Goal: Information Seeking & Learning: Learn about a topic

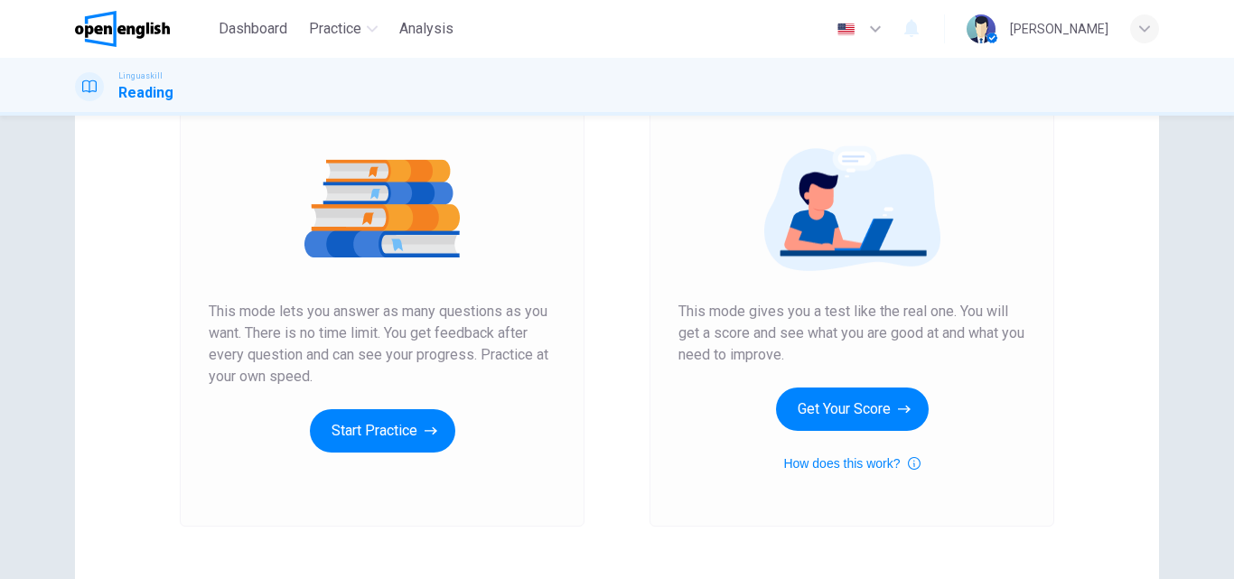
scroll to position [271, 0]
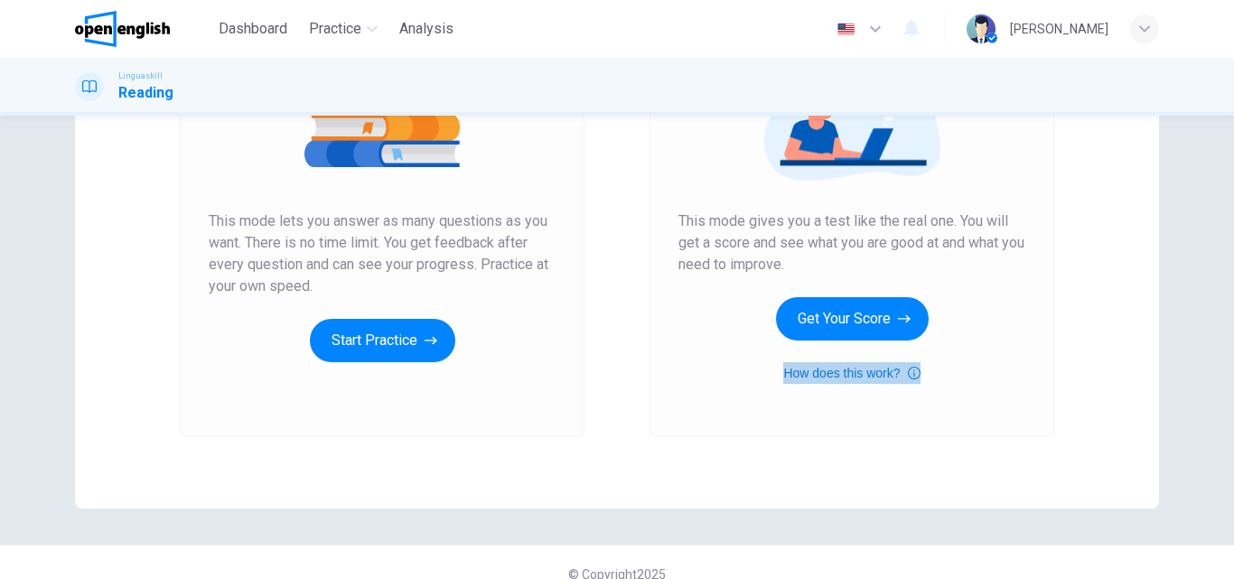
click at [843, 372] on button "How does this work?" at bounding box center [851, 373] width 136 height 22
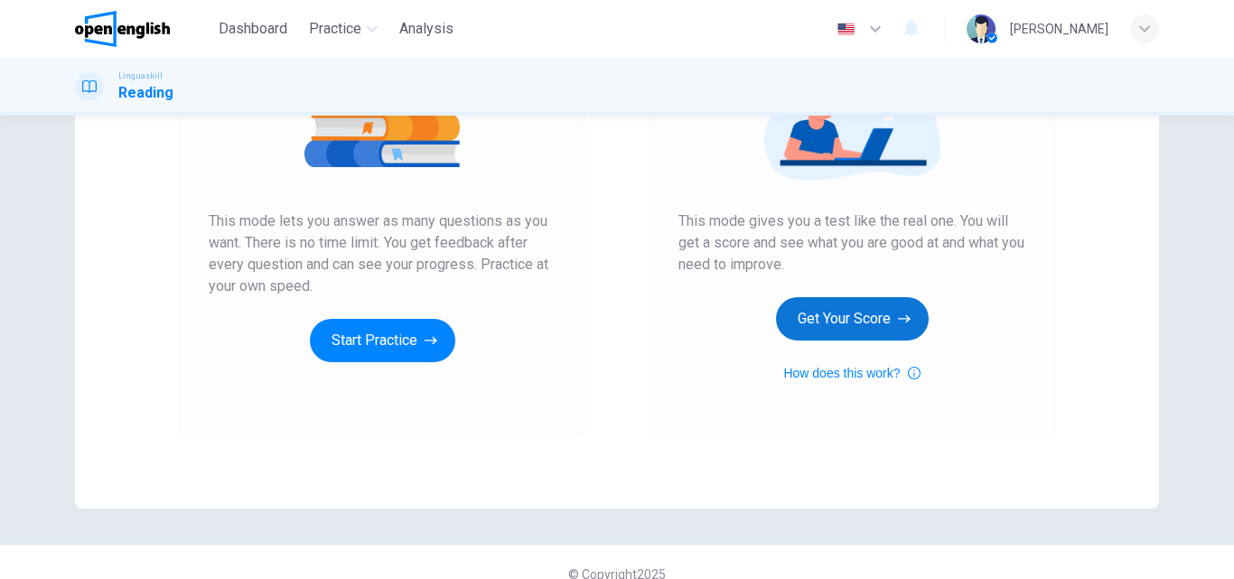
click at [862, 316] on button "Get Your Score" at bounding box center [852, 318] width 153 height 43
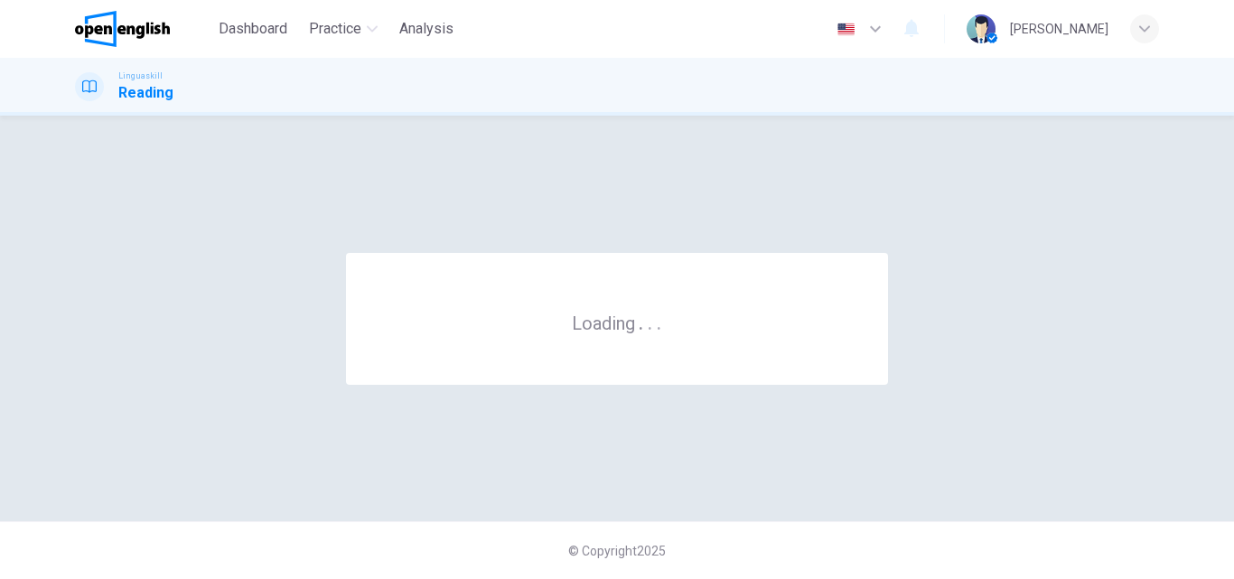
scroll to position [0, 0]
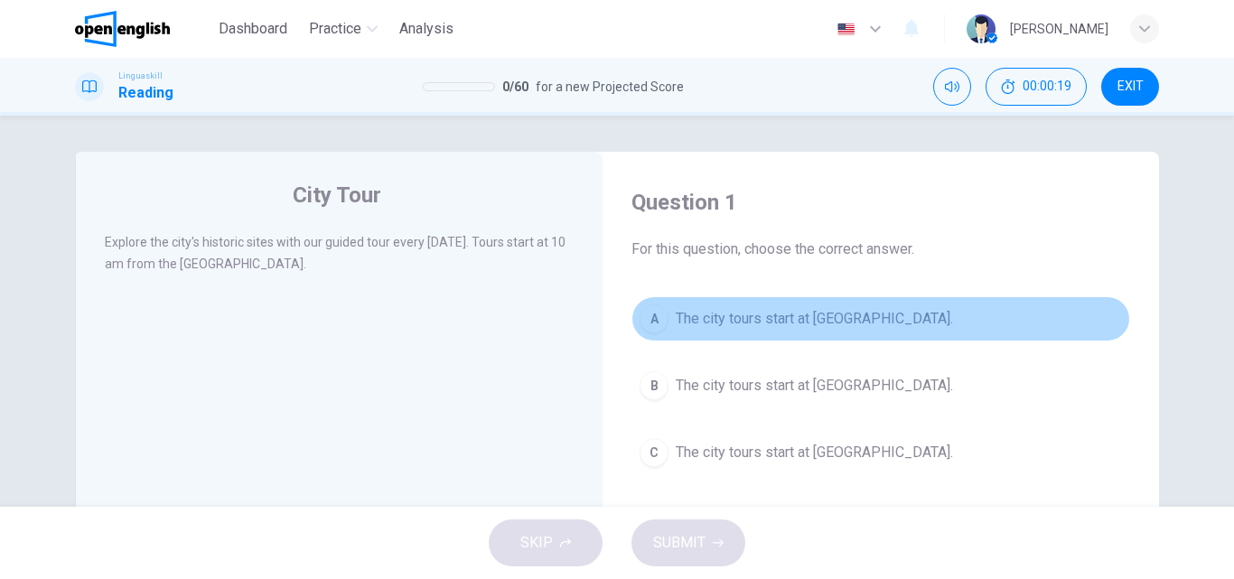
click at [849, 319] on span "The city tours start at [GEOGRAPHIC_DATA]." at bounding box center [814, 319] width 277 height 22
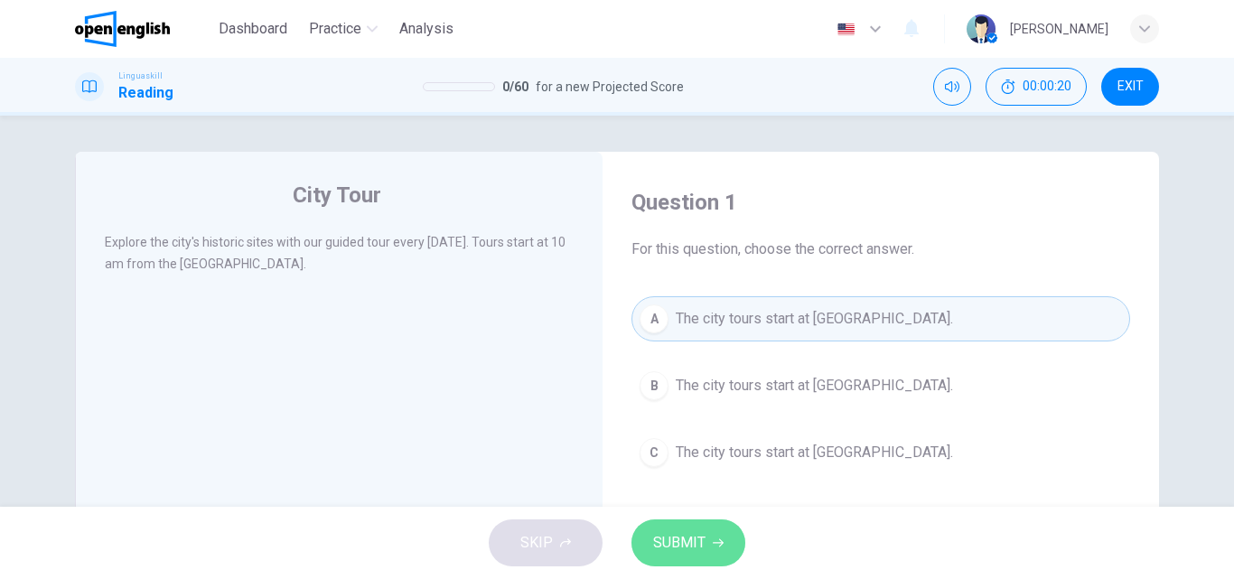
click at [686, 537] on span "SUBMIT" at bounding box center [679, 542] width 52 height 25
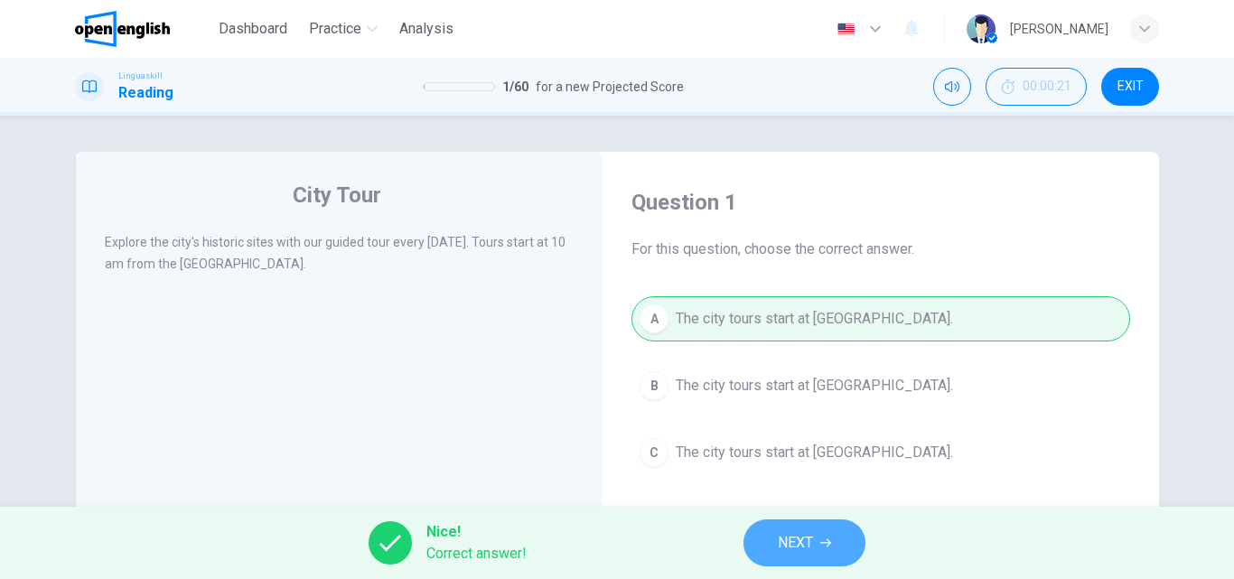
click at [800, 540] on span "NEXT" at bounding box center [795, 542] width 35 height 25
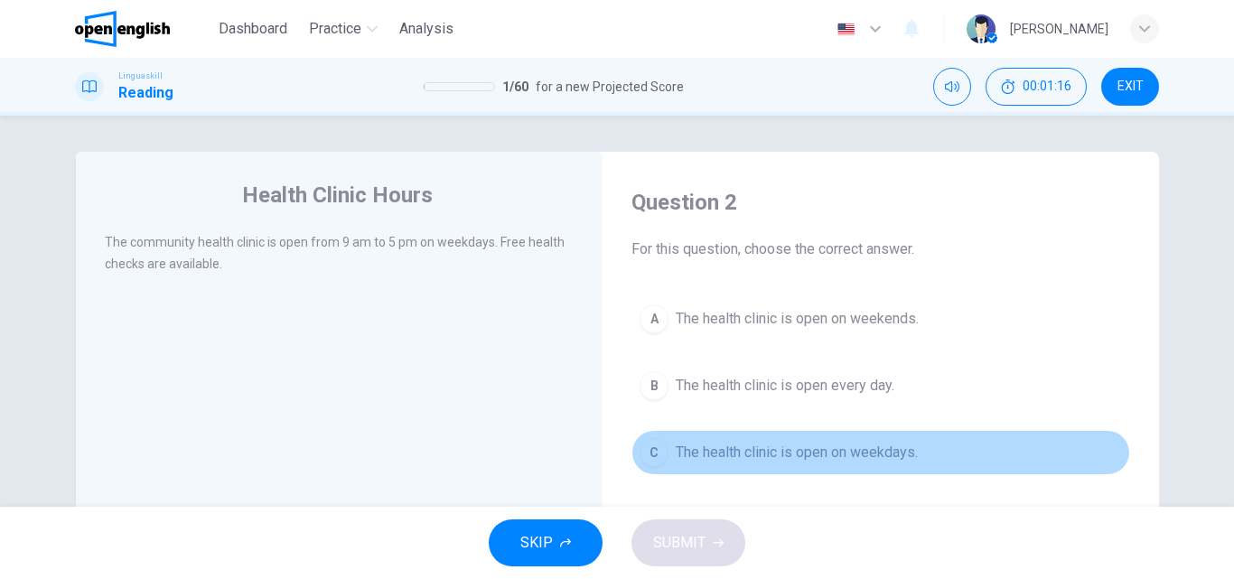
click at [858, 453] on span "The health clinic is open on weekdays." at bounding box center [797, 453] width 242 height 22
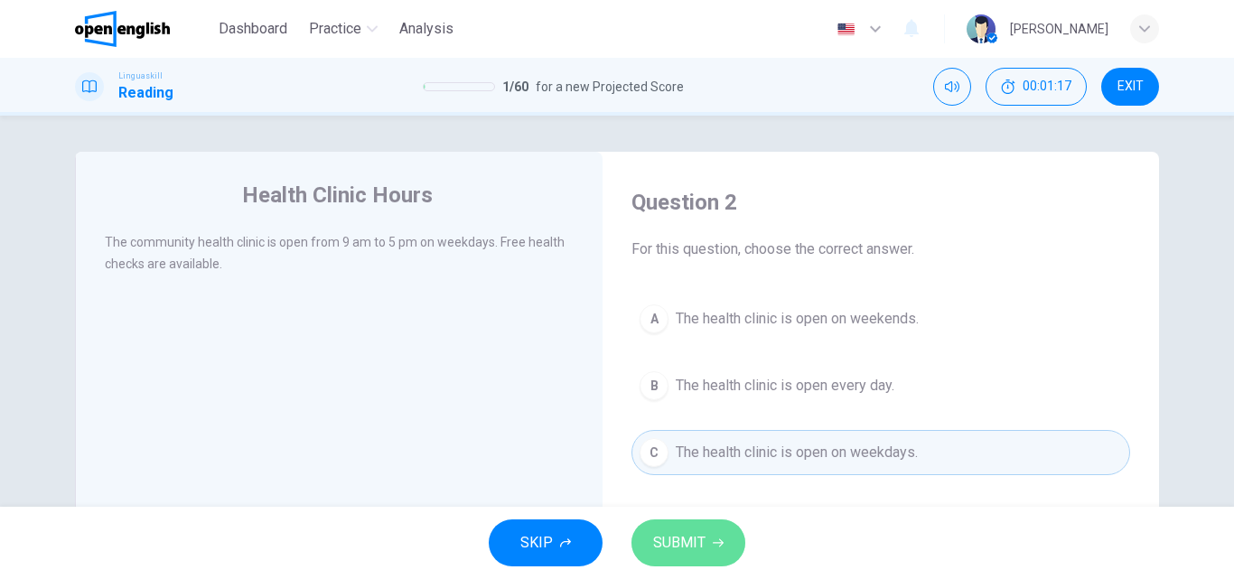
click at [695, 537] on span "SUBMIT" at bounding box center [679, 542] width 52 height 25
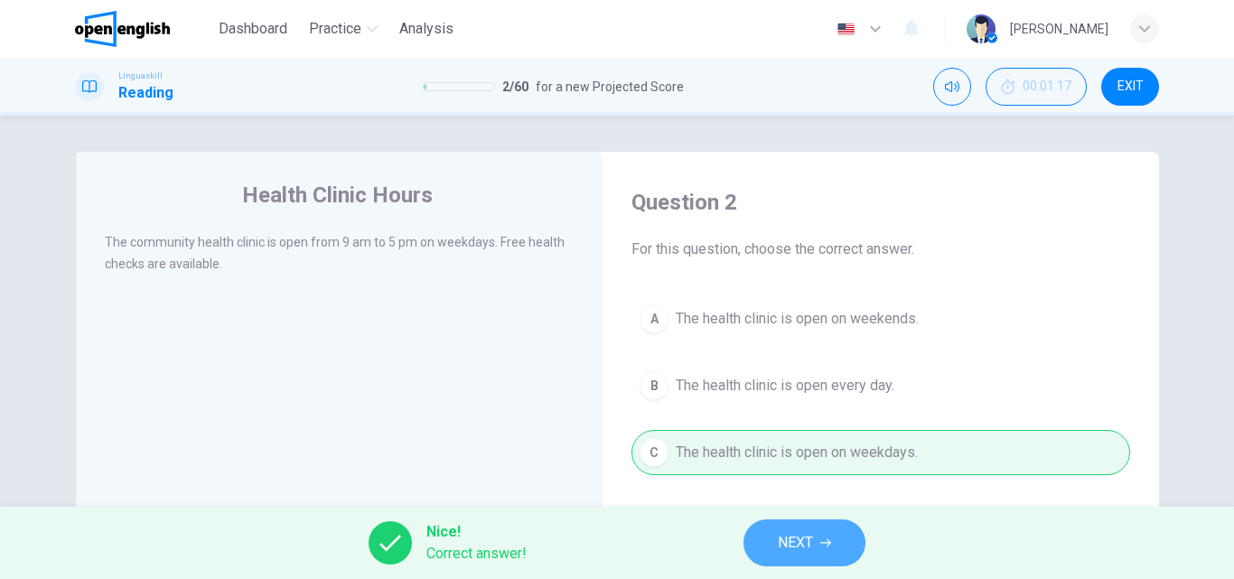
click at [773, 540] on button "NEXT" at bounding box center [804, 542] width 122 height 47
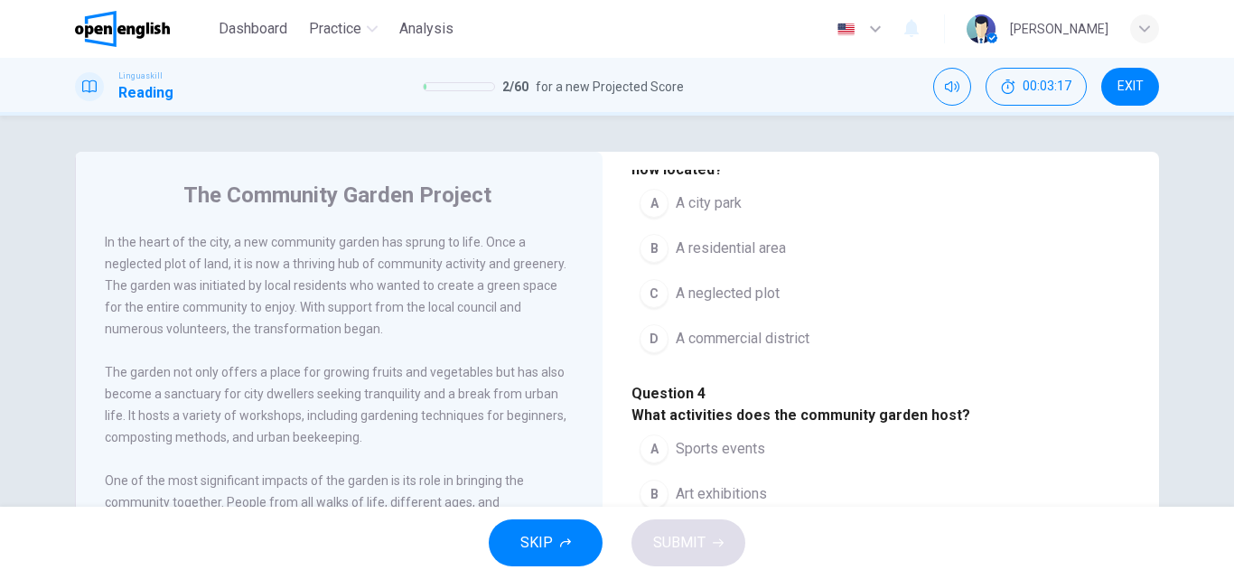
scroll to position [90, 0]
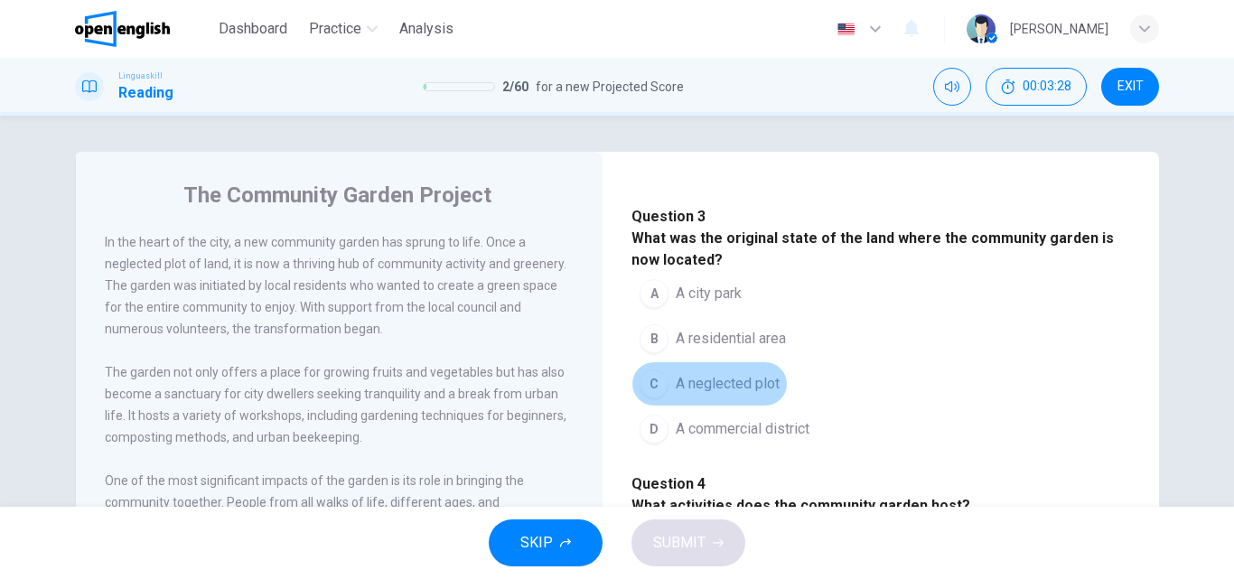
click at [753, 395] on span "A neglected plot" at bounding box center [728, 384] width 104 height 22
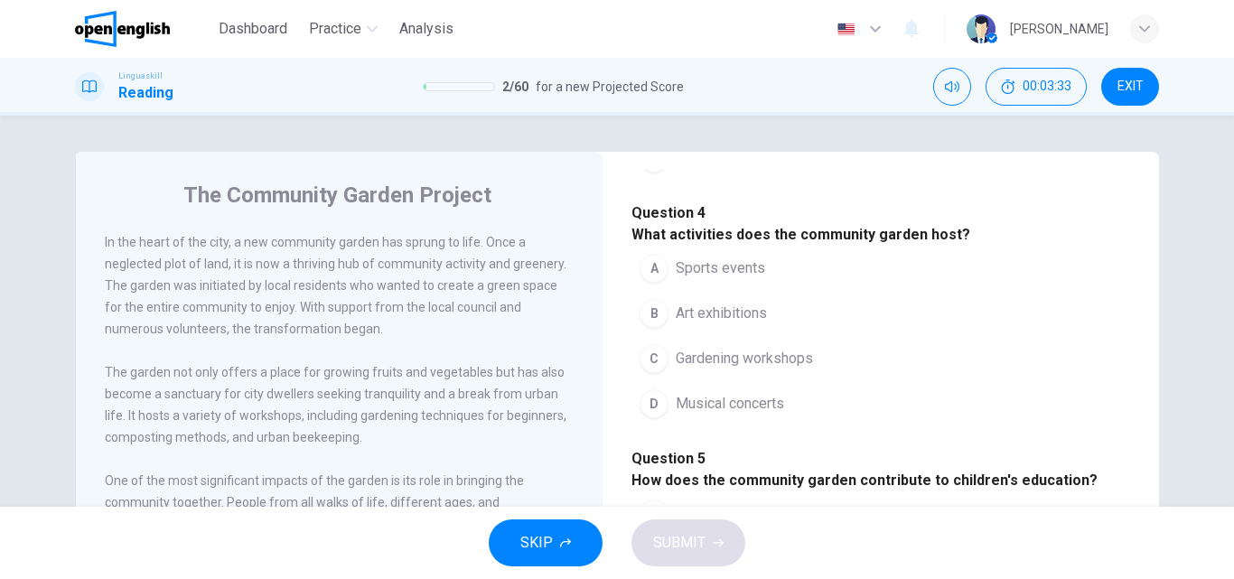
scroll to position [452, 0]
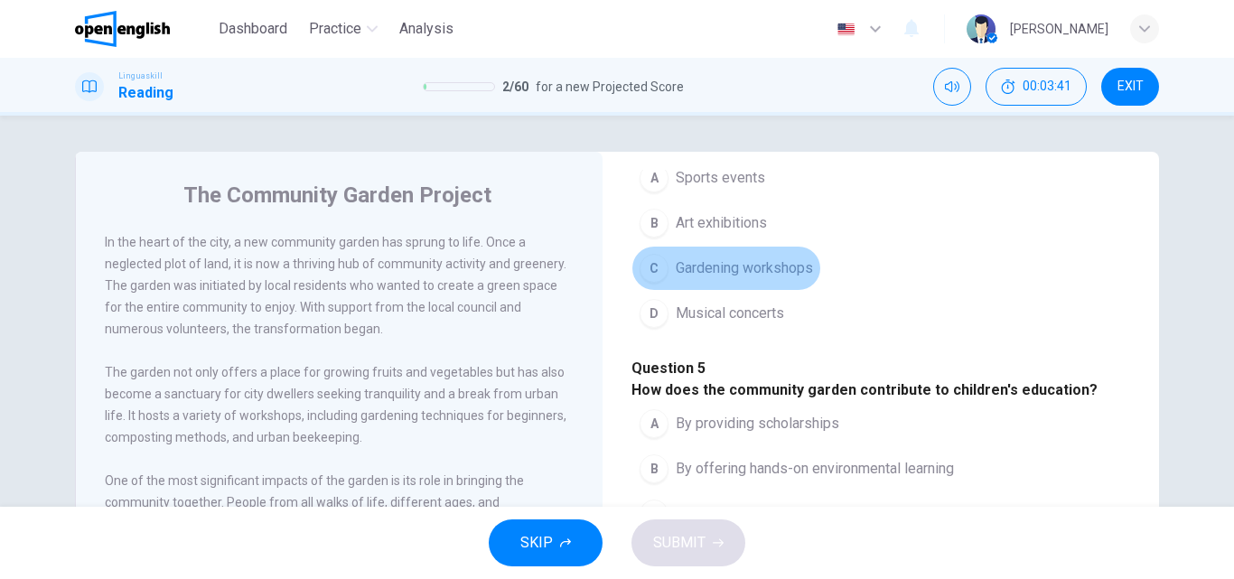
click at [766, 279] on span "Gardening workshops" at bounding box center [744, 268] width 137 height 22
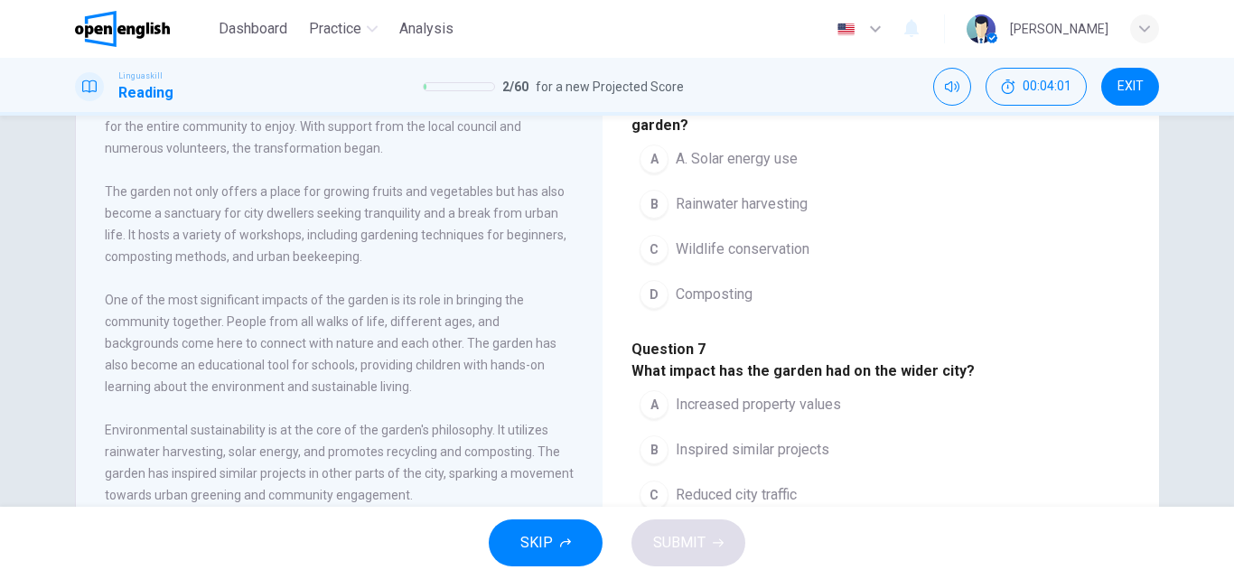
scroll to position [271, 0]
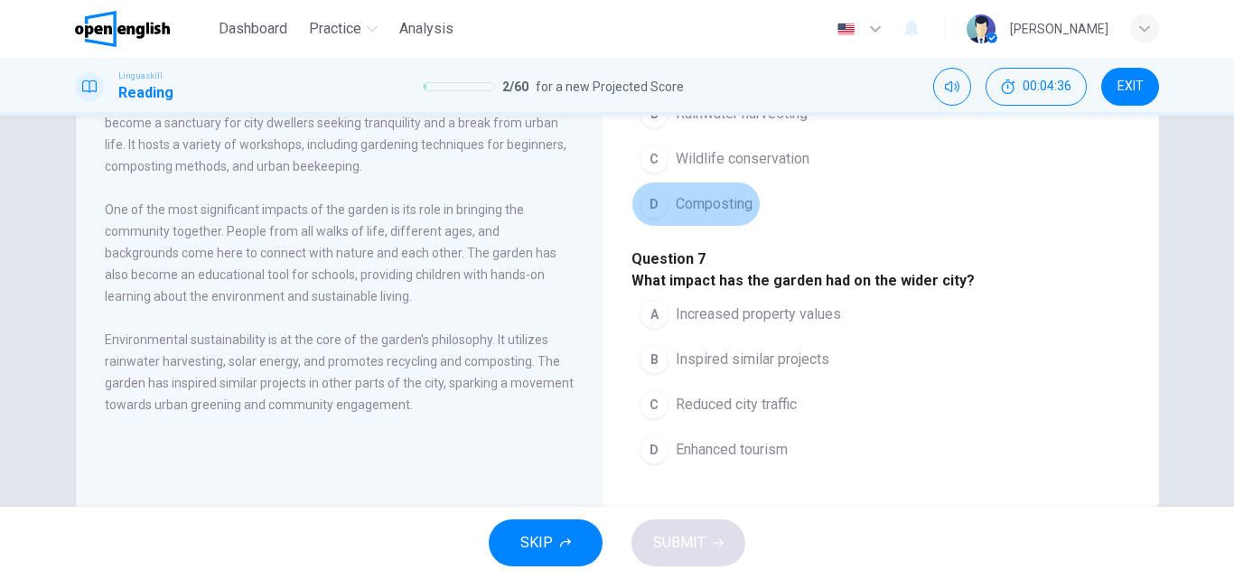
click at [711, 215] on span "Composting" at bounding box center [714, 204] width 77 height 22
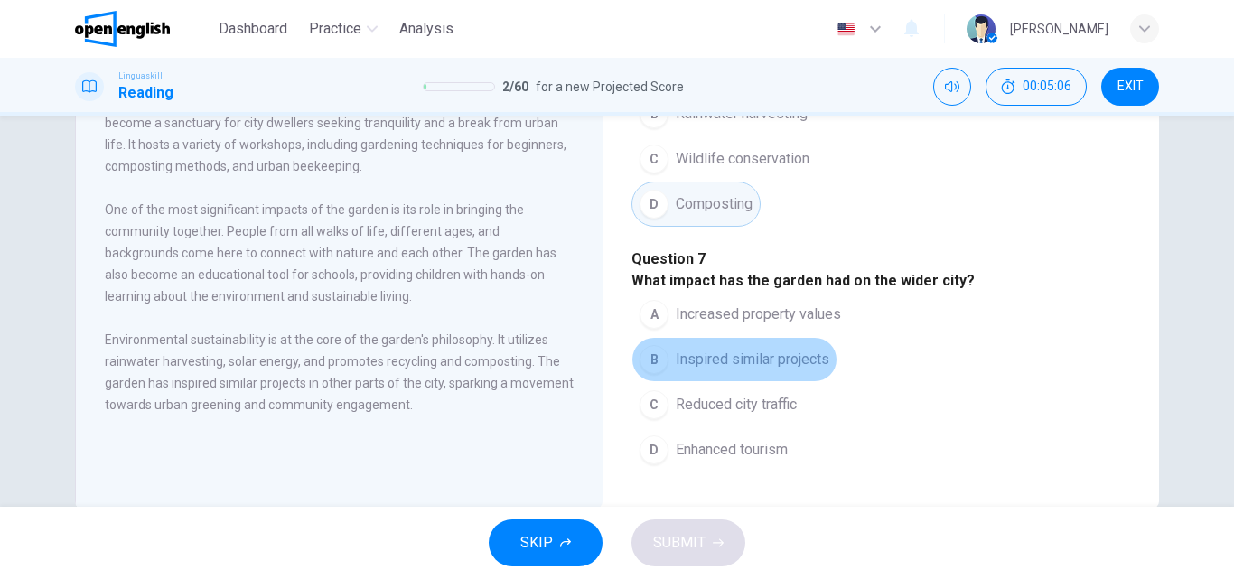
click at [761, 349] on span "Inspired similar projects" at bounding box center [753, 360] width 154 height 22
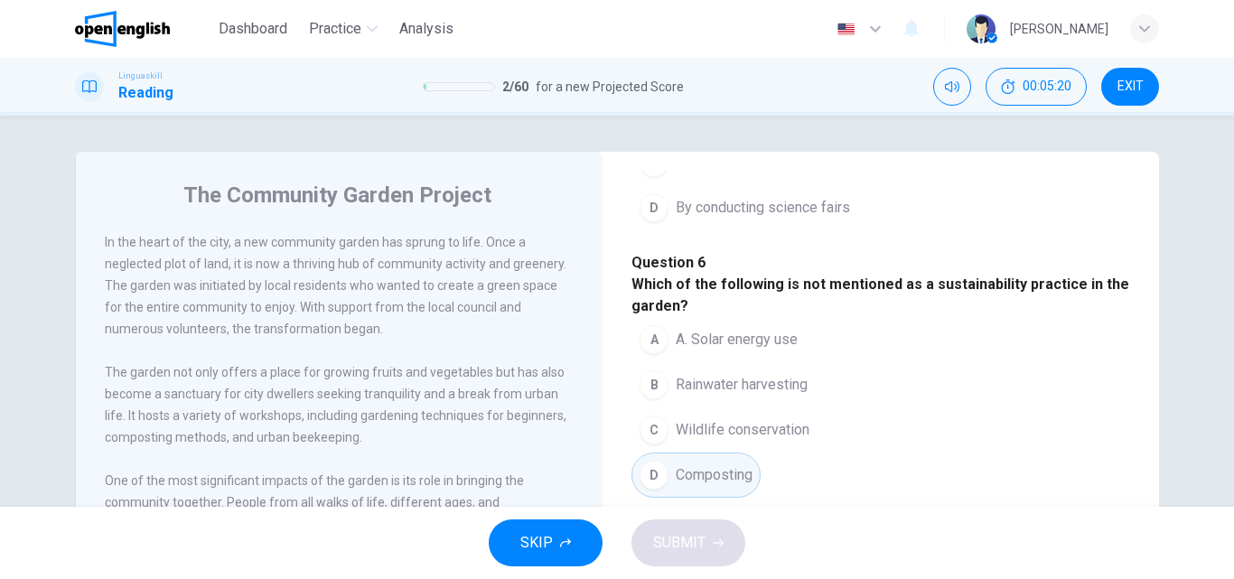
scroll to position [723, 0]
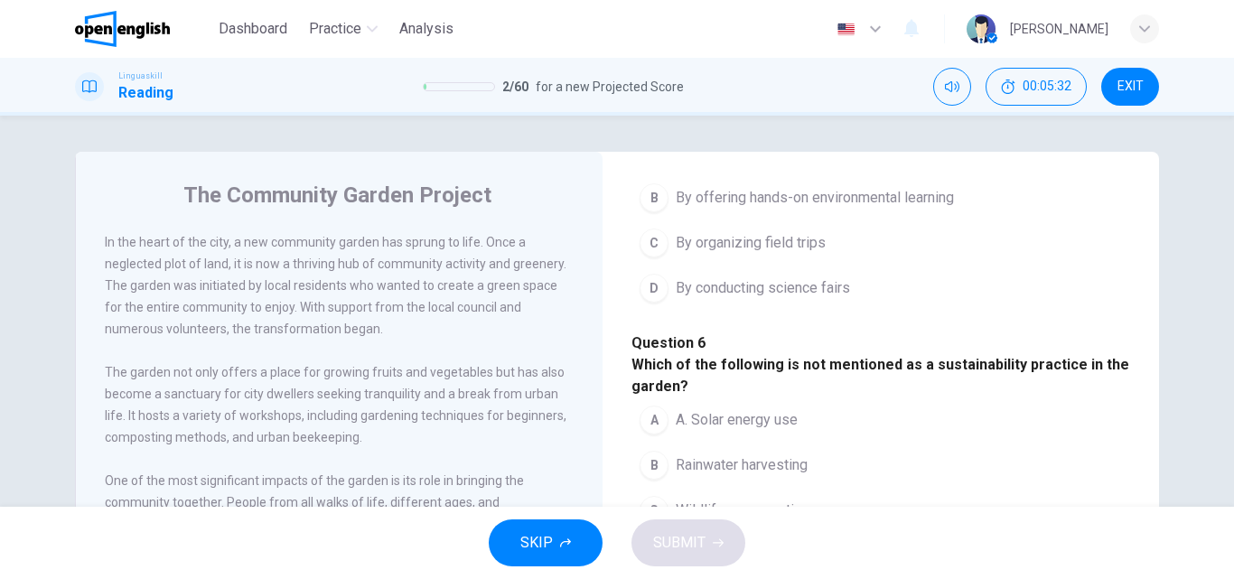
click at [857, 209] on span "By offering hands-on environmental learning" at bounding box center [815, 198] width 278 height 22
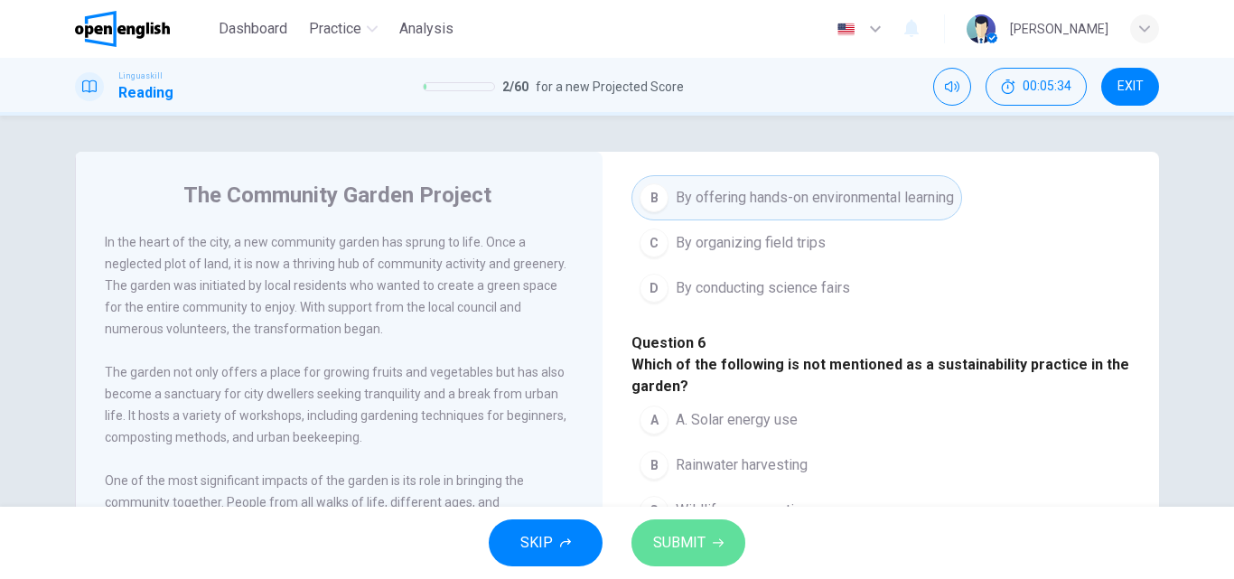
click at [696, 544] on span "SUBMIT" at bounding box center [679, 542] width 52 height 25
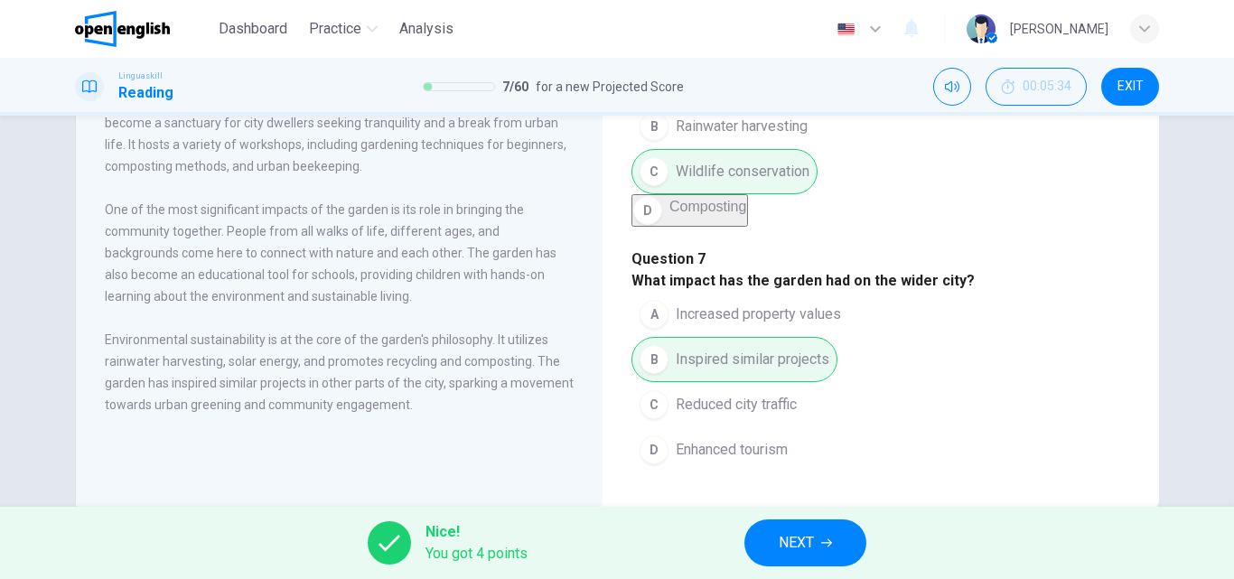
scroll to position [309, 0]
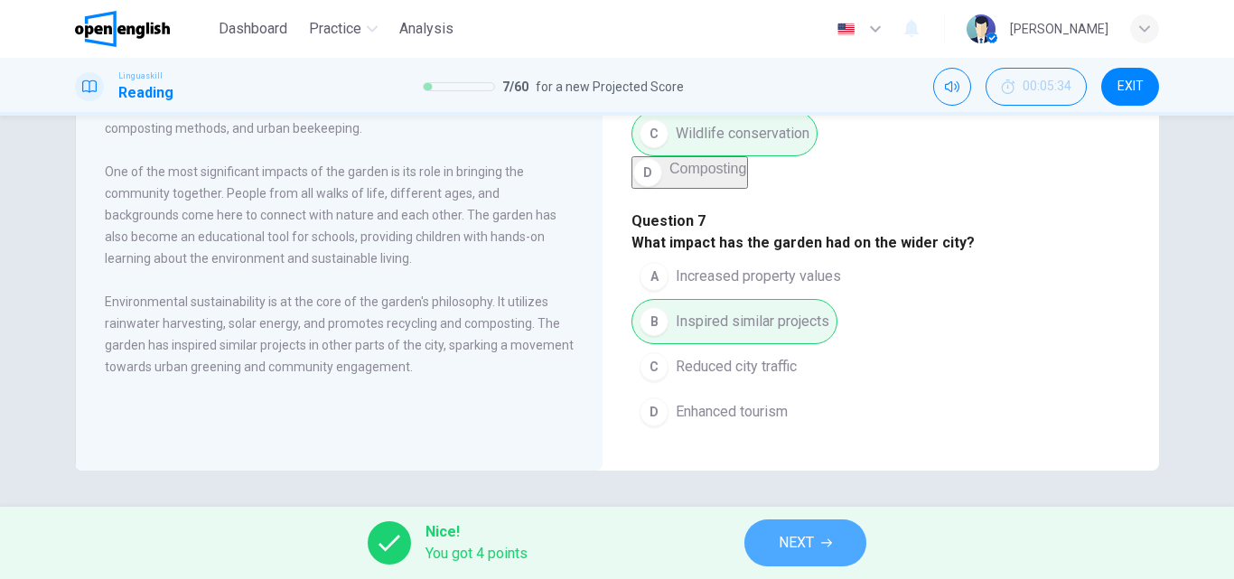
click at [818, 540] on button "NEXT" at bounding box center [805, 542] width 122 height 47
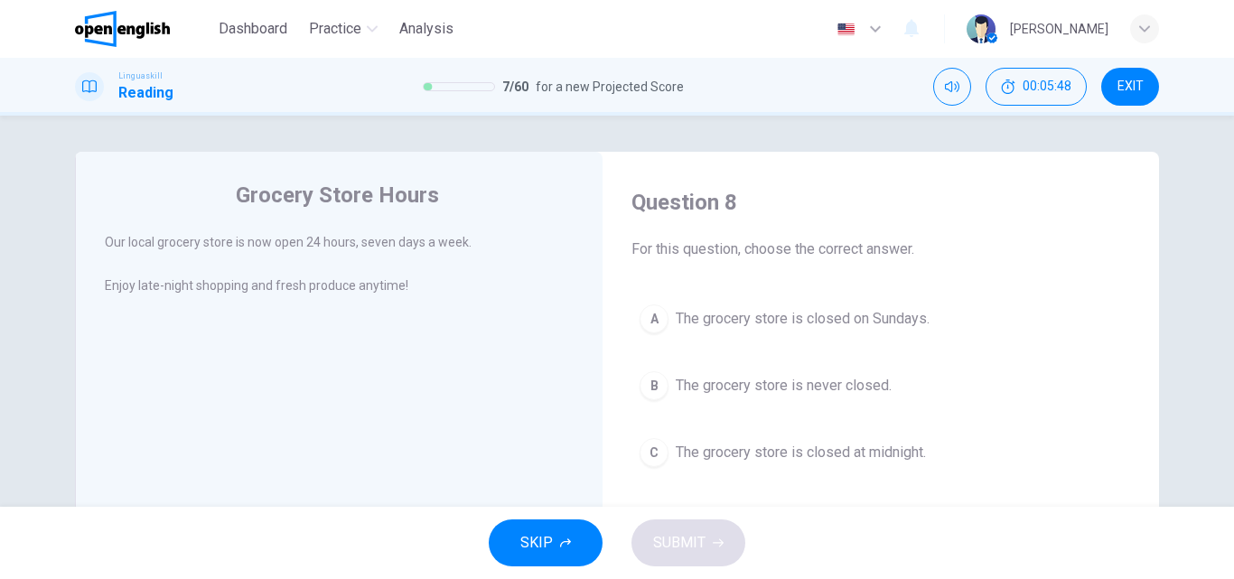
scroll to position [90, 0]
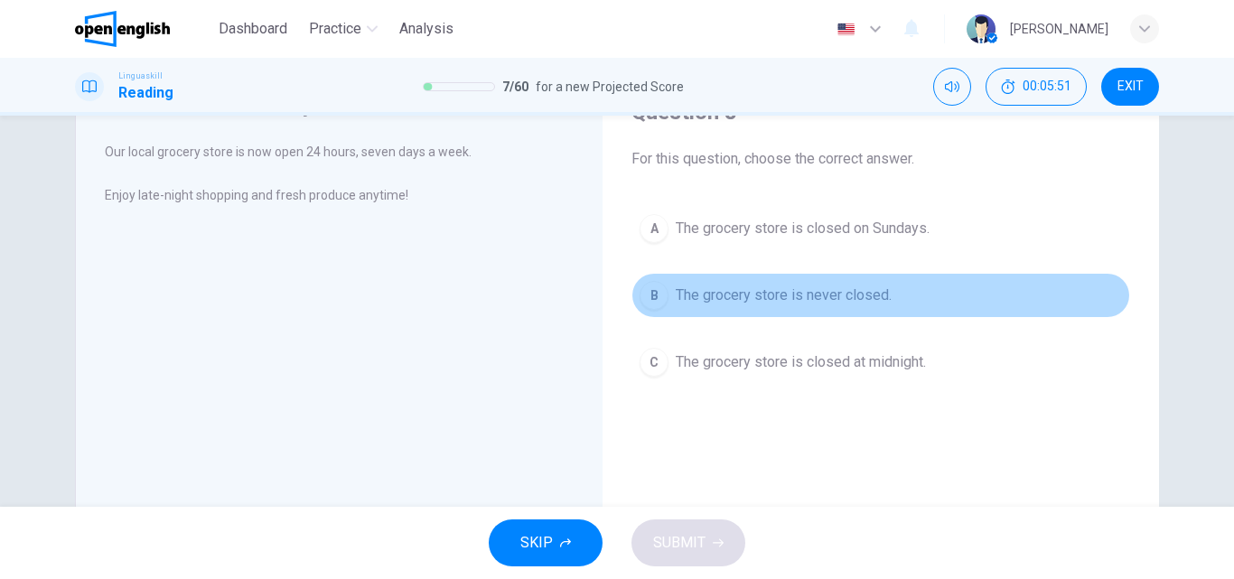
click at [859, 287] on span "The grocery store is never closed." at bounding box center [784, 296] width 216 height 22
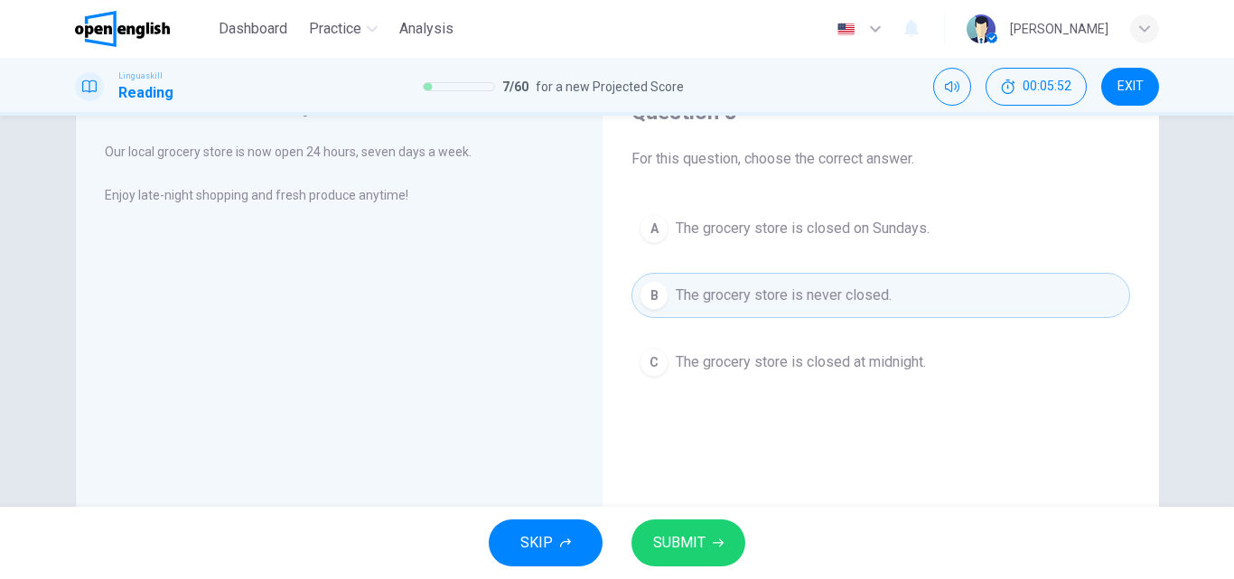
click at [686, 556] on button "SUBMIT" at bounding box center [688, 542] width 114 height 47
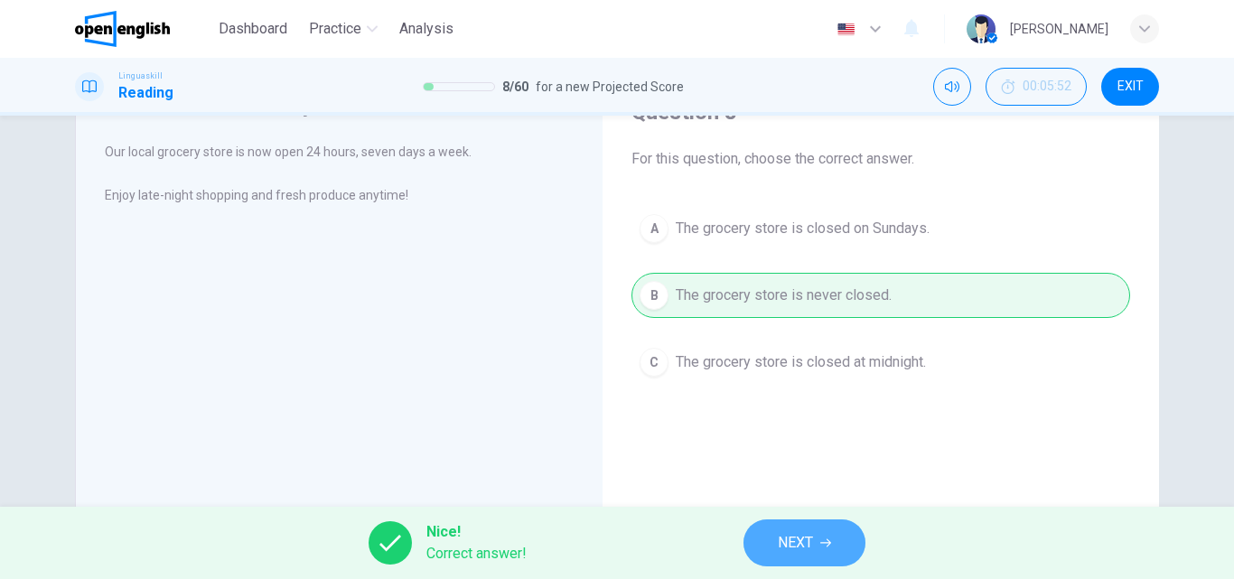
click at [813, 548] on span "NEXT" at bounding box center [795, 542] width 35 height 25
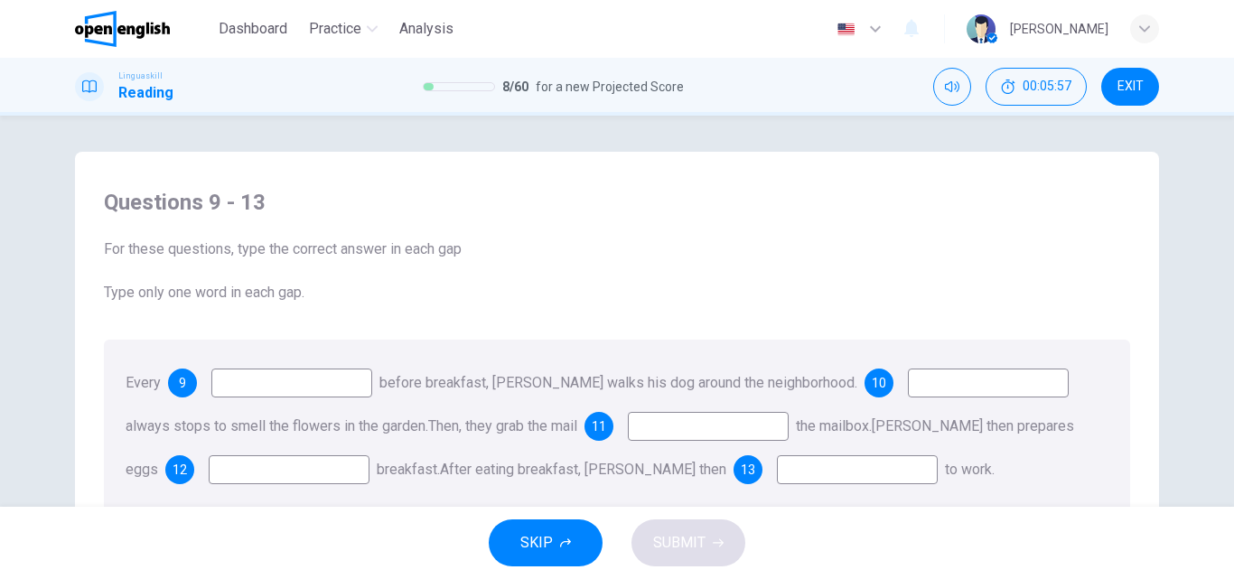
click at [322, 389] on input at bounding box center [291, 383] width 161 height 29
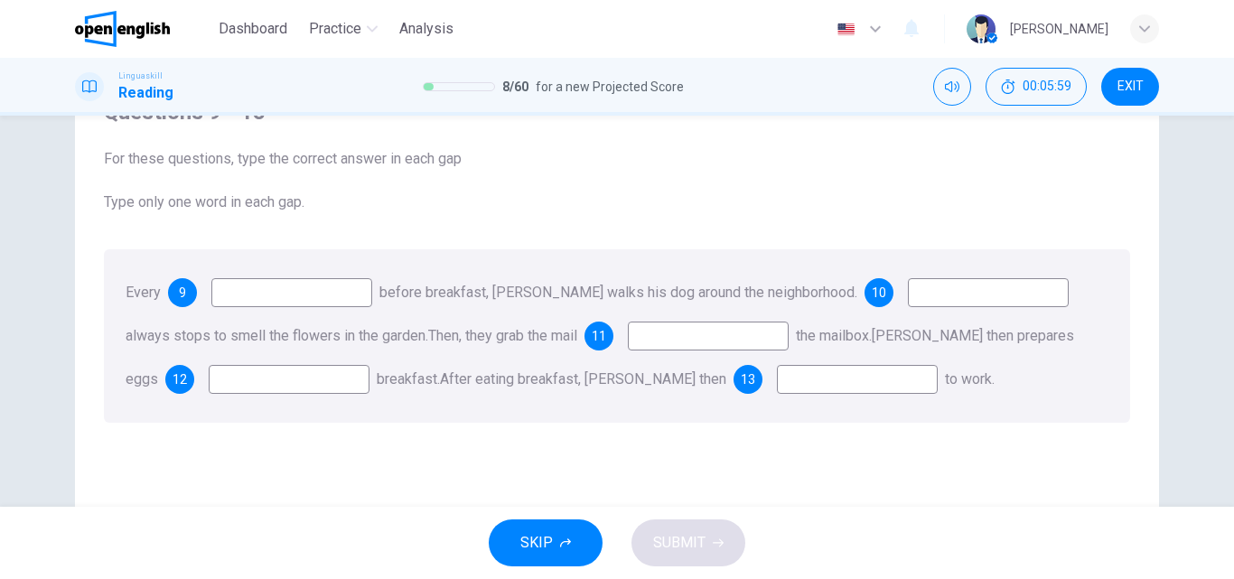
click at [323, 289] on input at bounding box center [291, 292] width 161 height 29
click at [182, 292] on span "9" at bounding box center [182, 292] width 7 height 13
click at [344, 296] on input at bounding box center [291, 292] width 161 height 29
type input "*"
click at [308, 300] on input "*******" at bounding box center [291, 292] width 161 height 29
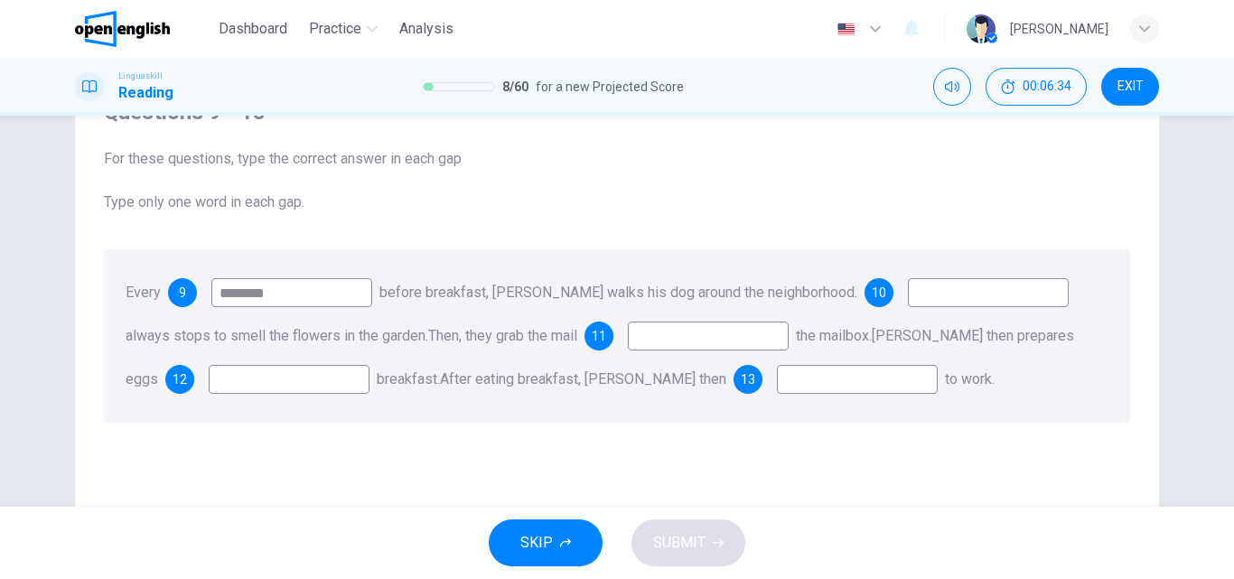
type input "*******"
click at [966, 288] on input at bounding box center [988, 292] width 161 height 29
type input "**"
click at [723, 327] on input at bounding box center [708, 336] width 161 height 29
type input "**"
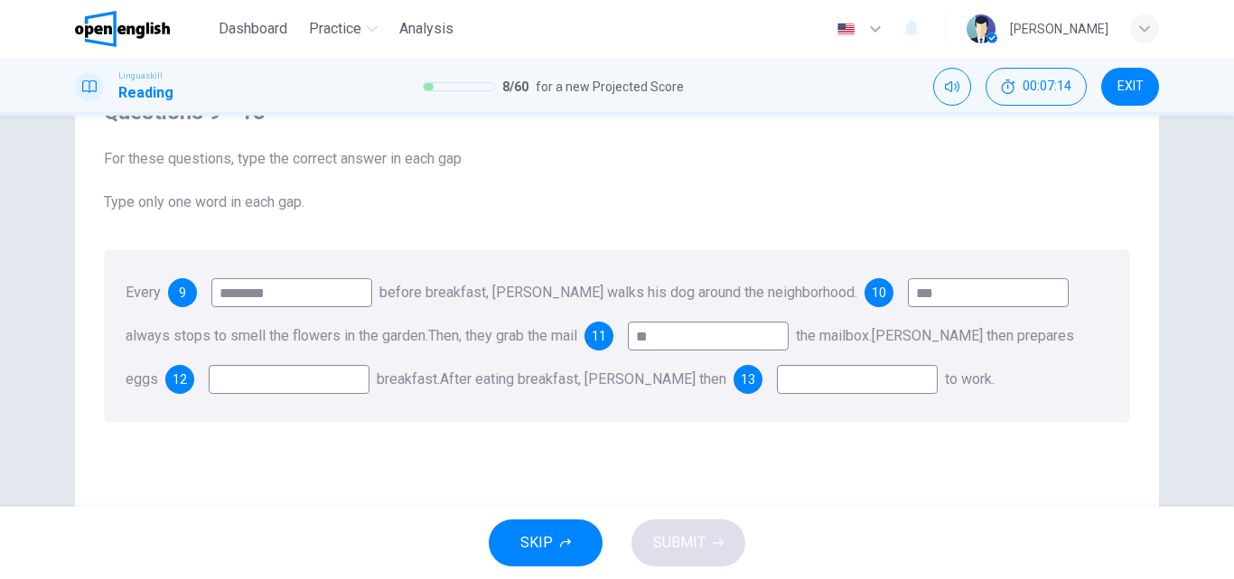
click at [238, 382] on input at bounding box center [289, 379] width 161 height 29
type input "***"
click at [788, 388] on input at bounding box center [857, 379] width 161 height 29
type input "*"
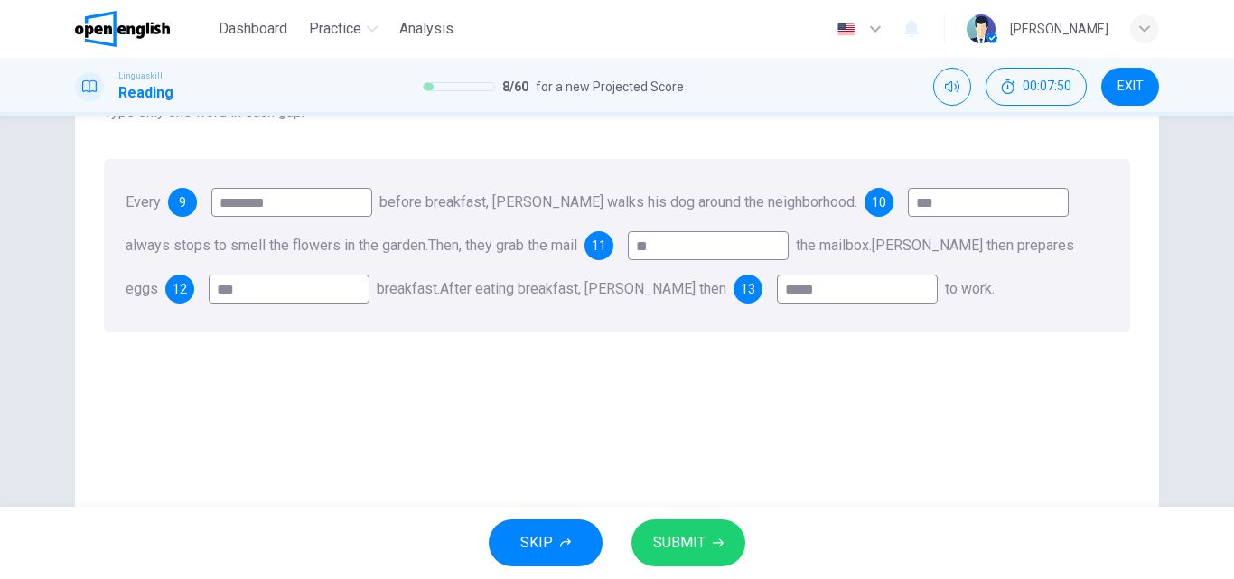
scroll to position [309, 0]
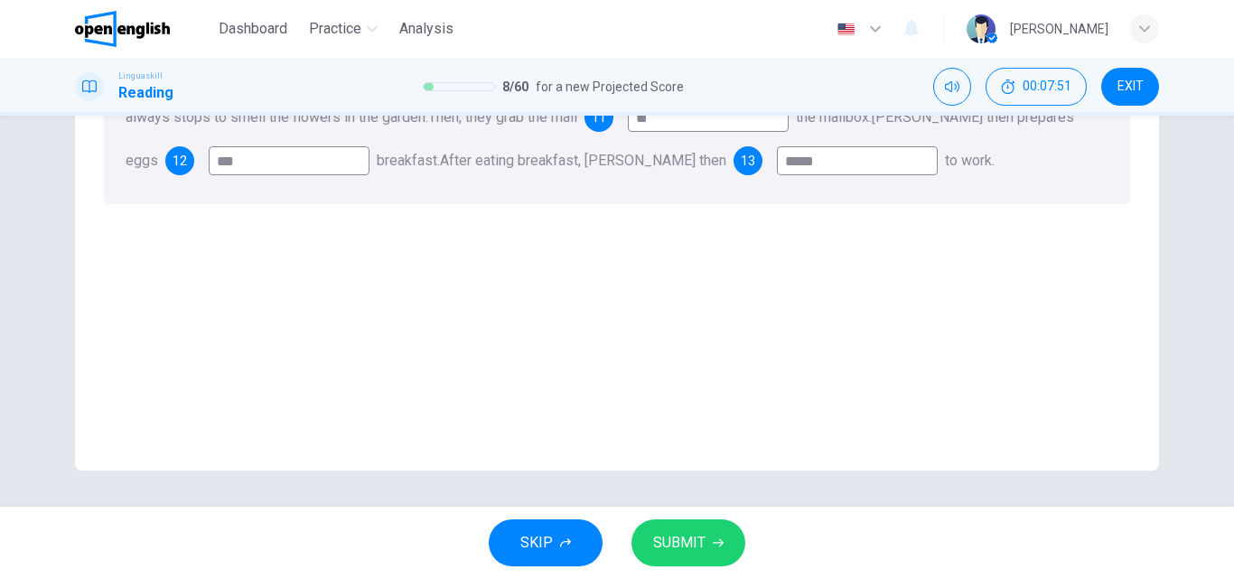
type input "****"
click at [784, 392] on div "Questions 9 - 13 For these questions, type the correct answer in each gap Type …" at bounding box center [616, 166] width 1055 height 610
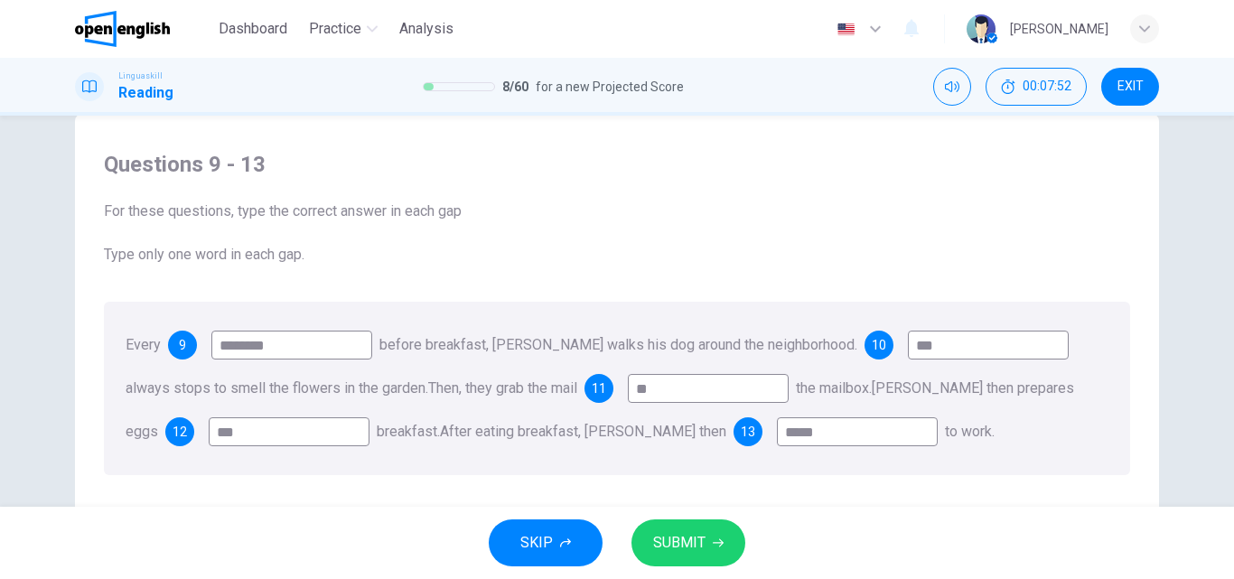
click at [807, 438] on input "****" at bounding box center [857, 431] width 161 height 29
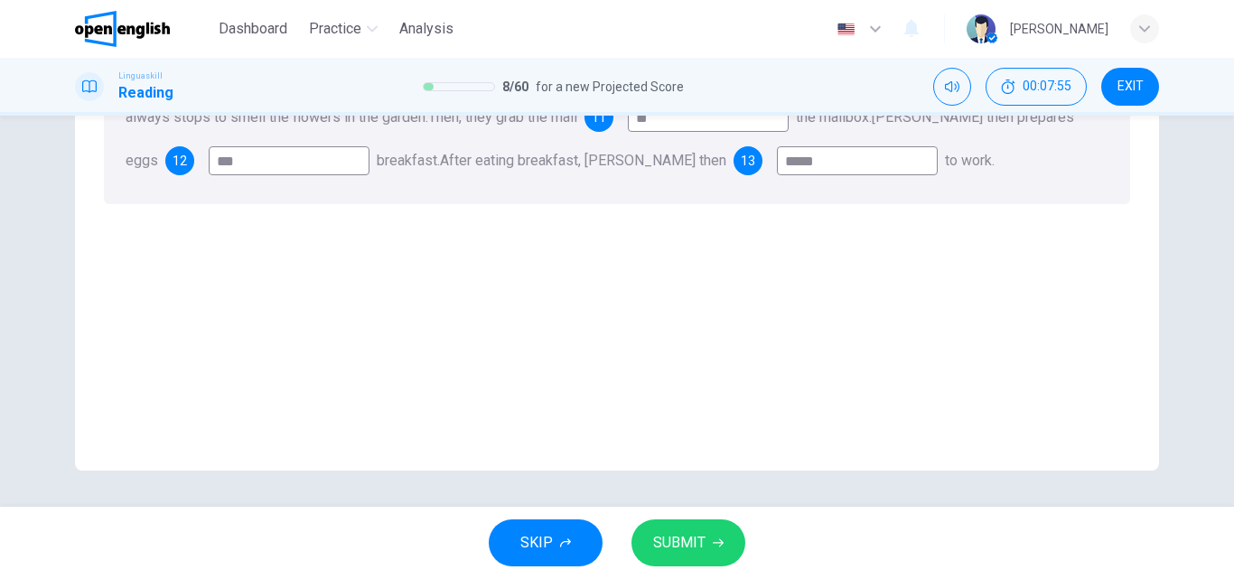
drag, startPoint x: 682, startPoint y: 534, endPoint x: 780, endPoint y: 509, distance: 101.7
click at [696, 530] on span "SUBMIT" at bounding box center [679, 542] width 52 height 25
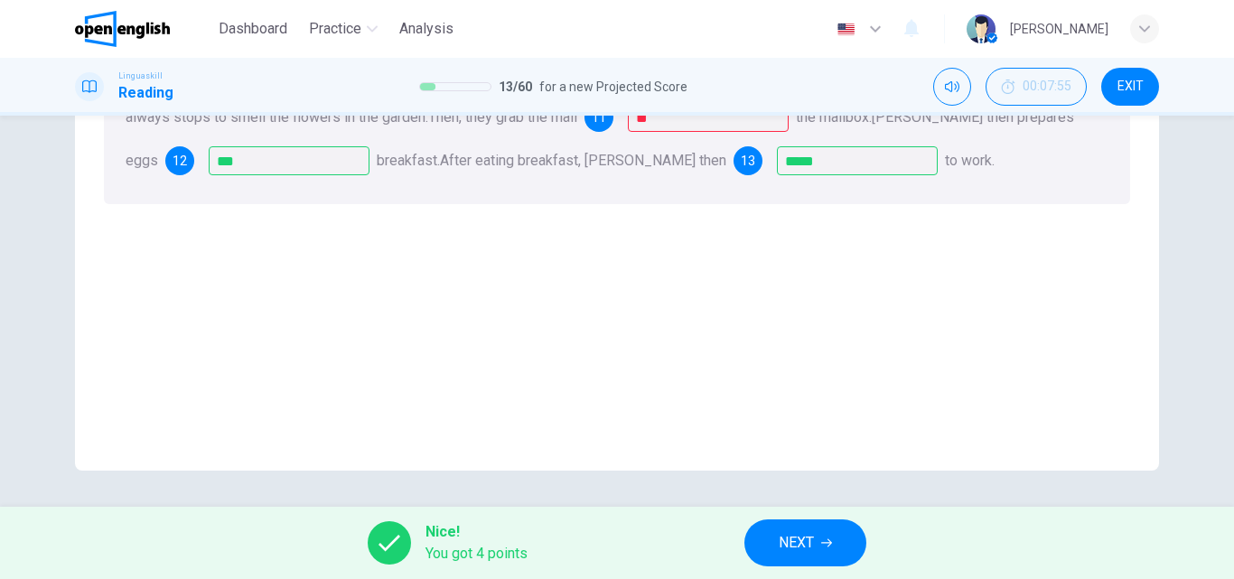
scroll to position [128, 0]
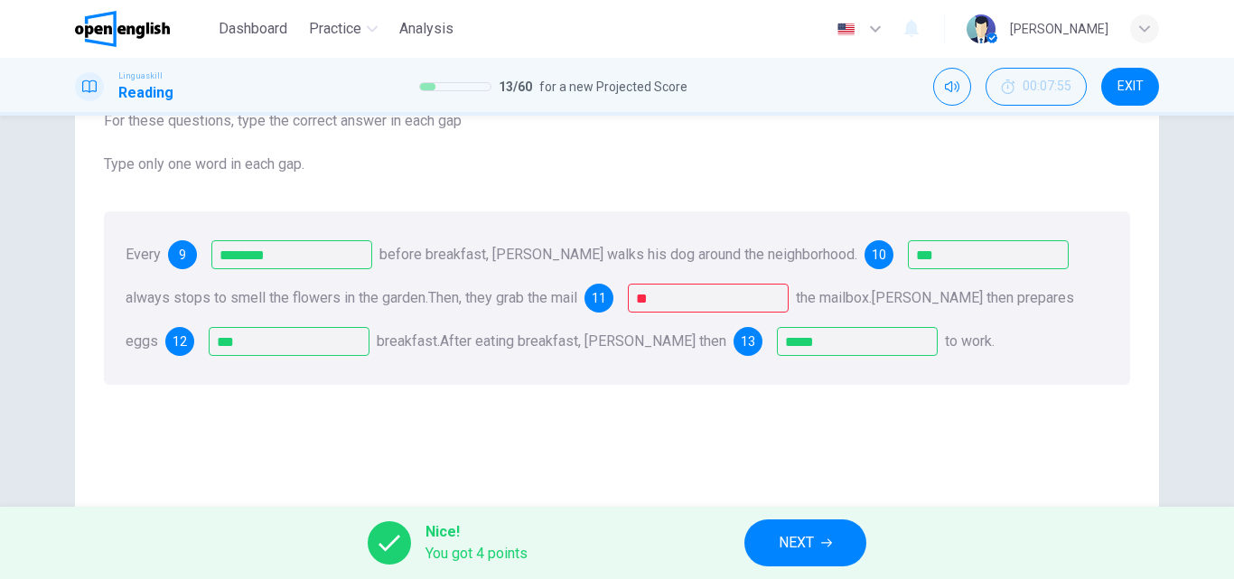
click at [827, 530] on button "NEXT" at bounding box center [805, 542] width 122 height 47
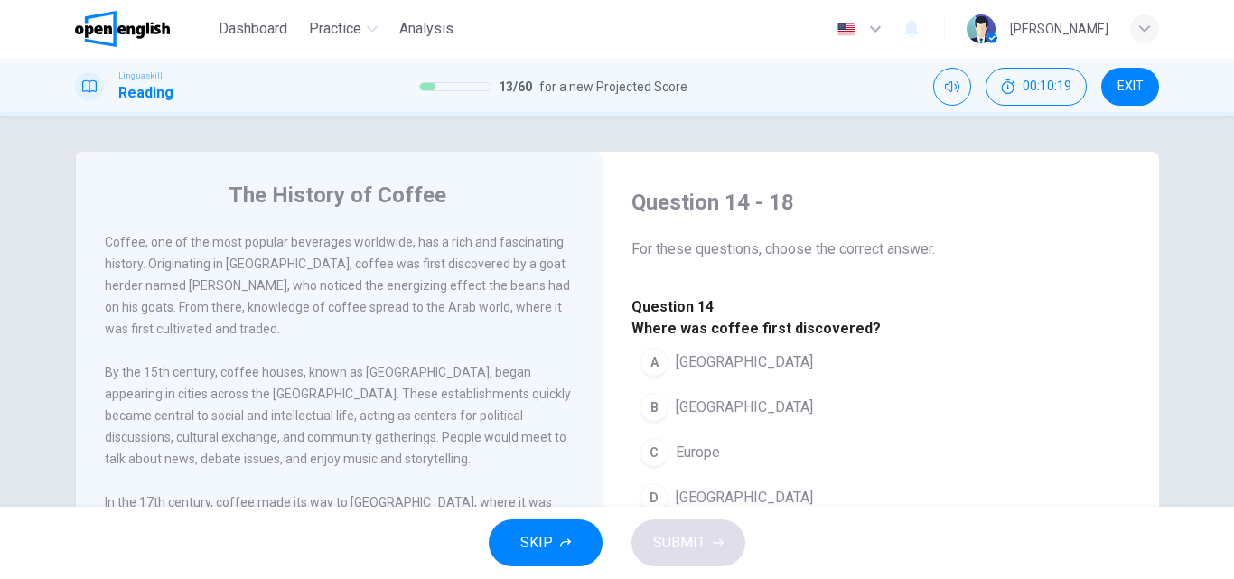
scroll to position [90, 0]
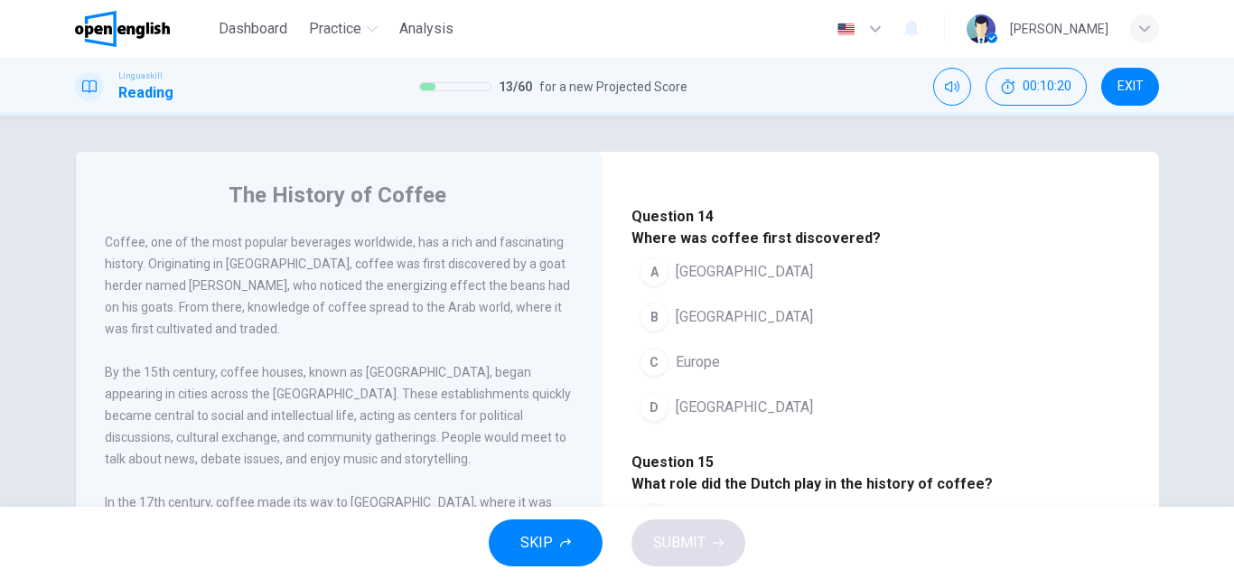
click at [711, 328] on span "[GEOGRAPHIC_DATA]" at bounding box center [744, 317] width 137 height 22
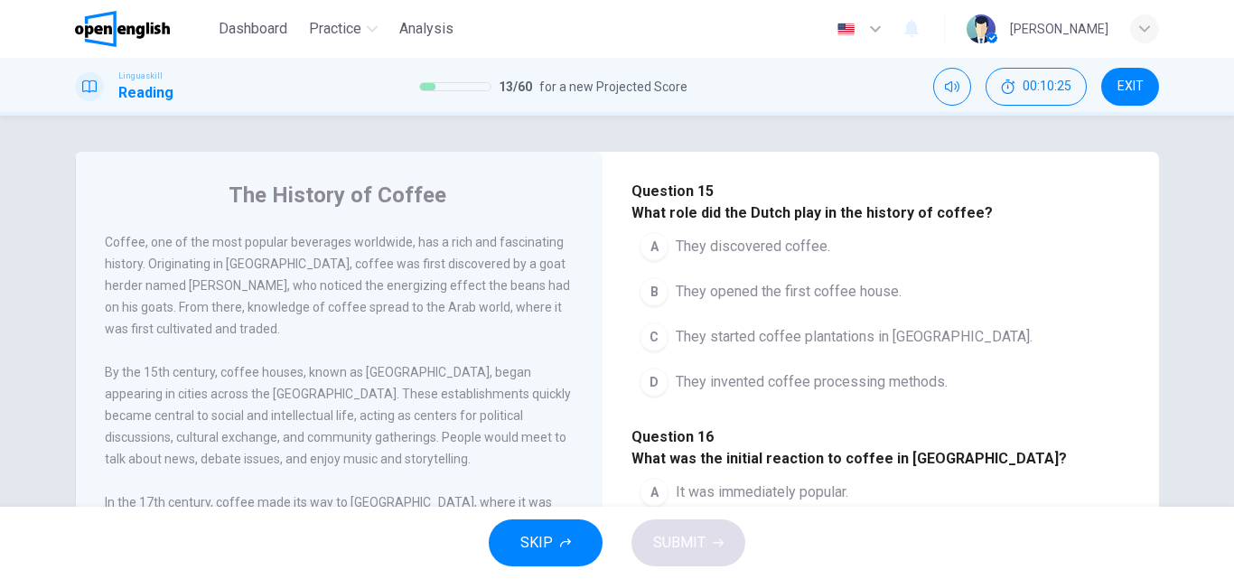
scroll to position [452, 0]
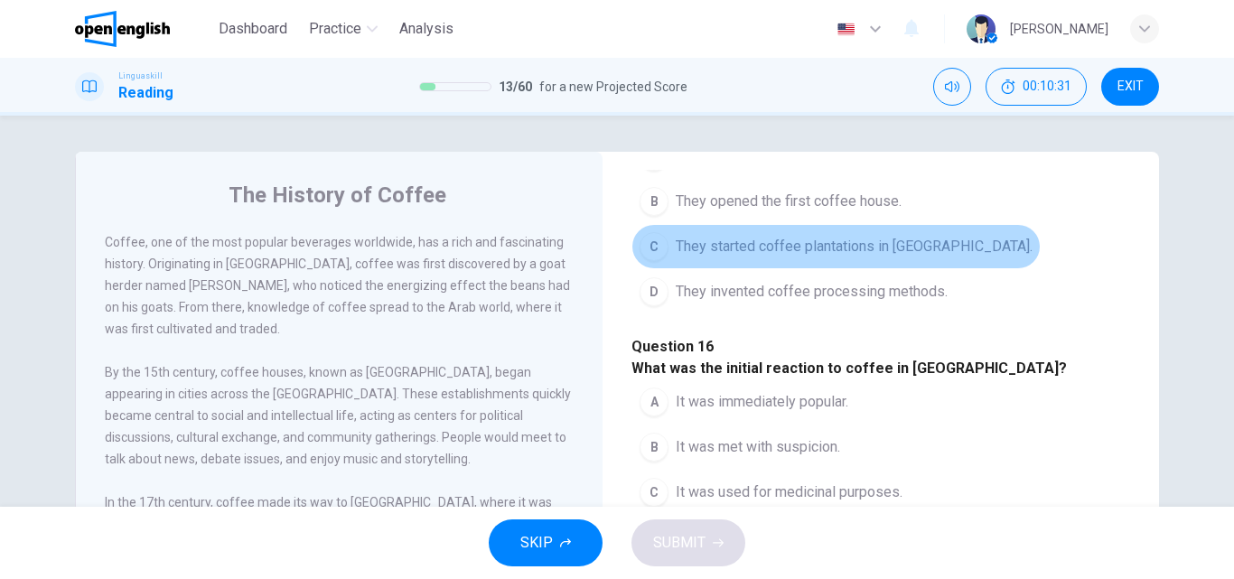
click at [857, 257] on span "They started coffee plantations in [GEOGRAPHIC_DATA]." at bounding box center [854, 247] width 357 height 22
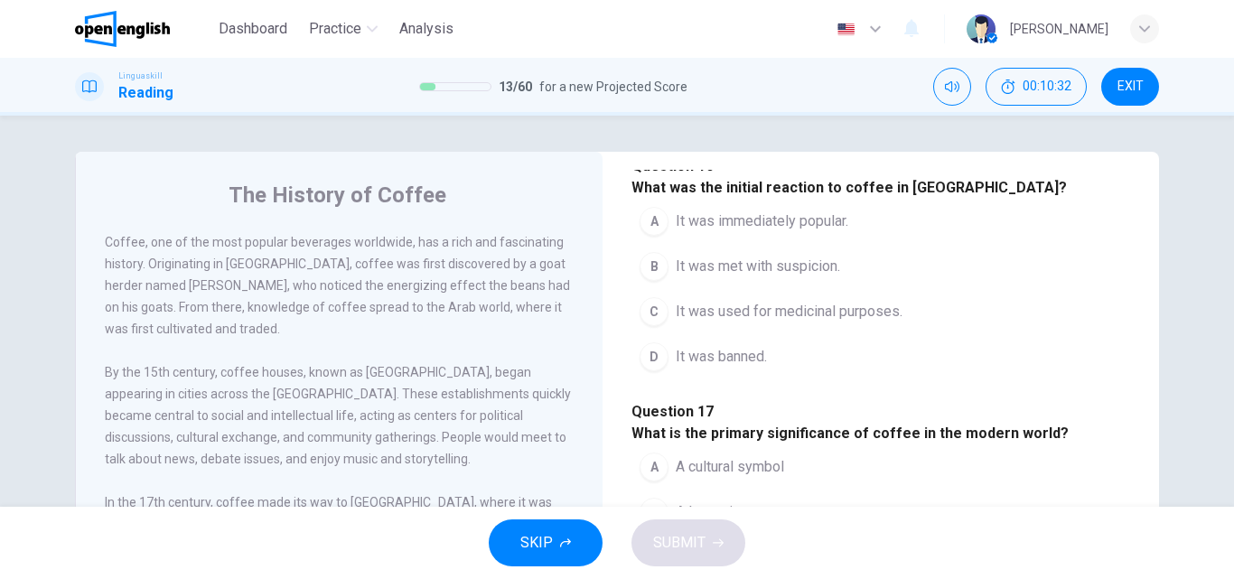
scroll to position [723, 0]
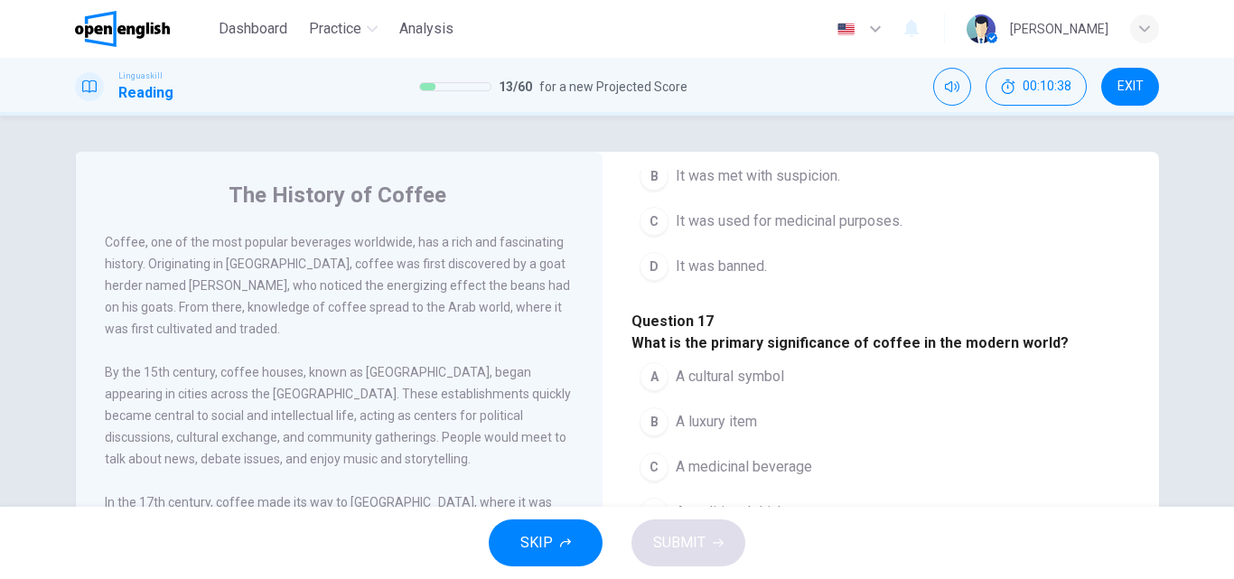
click at [807, 187] on span "It was met with suspicion." at bounding box center [758, 176] width 164 height 22
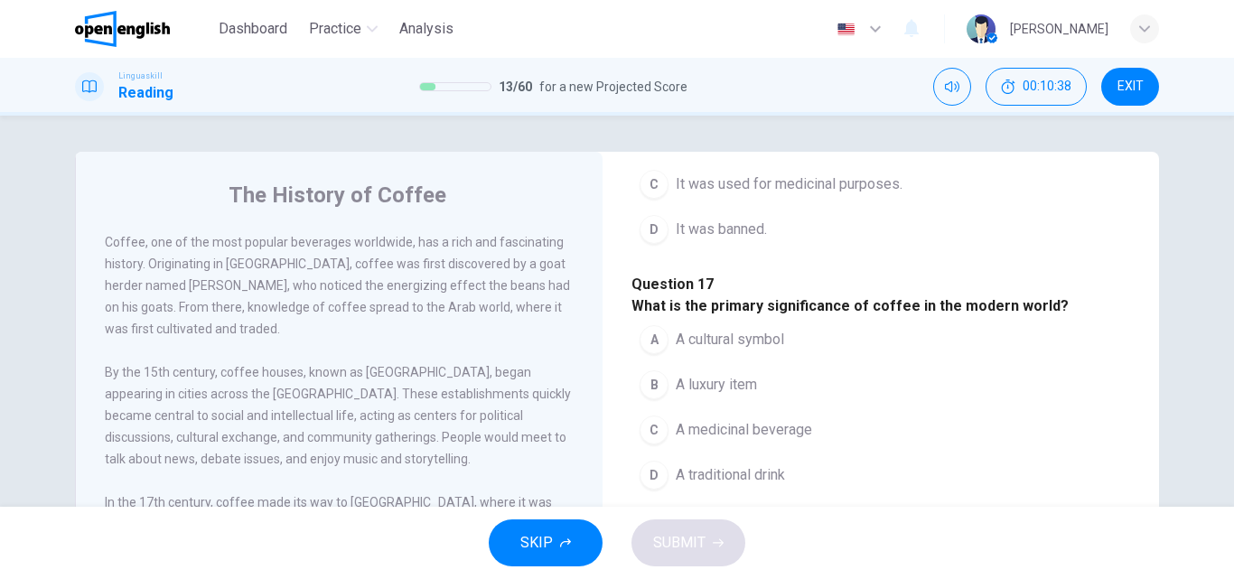
scroll to position [994, 0]
click at [767, 348] on span "A cultural symbol" at bounding box center [730, 340] width 108 height 22
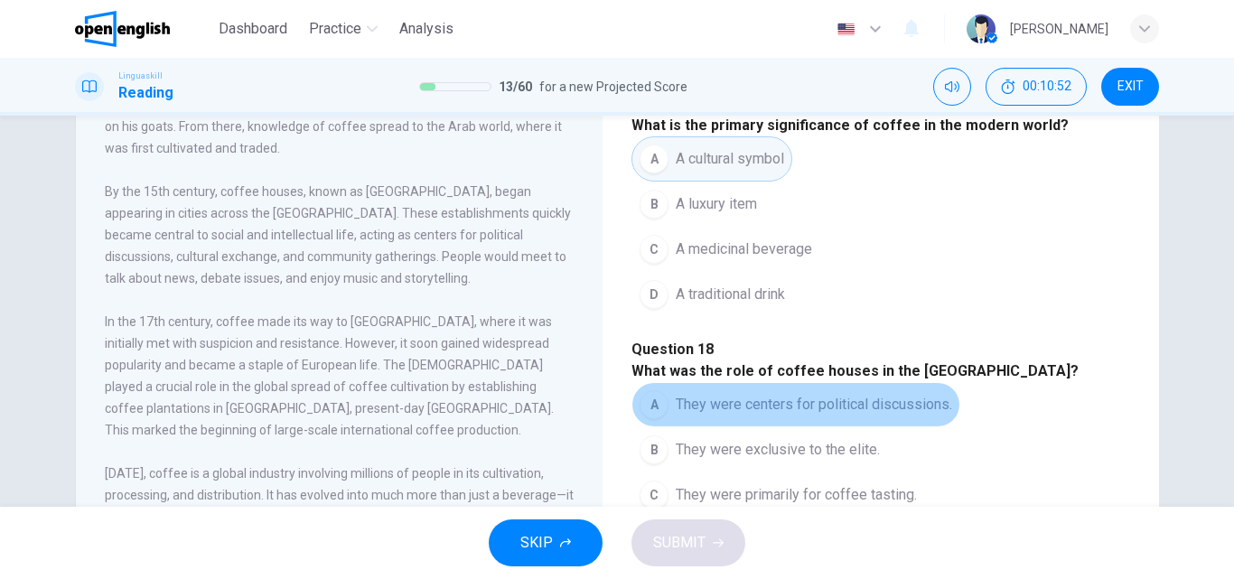
click at [920, 394] on span "They were centers for political discussions." at bounding box center [814, 405] width 276 height 22
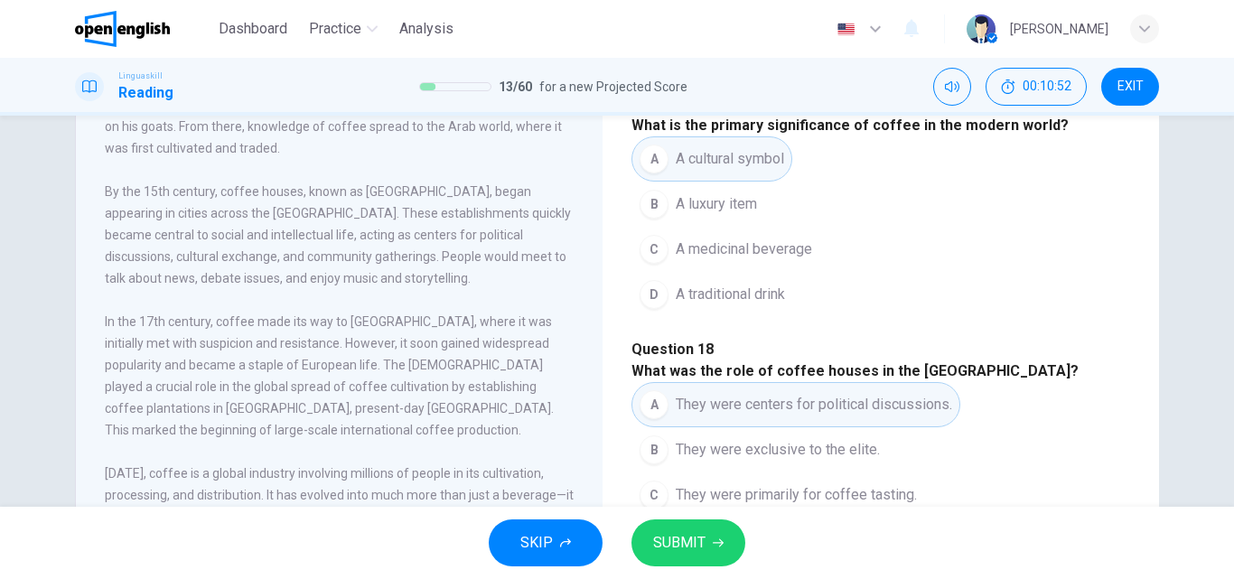
scroll to position [309, 0]
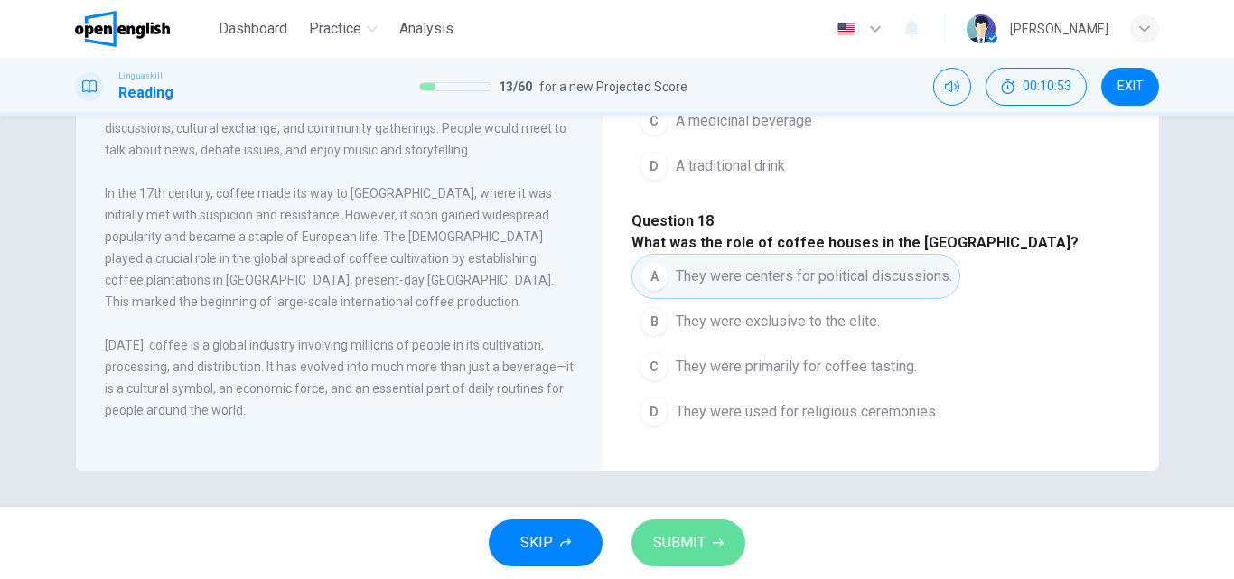
click at [701, 530] on span "SUBMIT" at bounding box center [679, 542] width 52 height 25
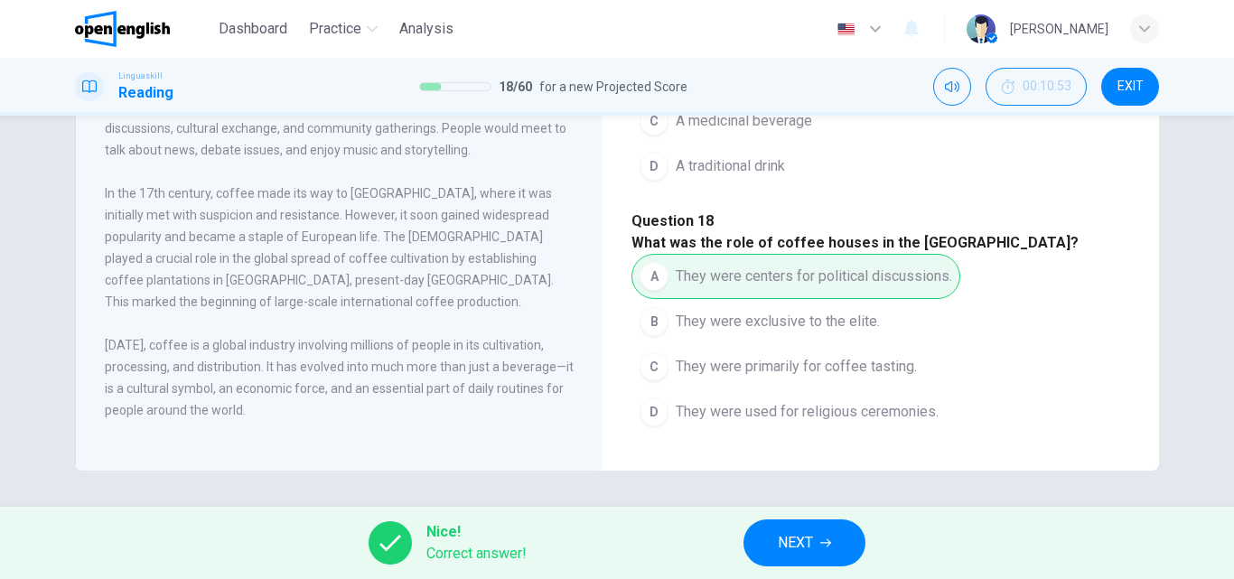
click at [812, 546] on span "NEXT" at bounding box center [795, 542] width 35 height 25
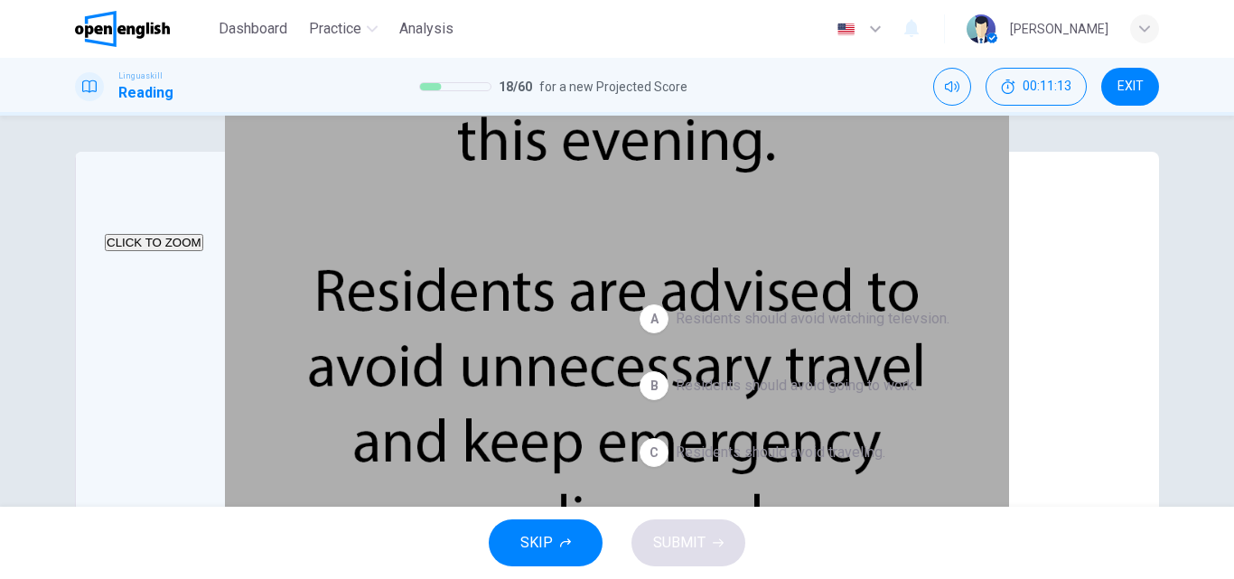
scroll to position [90, 0]
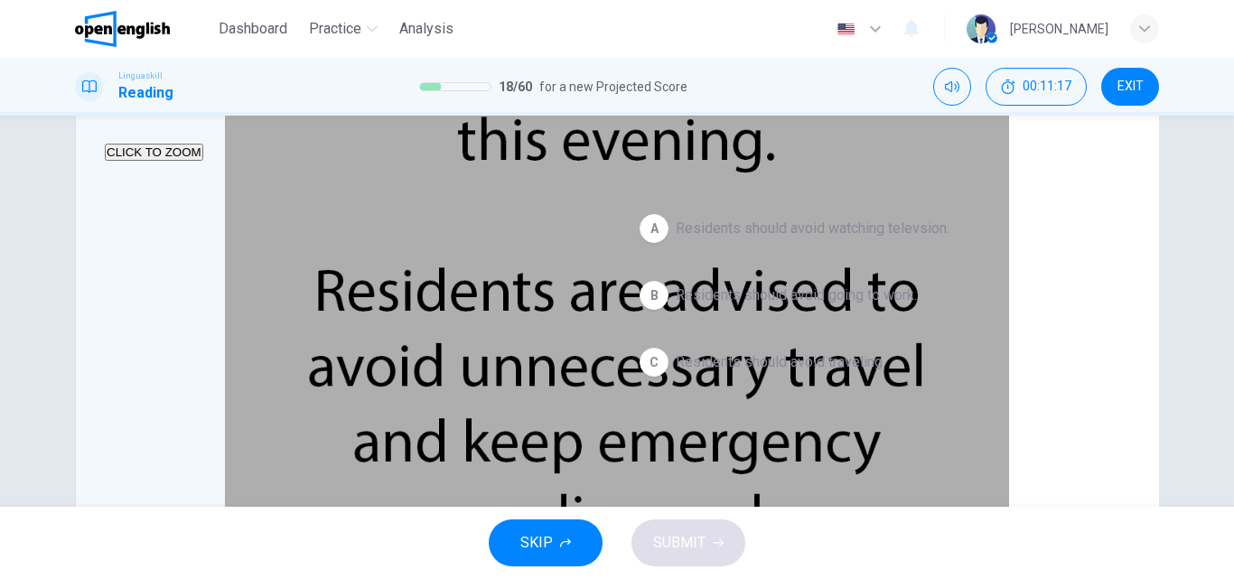
click at [840, 367] on span "Residents should avoid traveling." at bounding box center [781, 362] width 210 height 22
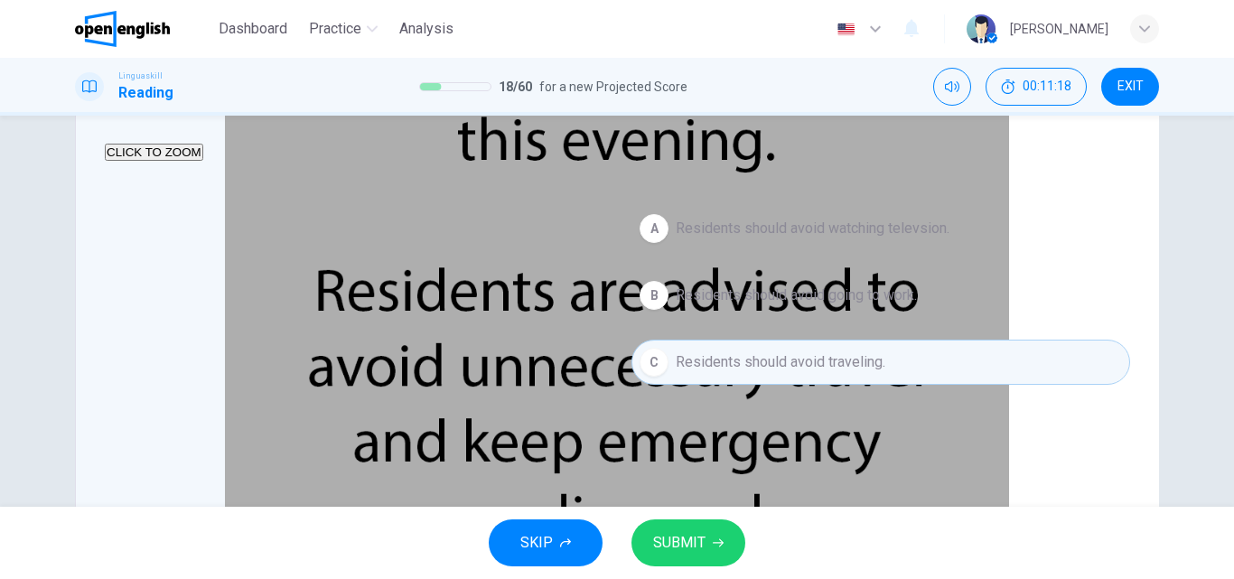
click at [674, 542] on span "SUBMIT" at bounding box center [679, 542] width 52 height 25
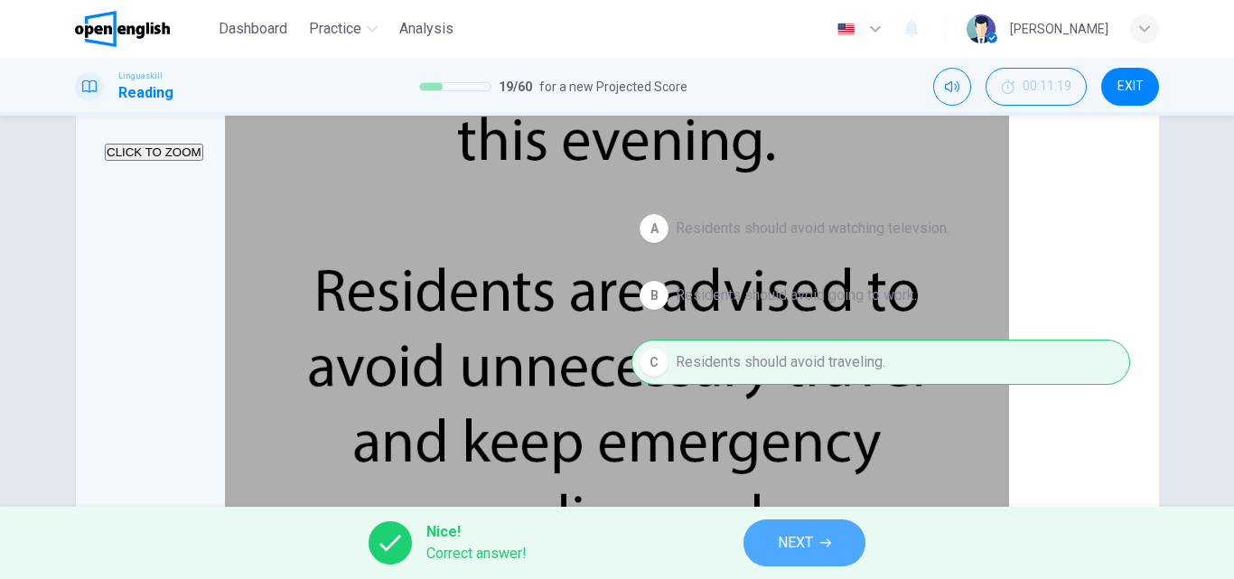
click at [789, 546] on span "NEXT" at bounding box center [795, 542] width 35 height 25
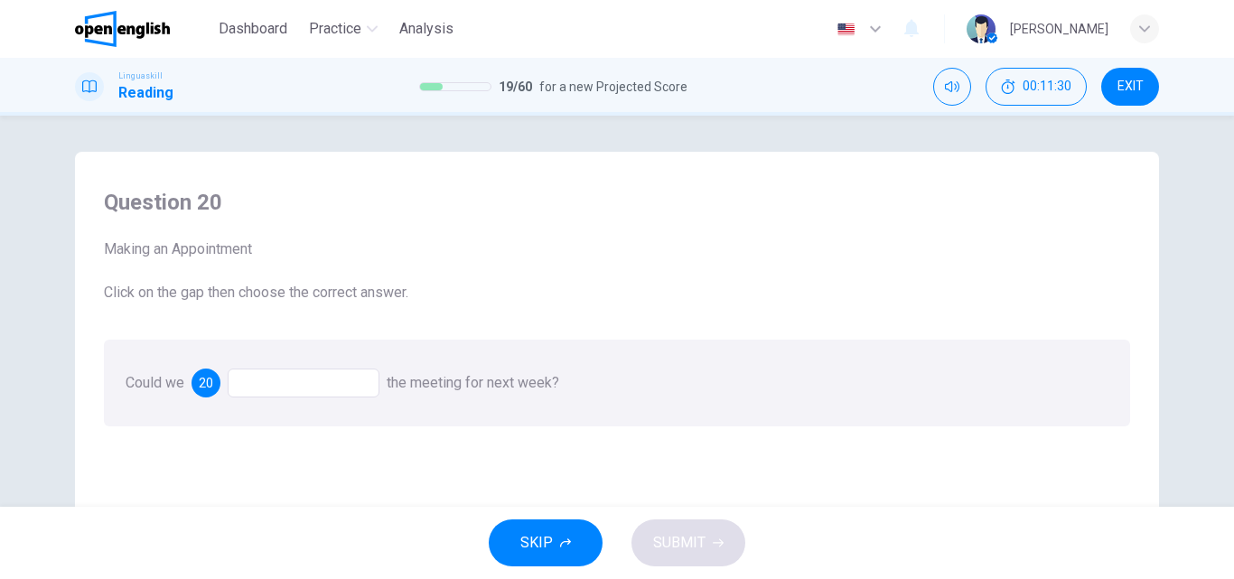
click at [332, 382] on div at bounding box center [304, 383] width 152 height 29
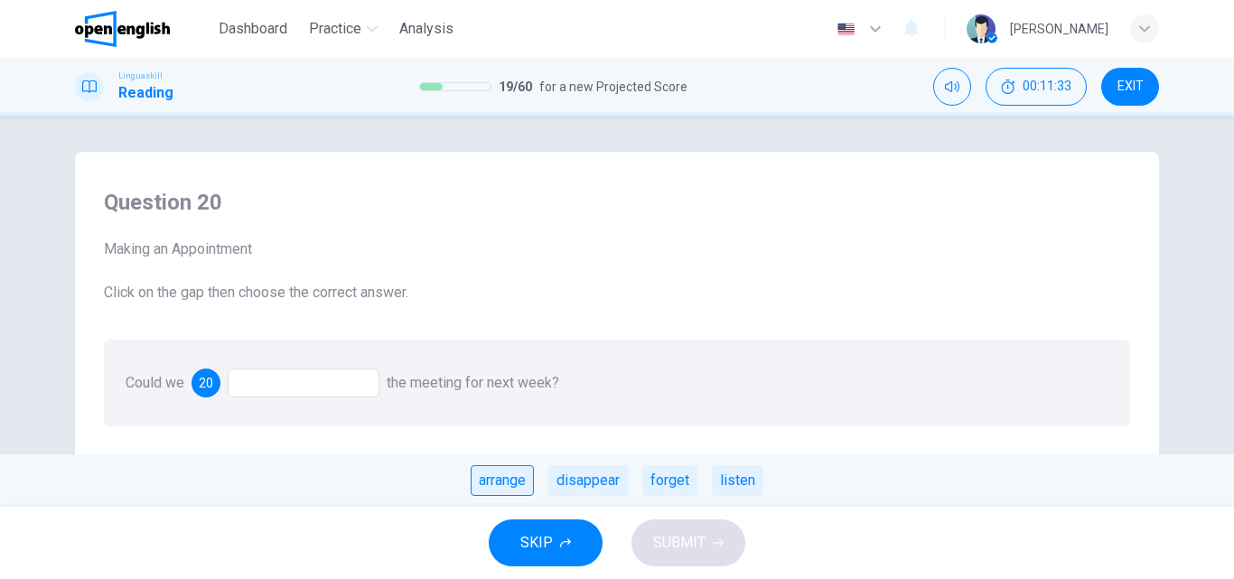
click at [514, 487] on div "arrange" at bounding box center [502, 480] width 63 height 31
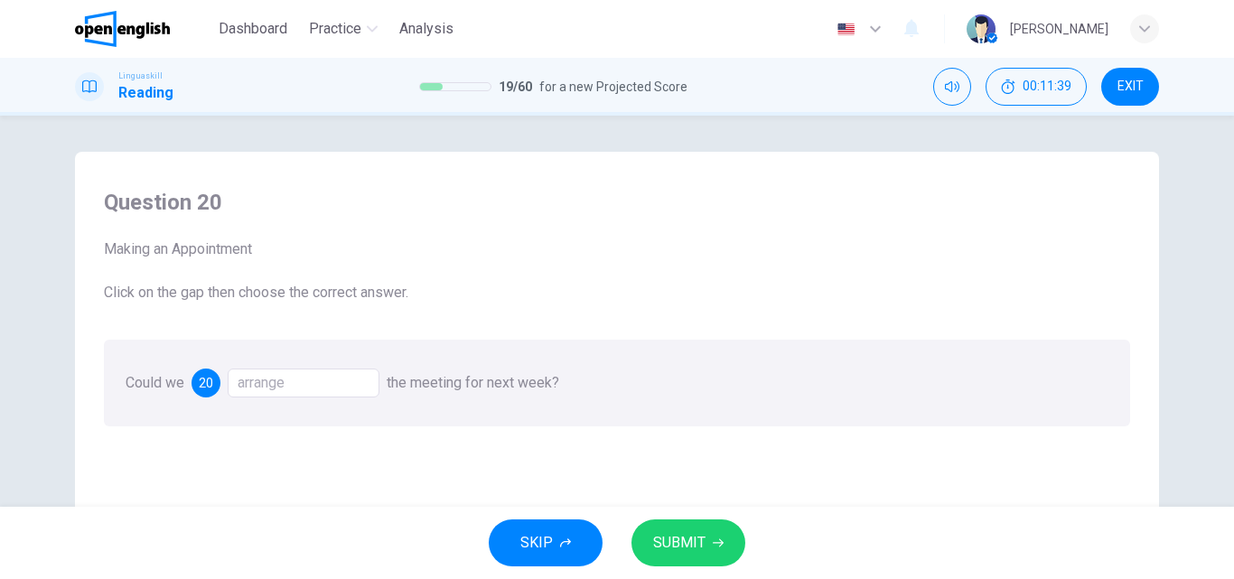
click at [674, 540] on span "SUBMIT" at bounding box center [679, 542] width 52 height 25
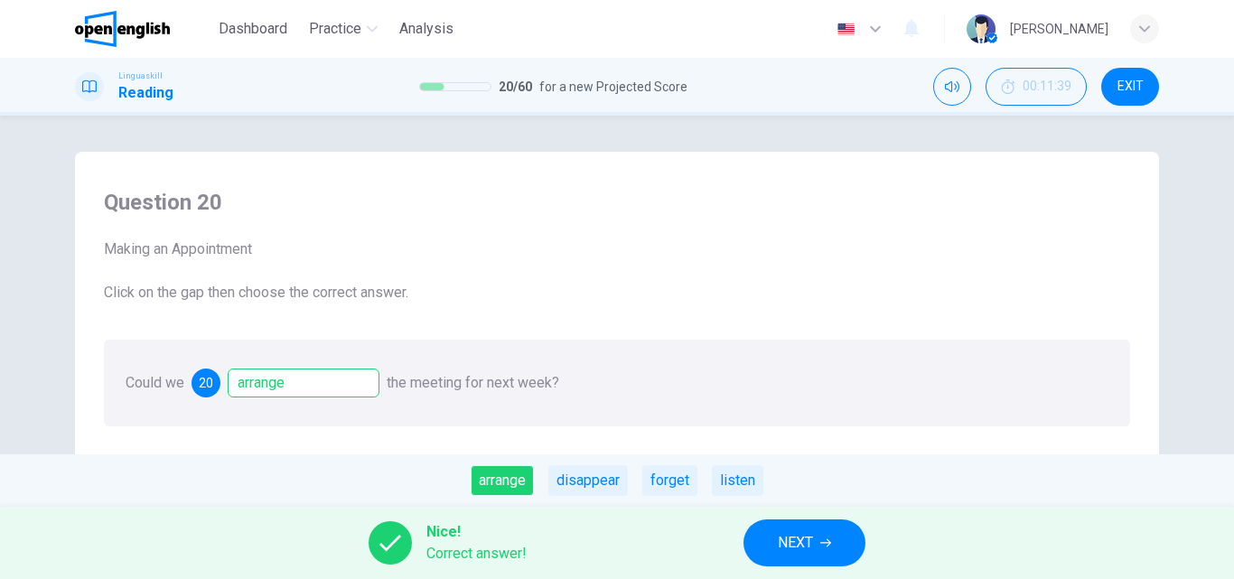
click at [811, 543] on span "NEXT" at bounding box center [795, 542] width 35 height 25
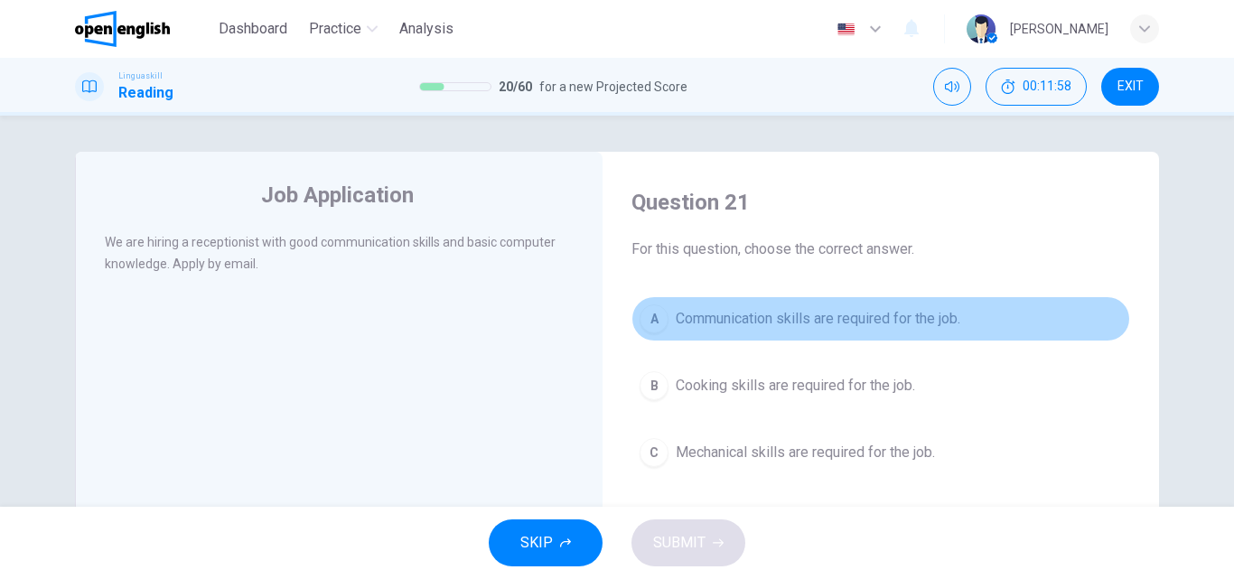
click at [838, 320] on span "Communication skills are required for the job." at bounding box center [818, 319] width 285 height 22
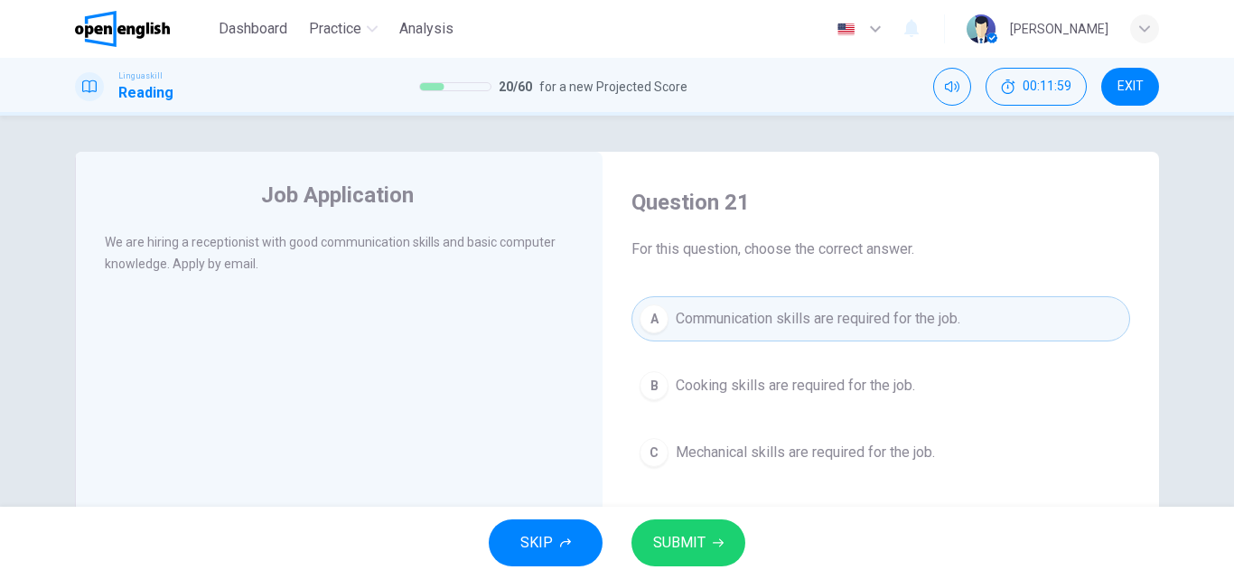
click at [697, 532] on span "SUBMIT" at bounding box center [679, 542] width 52 height 25
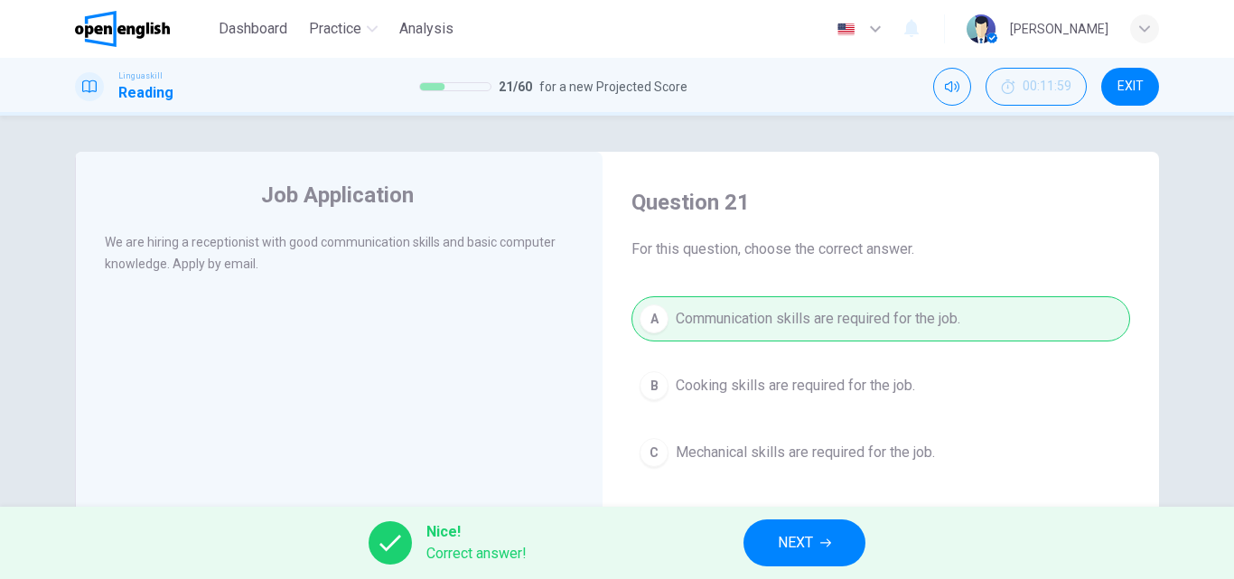
click at [799, 543] on span "NEXT" at bounding box center [795, 542] width 35 height 25
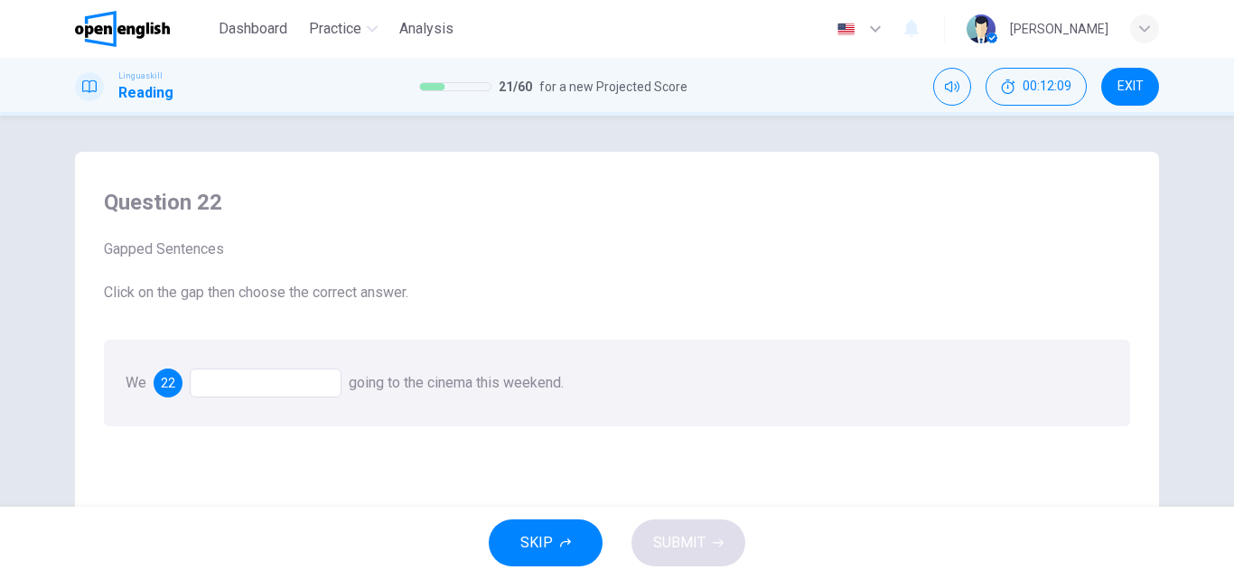
click at [281, 383] on div at bounding box center [266, 383] width 152 height 29
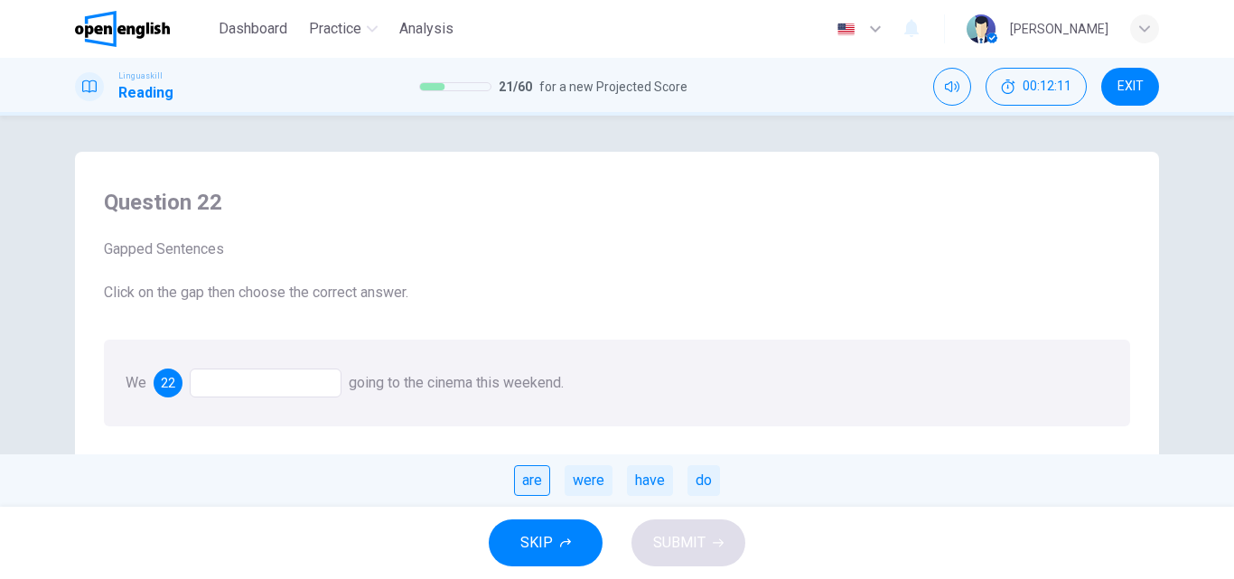
click at [536, 484] on div "are" at bounding box center [532, 480] width 36 height 31
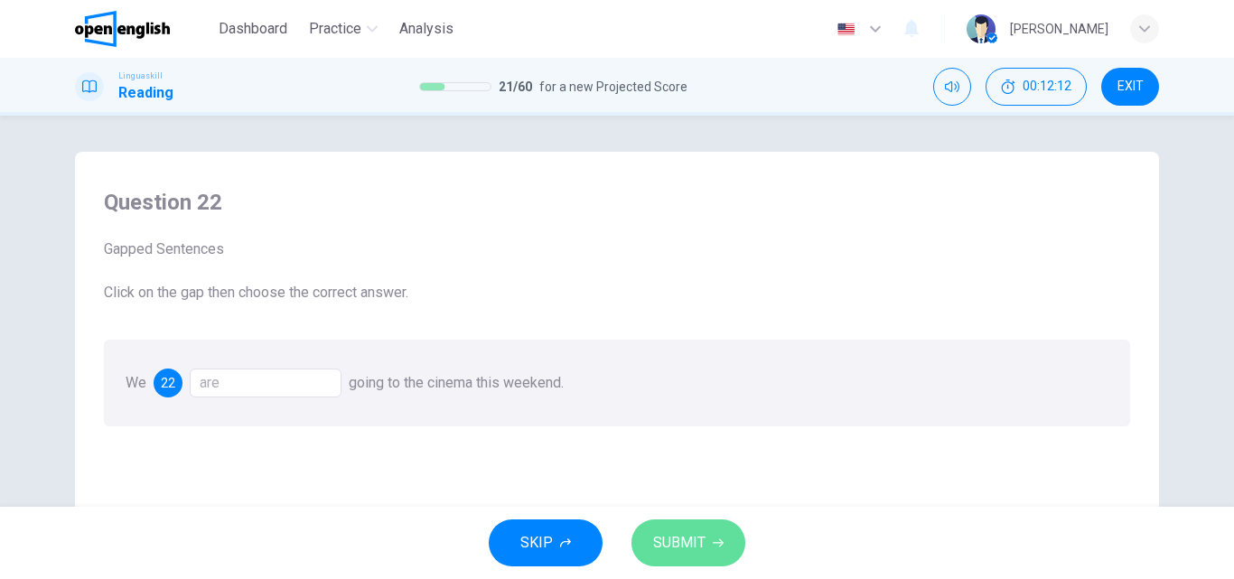
click at [678, 542] on span "SUBMIT" at bounding box center [679, 542] width 52 height 25
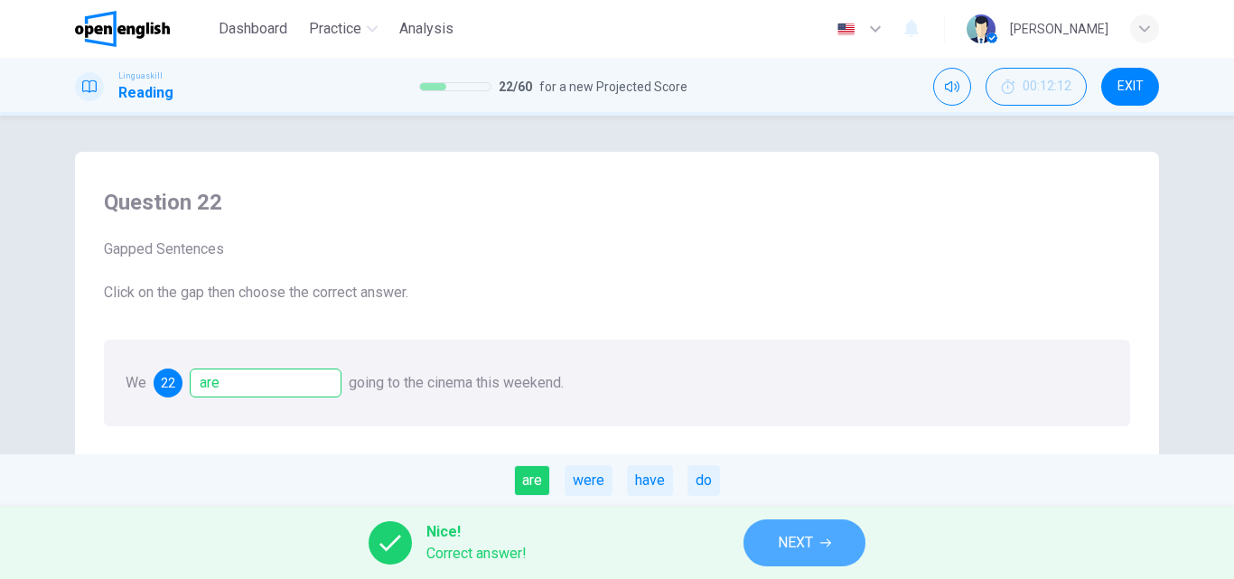
click at [801, 545] on span "NEXT" at bounding box center [795, 542] width 35 height 25
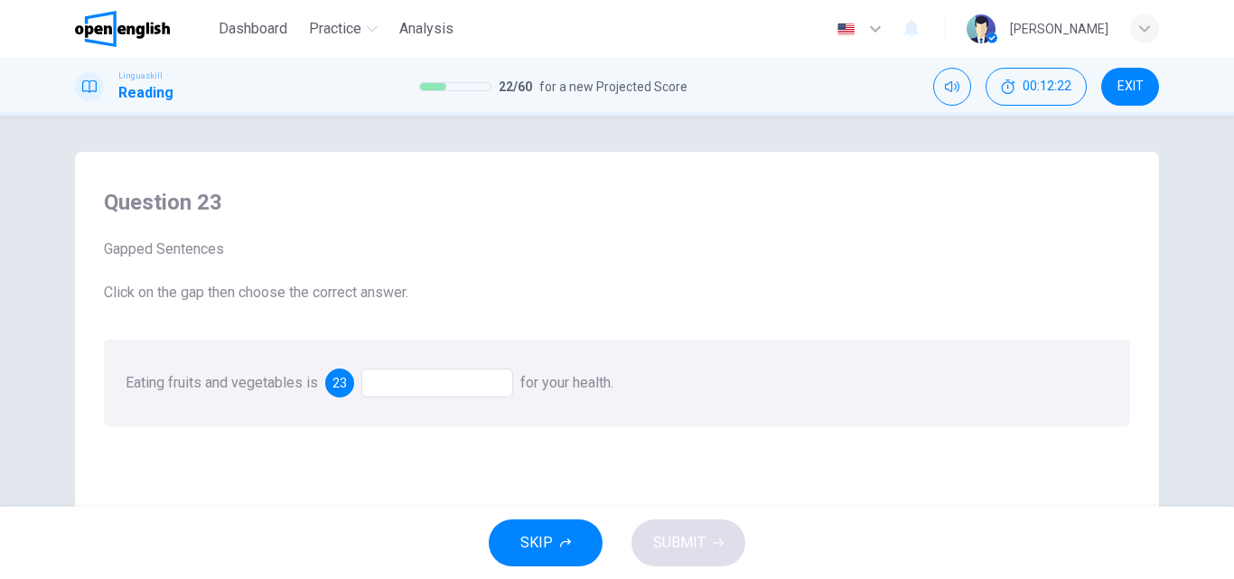
click at [403, 386] on div at bounding box center [437, 383] width 152 height 29
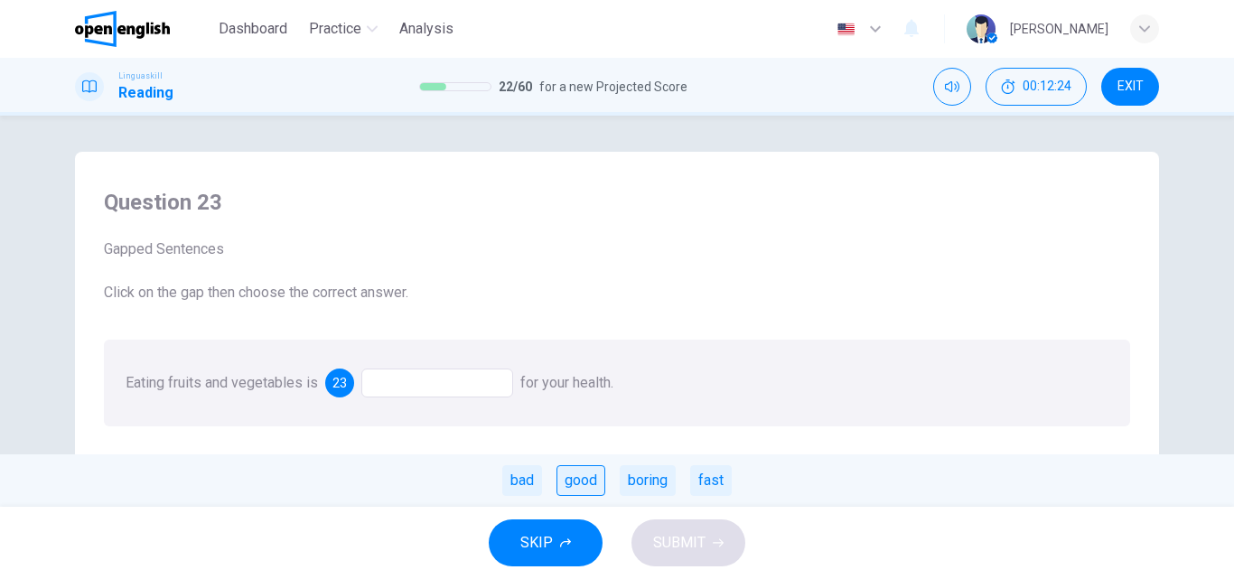
click at [590, 486] on div "good" at bounding box center [580, 480] width 49 height 31
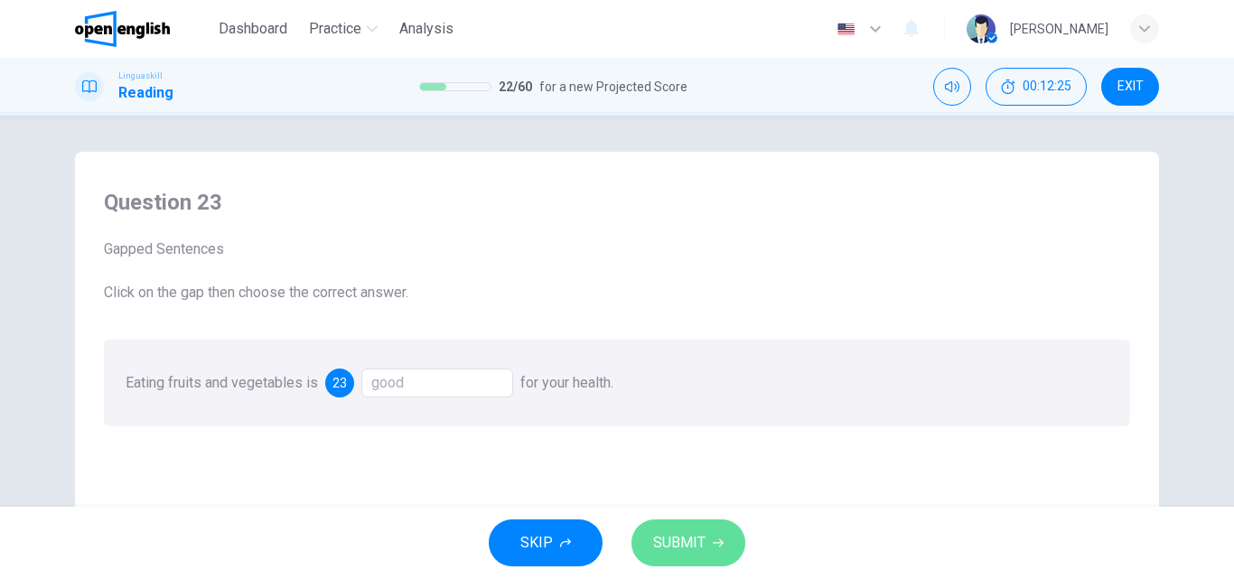
click at [683, 540] on span "SUBMIT" at bounding box center [679, 542] width 52 height 25
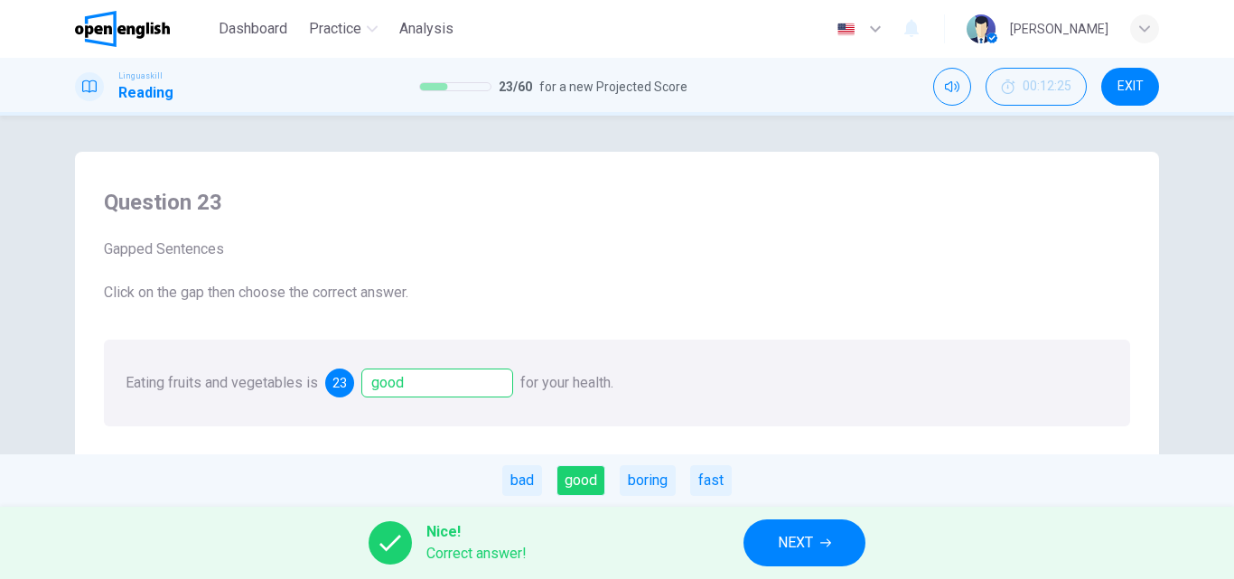
click at [808, 535] on span "NEXT" at bounding box center [795, 542] width 35 height 25
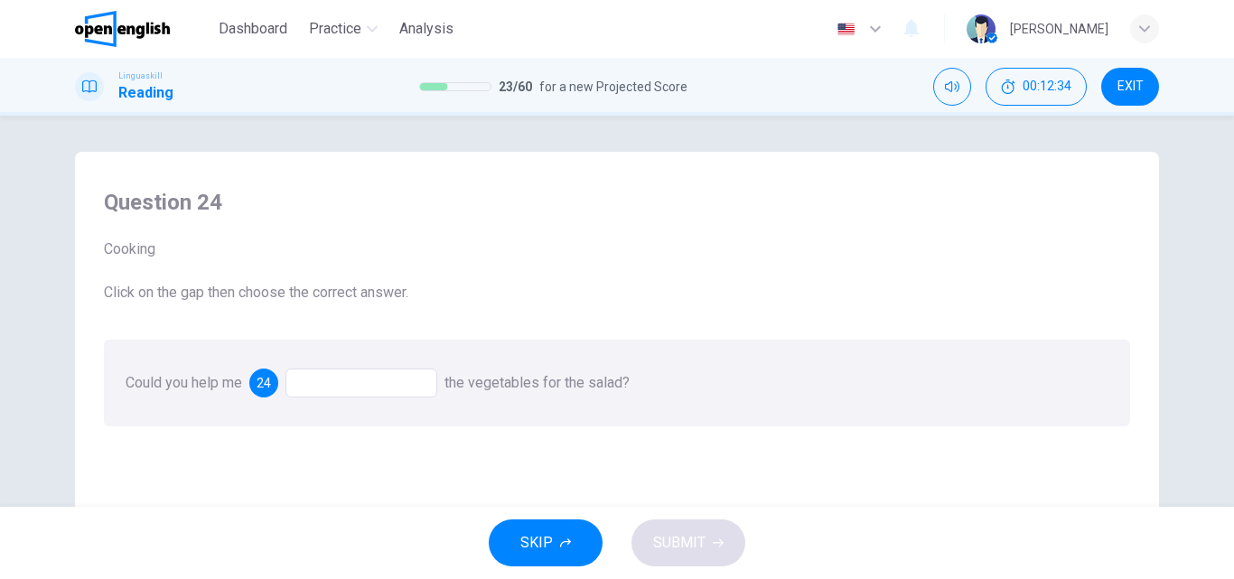
click at [373, 390] on div at bounding box center [361, 383] width 152 height 29
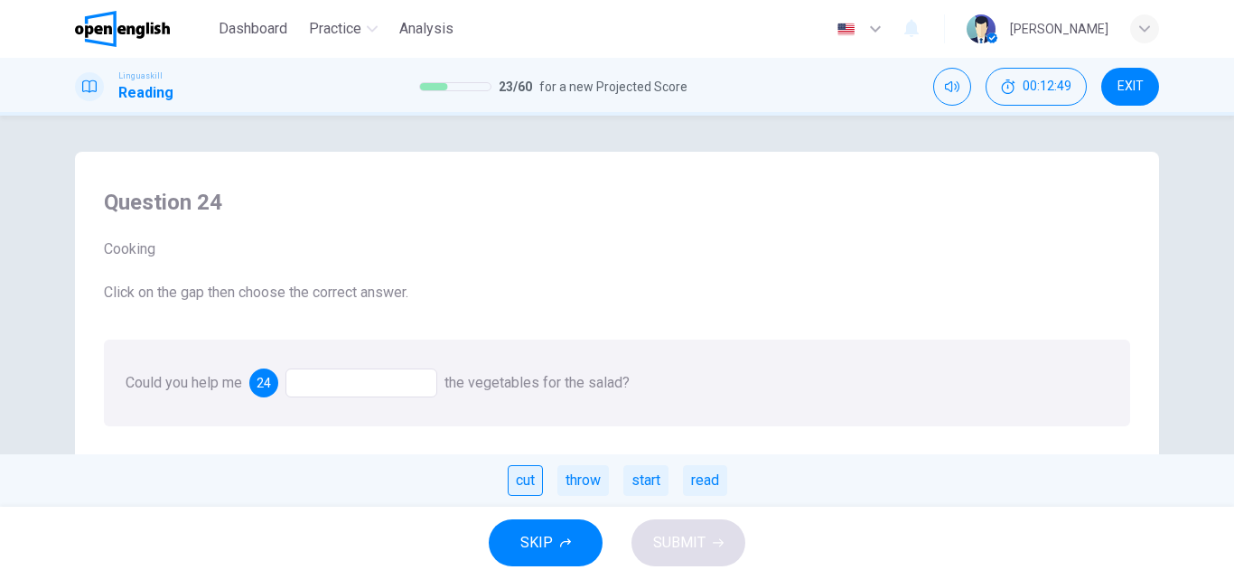
click at [524, 478] on div "cut" at bounding box center [525, 480] width 35 height 31
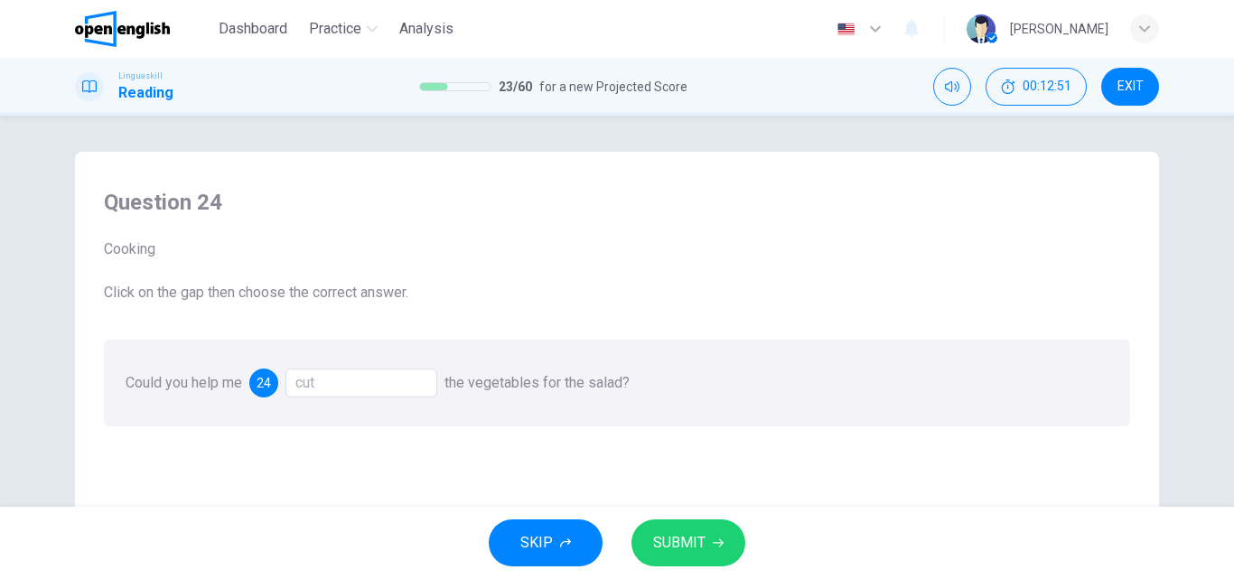
click at [683, 547] on span "SUBMIT" at bounding box center [679, 542] width 52 height 25
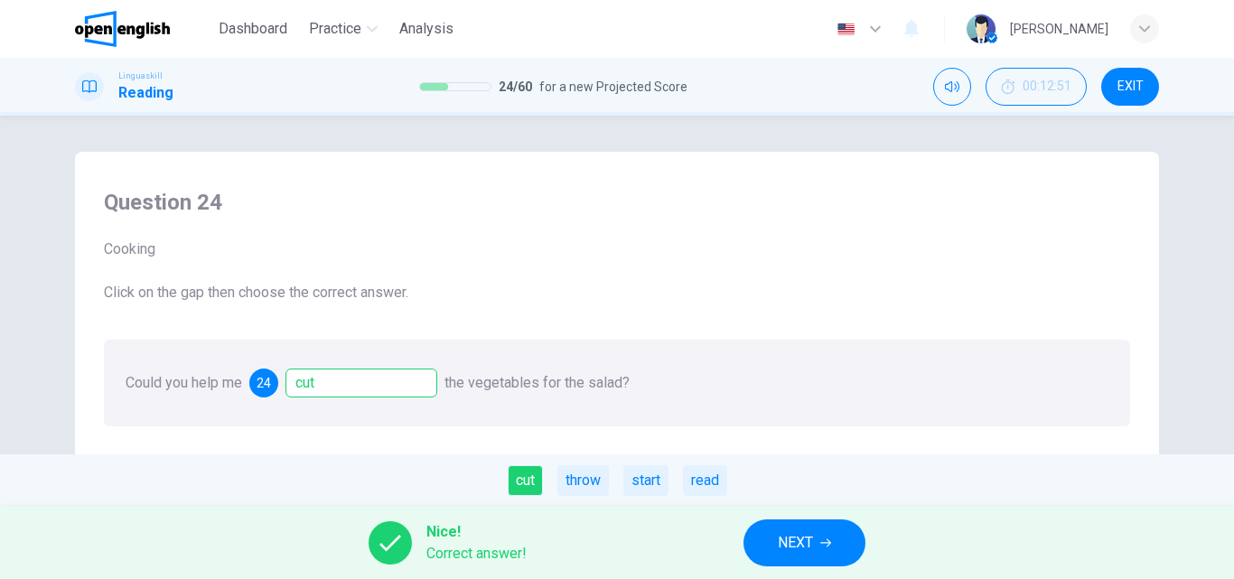
click at [792, 533] on span "NEXT" at bounding box center [795, 542] width 35 height 25
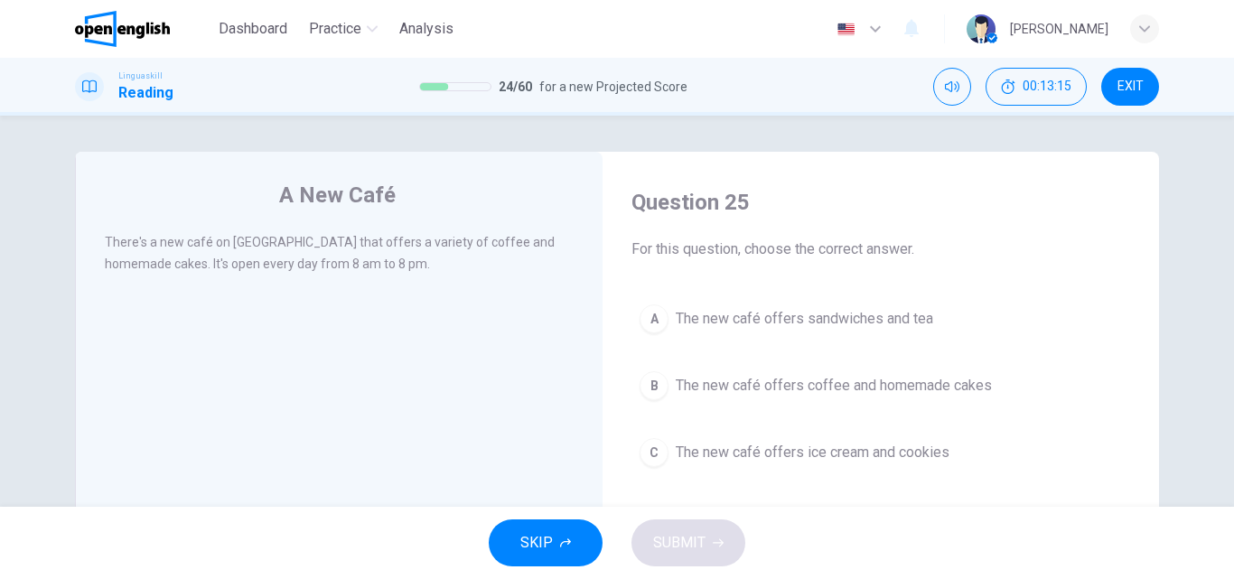
click at [959, 384] on span "The new café offers coffee and homemade cakes" at bounding box center [834, 386] width 316 height 22
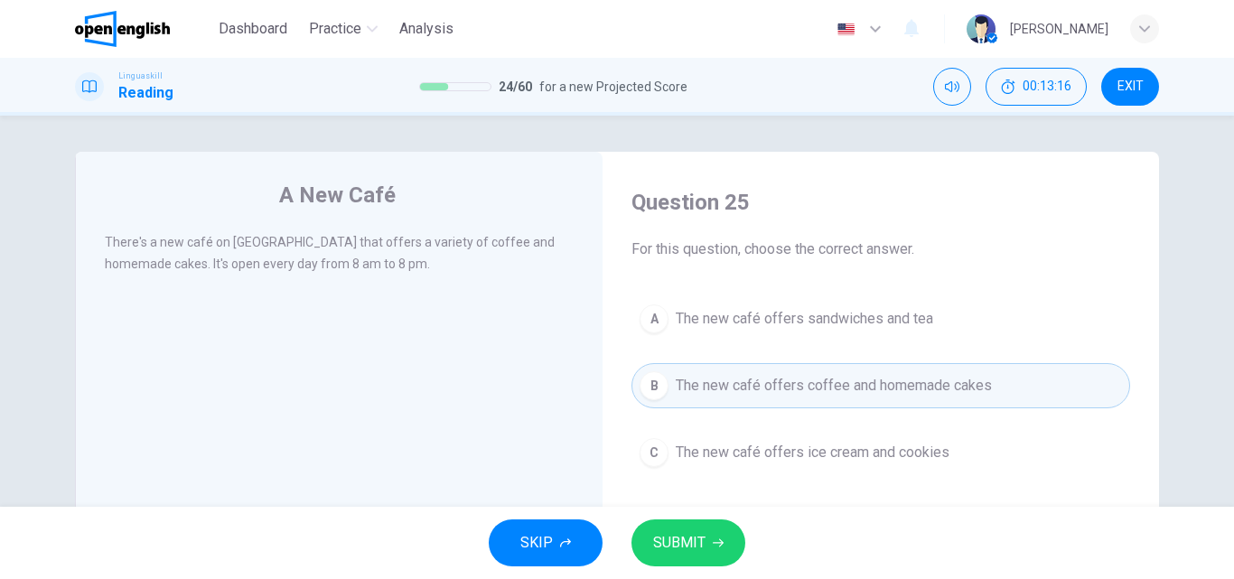
click at [709, 542] on button "SUBMIT" at bounding box center [688, 542] width 114 height 47
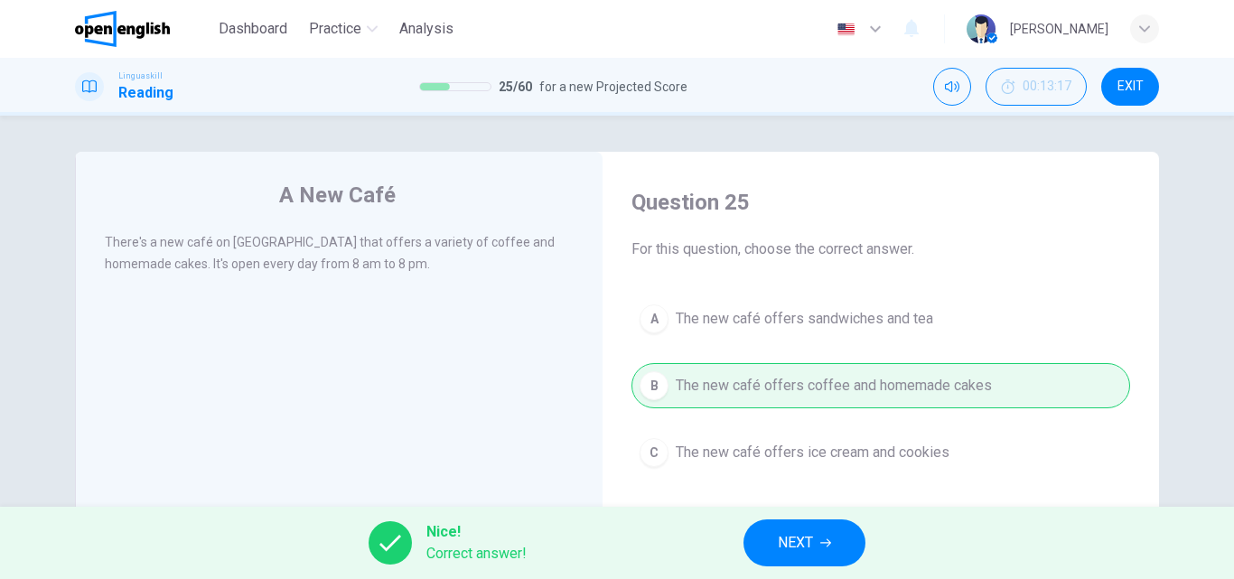
click at [772, 543] on button "NEXT" at bounding box center [804, 542] width 122 height 47
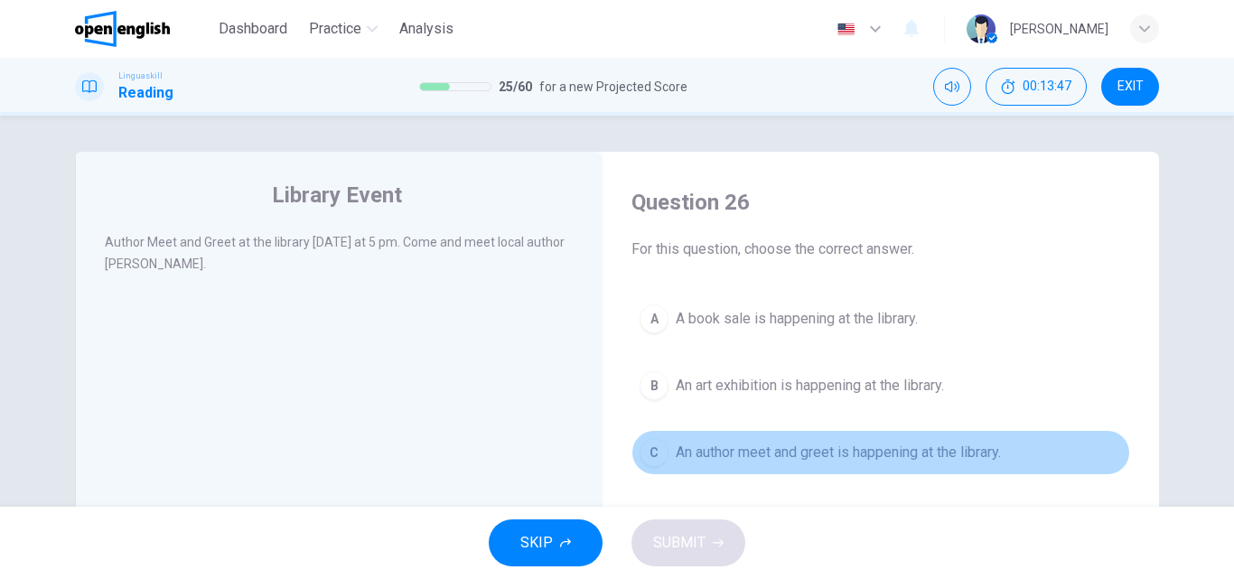
click at [920, 452] on span "An author meet and greet is happening at the library." at bounding box center [838, 453] width 325 height 22
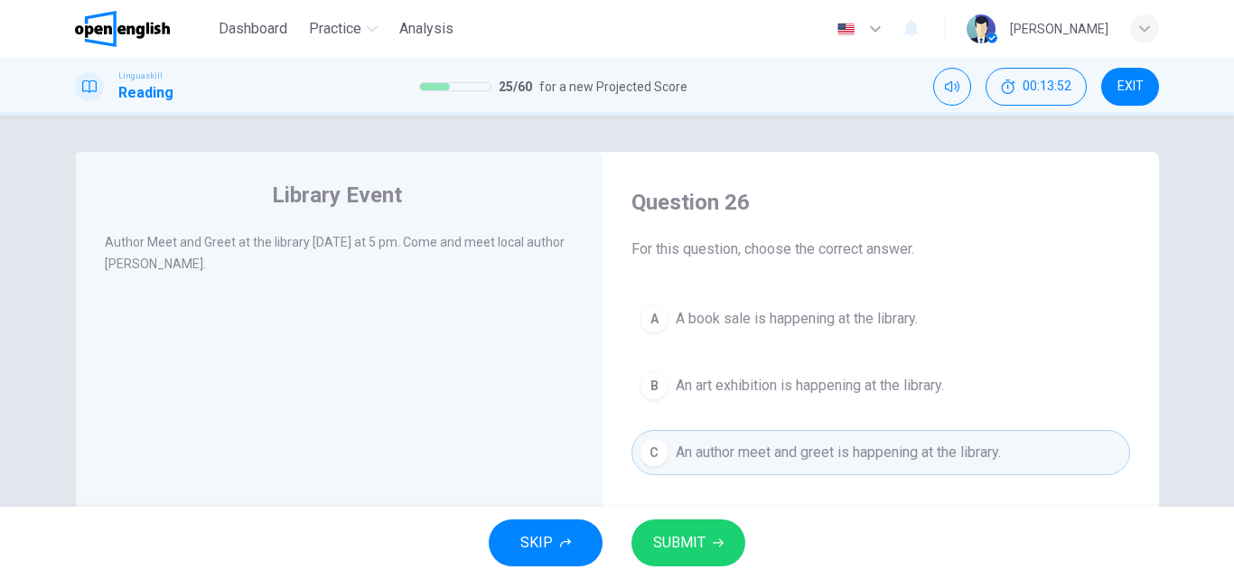
click at [698, 537] on span "SUBMIT" at bounding box center [679, 542] width 52 height 25
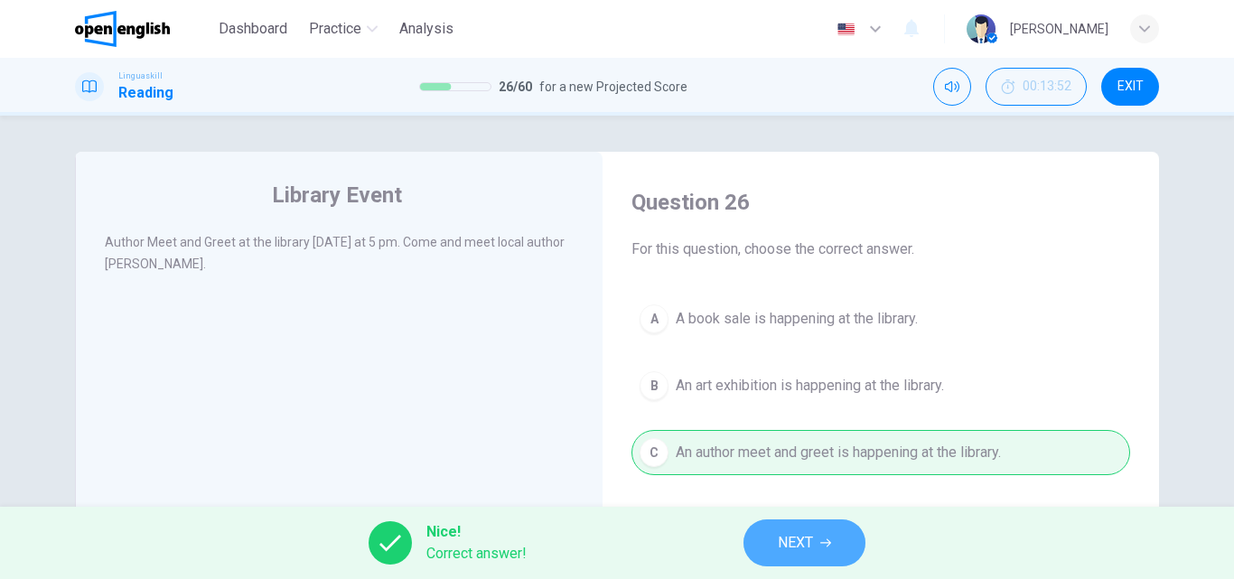
click at [803, 542] on span "NEXT" at bounding box center [795, 542] width 35 height 25
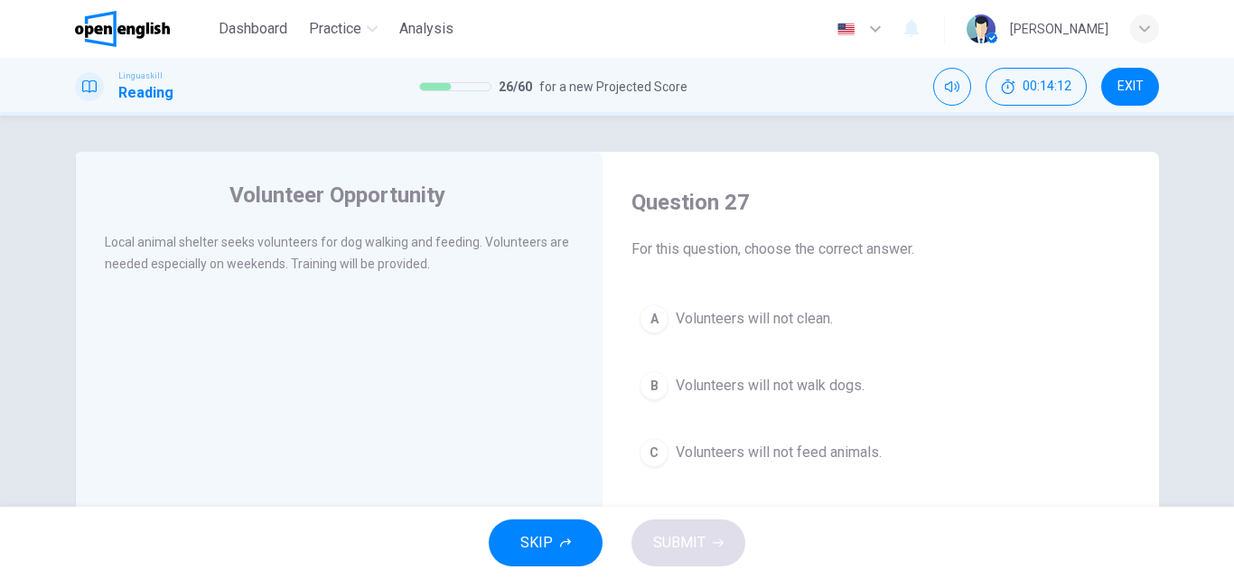
scroll to position [90, 0]
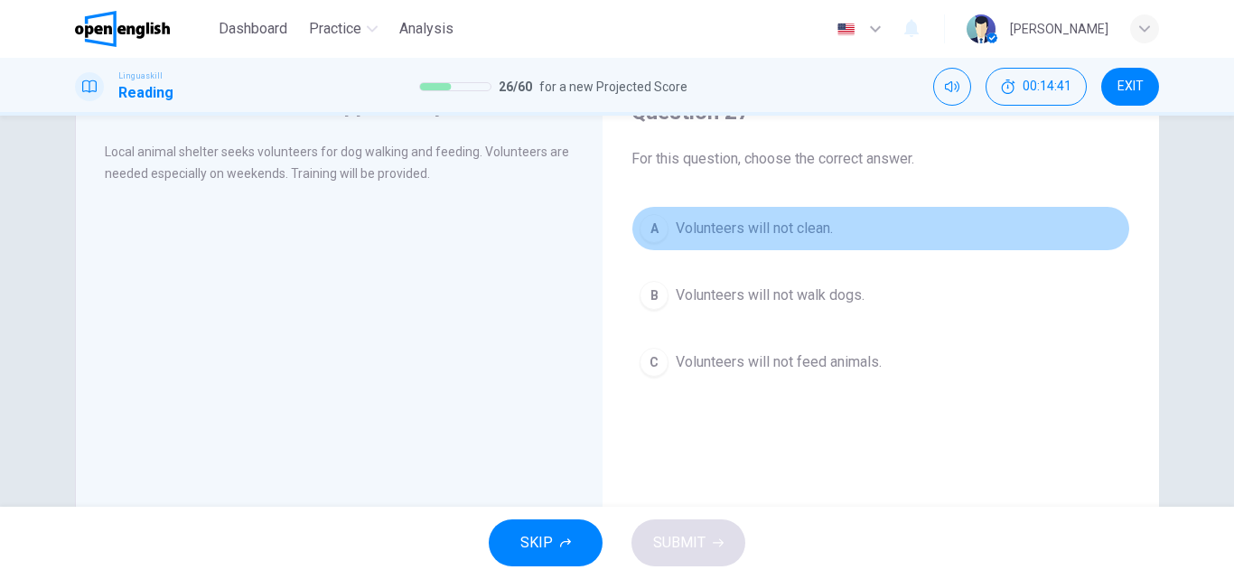
click at [816, 227] on span "Volunteers will not clean." at bounding box center [754, 229] width 157 height 22
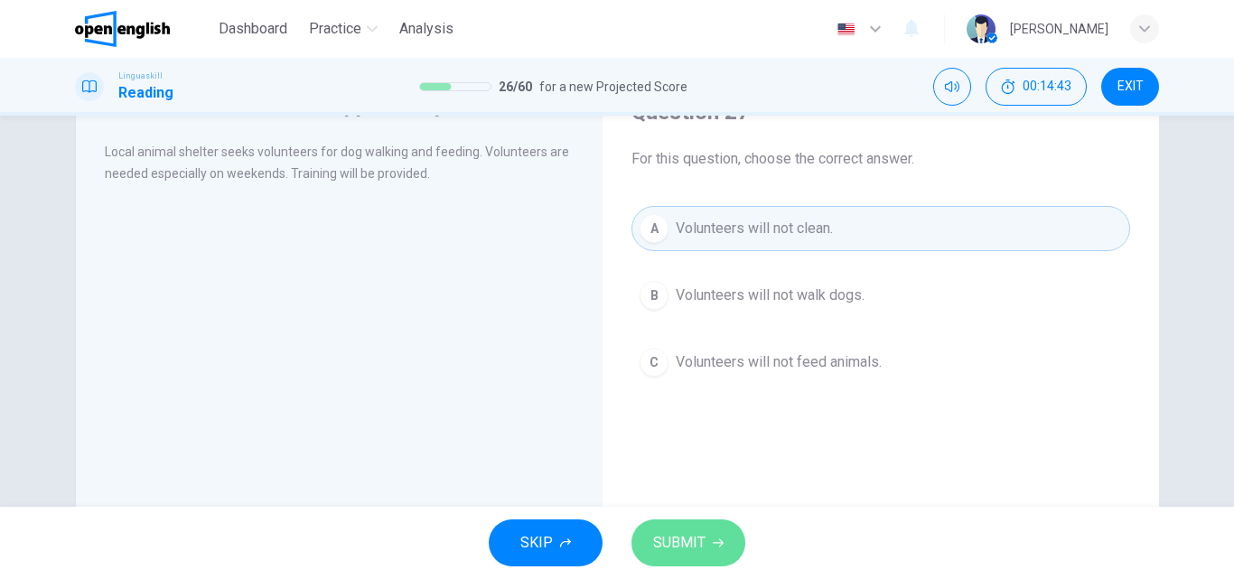
click at [690, 539] on span "SUBMIT" at bounding box center [679, 542] width 52 height 25
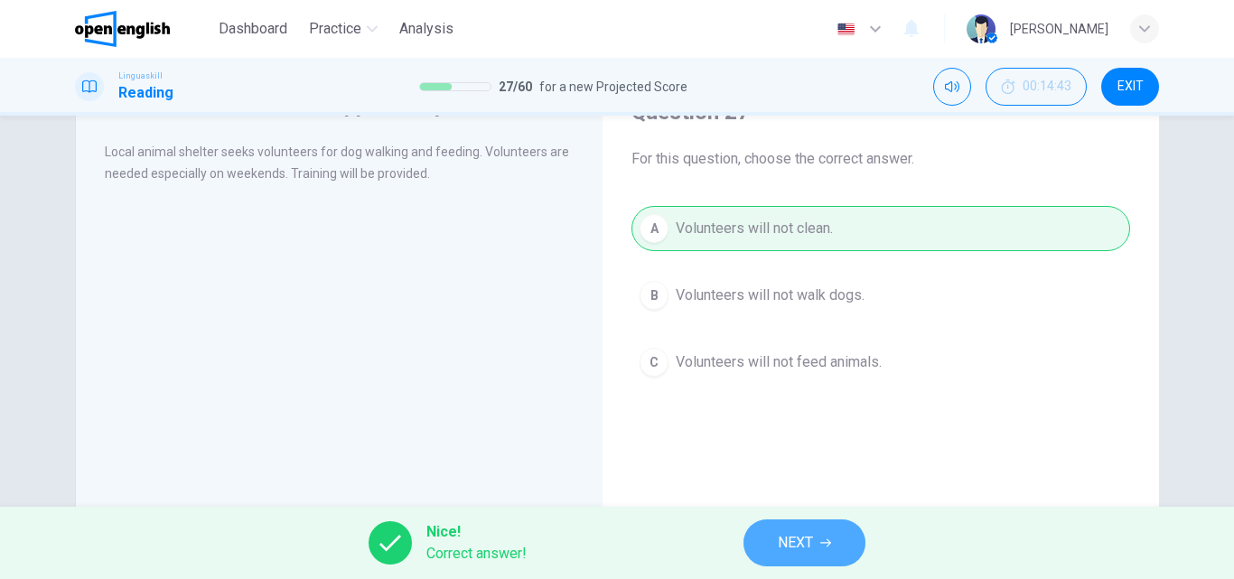
click at [792, 540] on span "NEXT" at bounding box center [795, 542] width 35 height 25
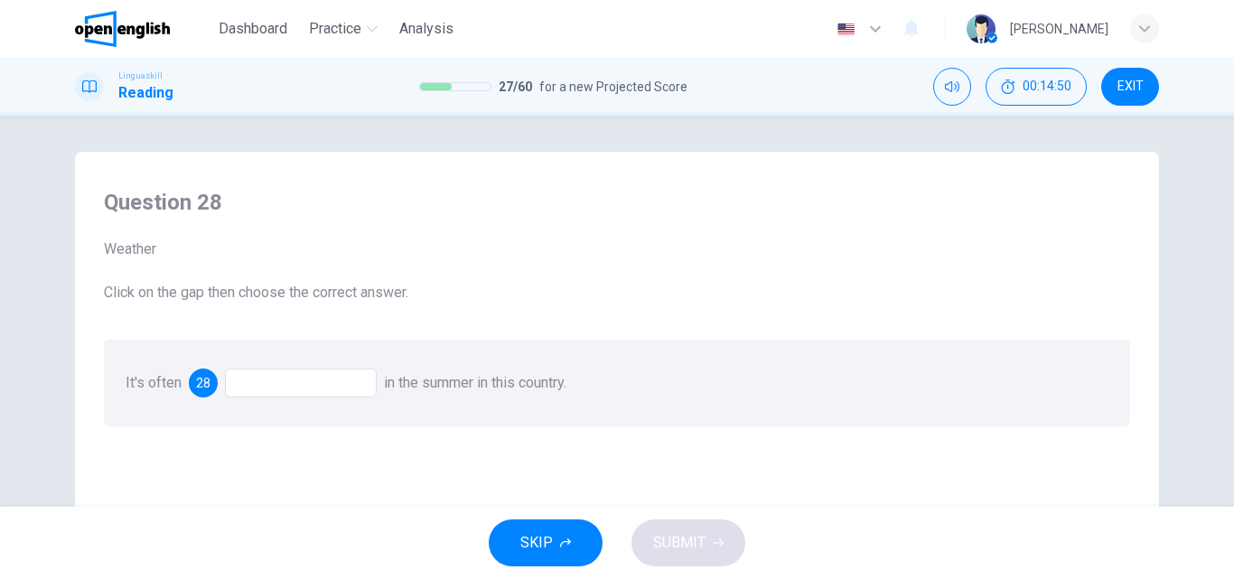
click at [294, 386] on div at bounding box center [301, 383] width 152 height 29
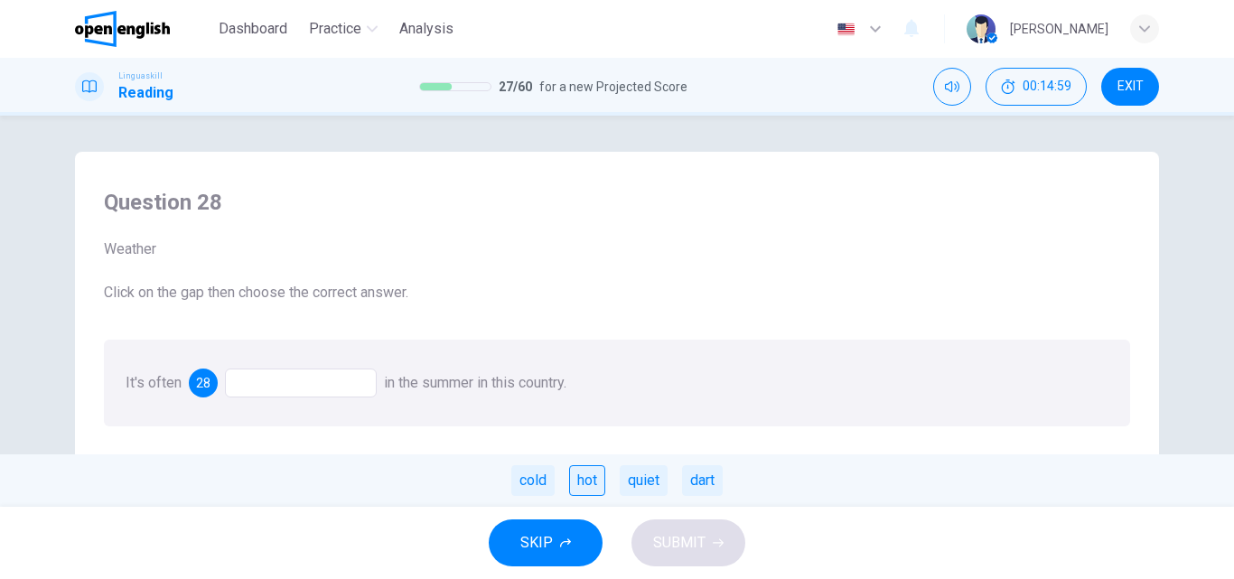
click at [601, 486] on div "hot" at bounding box center [587, 480] width 36 height 31
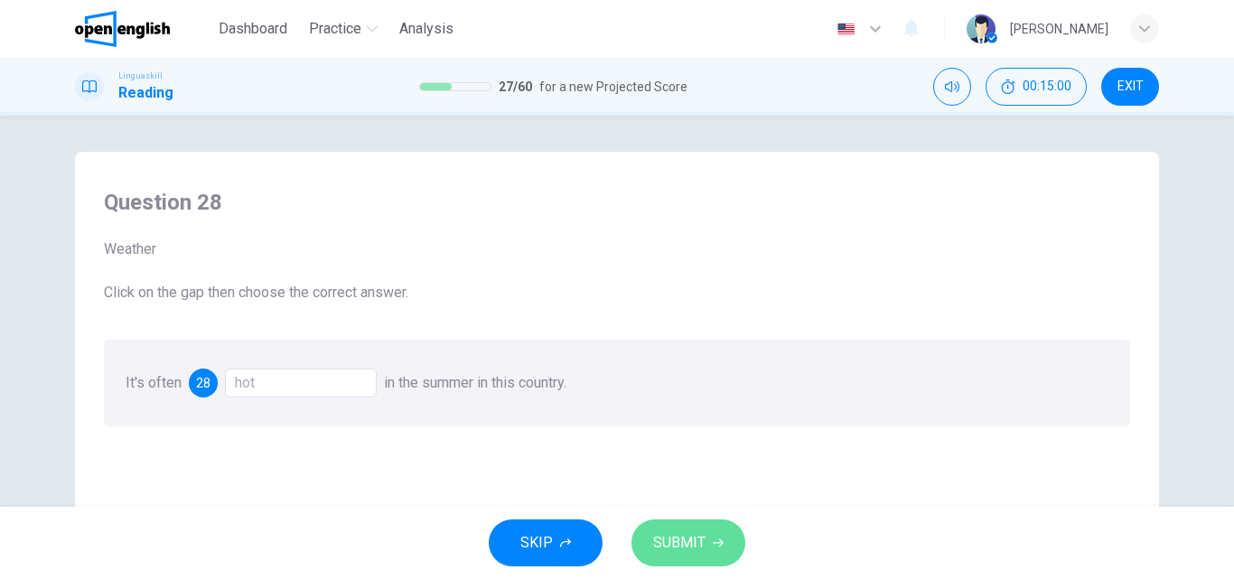
click at [661, 544] on span "SUBMIT" at bounding box center [679, 542] width 52 height 25
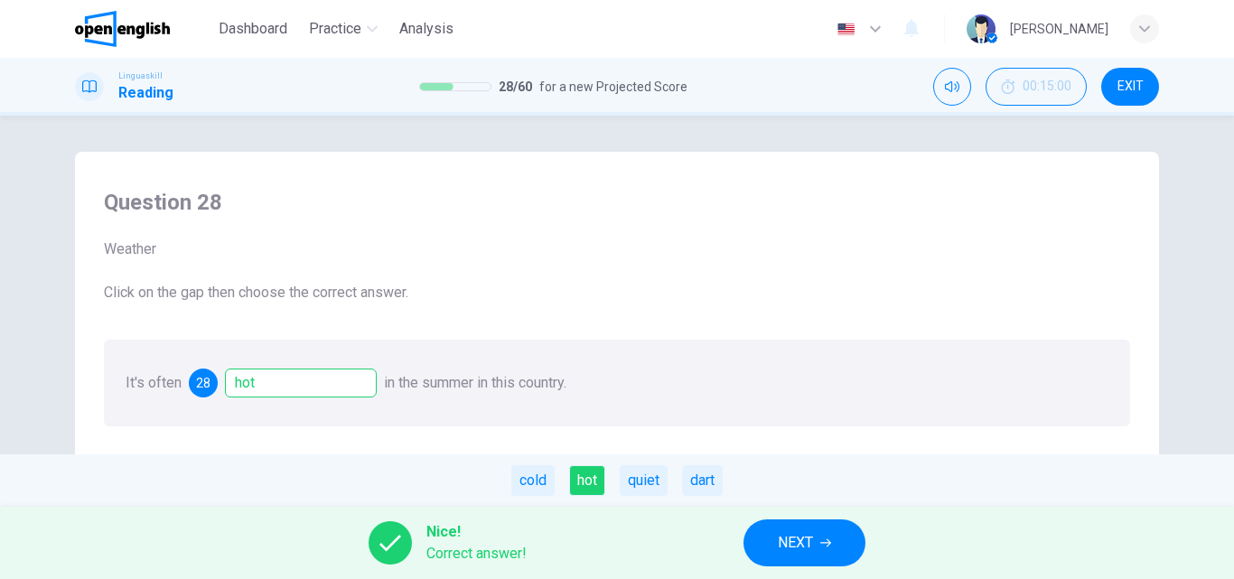
click at [807, 532] on span "NEXT" at bounding box center [795, 542] width 35 height 25
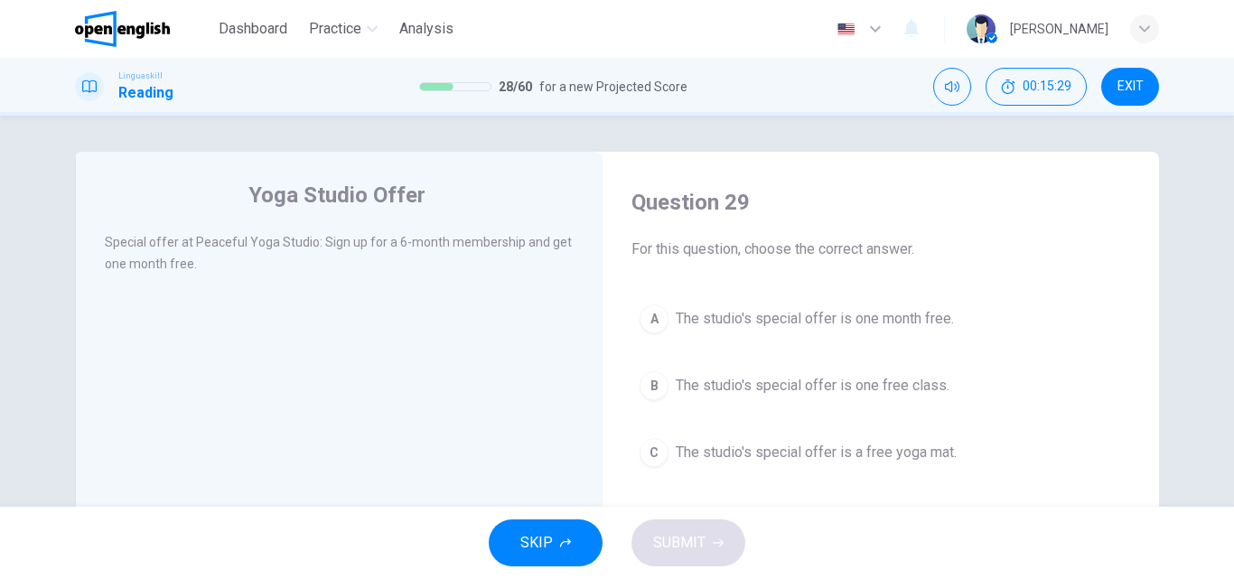
click at [935, 317] on span "The studio's special offer is one month free." at bounding box center [815, 319] width 278 height 22
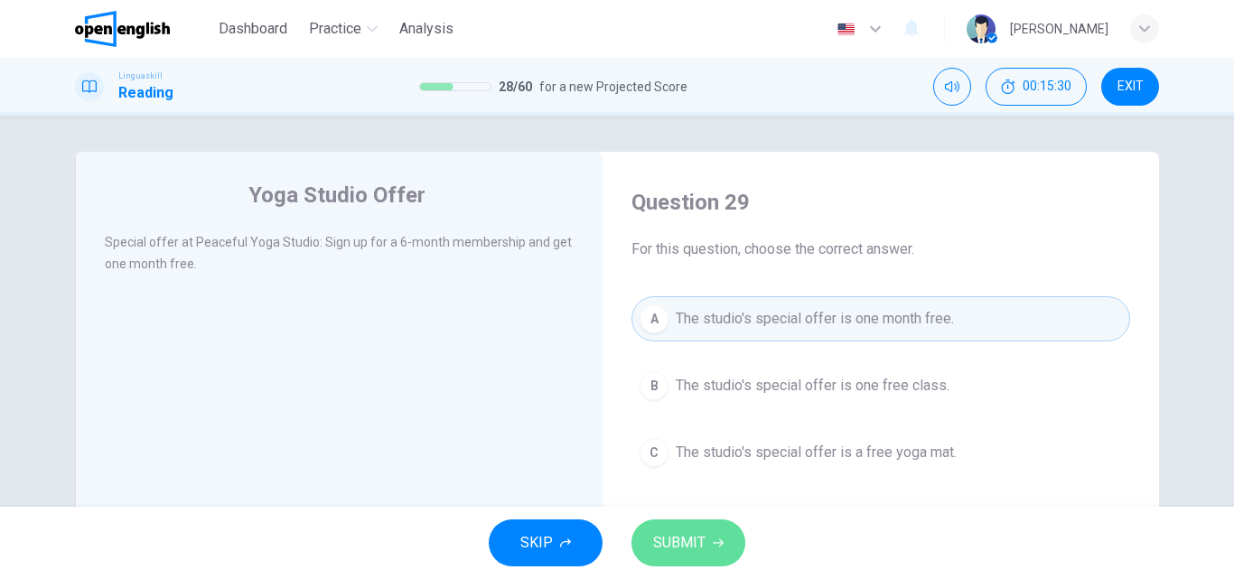
click at [702, 528] on button "SUBMIT" at bounding box center [688, 542] width 114 height 47
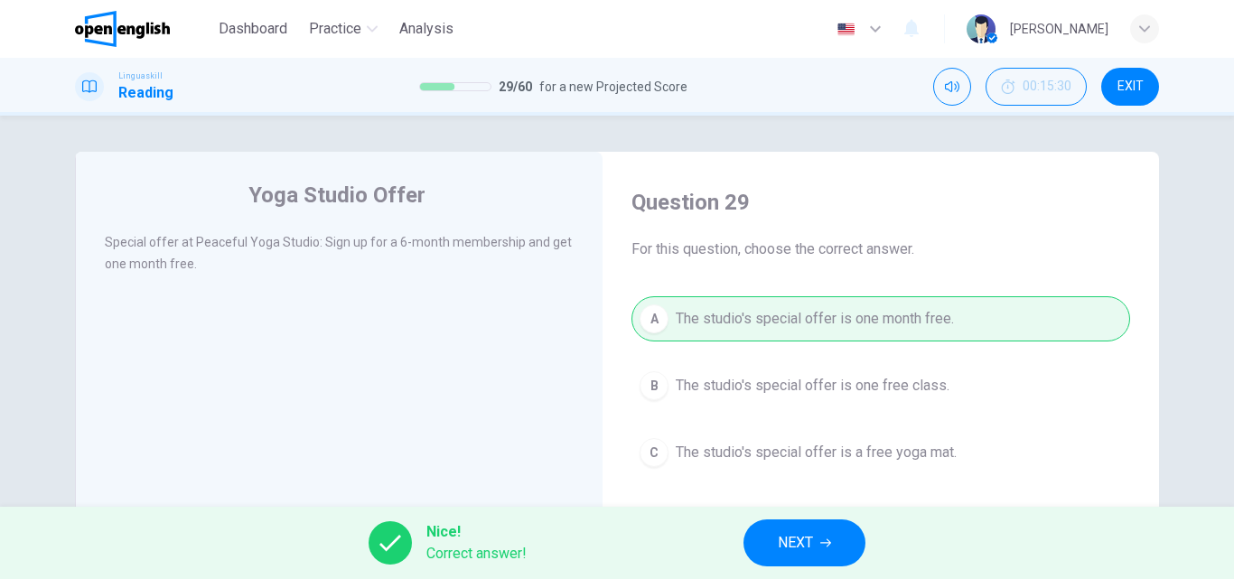
click at [816, 557] on button "NEXT" at bounding box center [804, 542] width 122 height 47
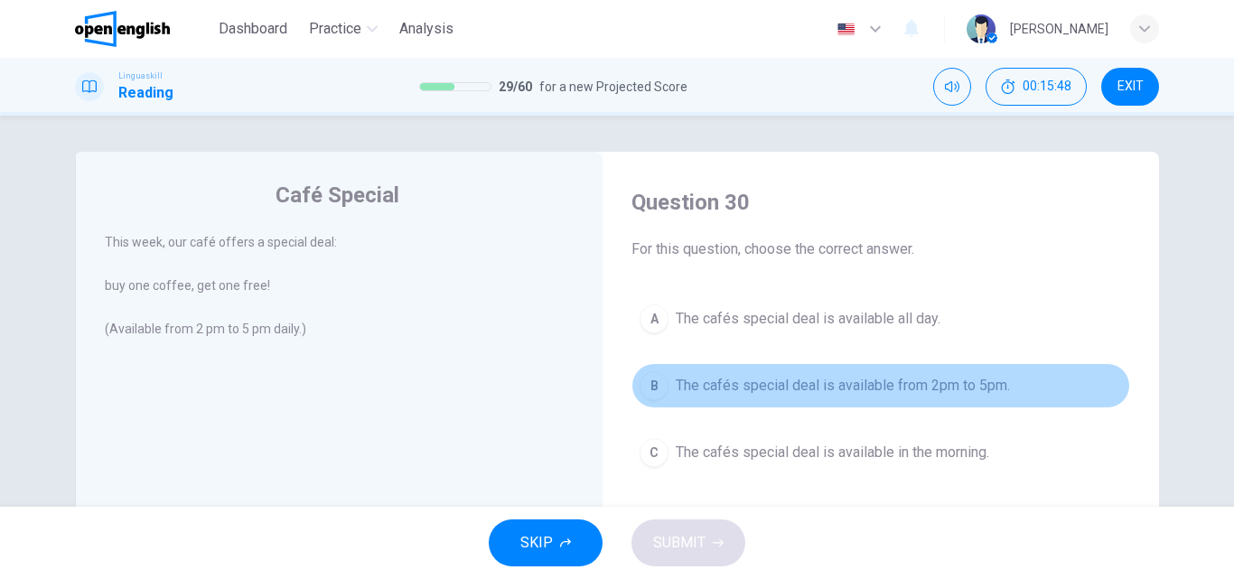
click at [968, 384] on span "The cafés special deal is available from 2pm to 5pm." at bounding box center [843, 386] width 334 height 22
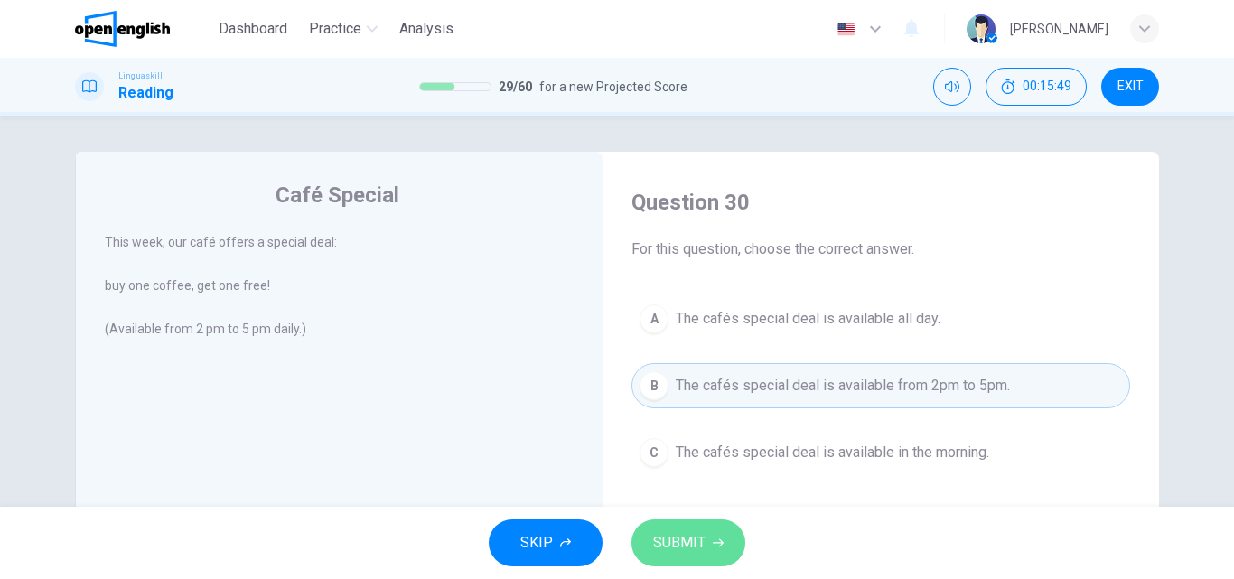
click at [700, 534] on span "SUBMIT" at bounding box center [679, 542] width 52 height 25
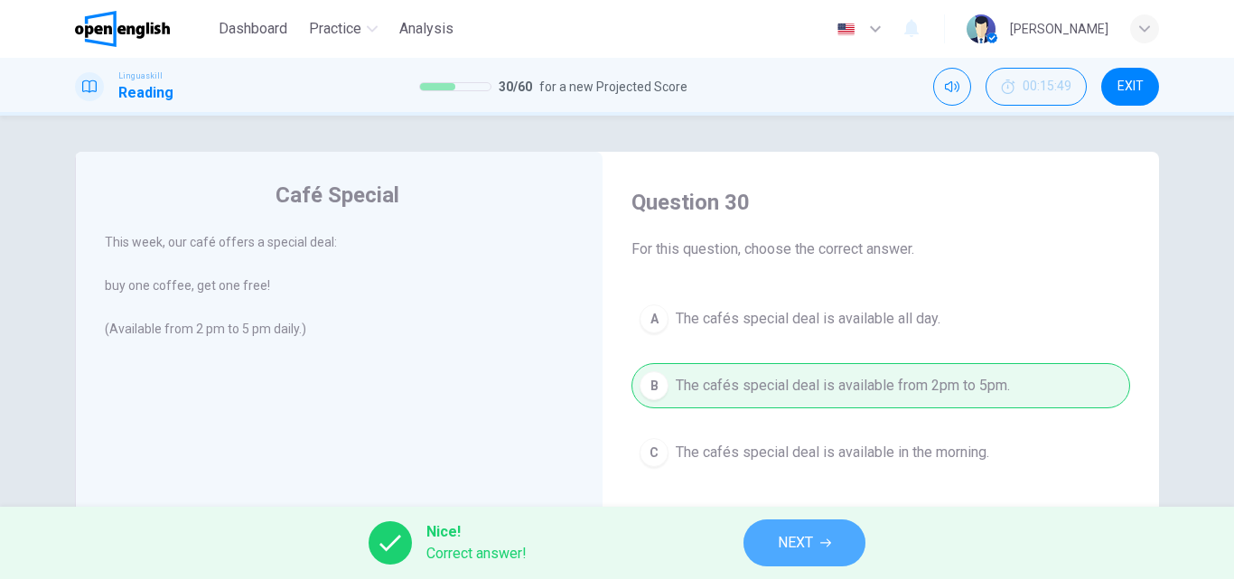
click at [767, 550] on button "NEXT" at bounding box center [804, 542] width 122 height 47
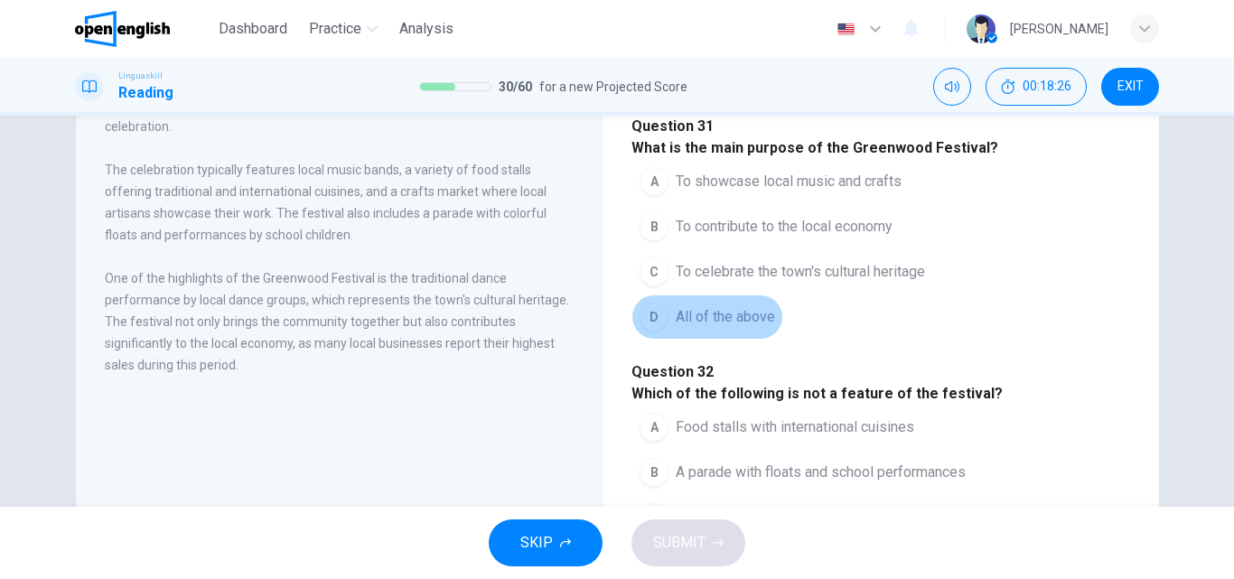
click at [748, 328] on span "All of the above" at bounding box center [725, 317] width 99 height 22
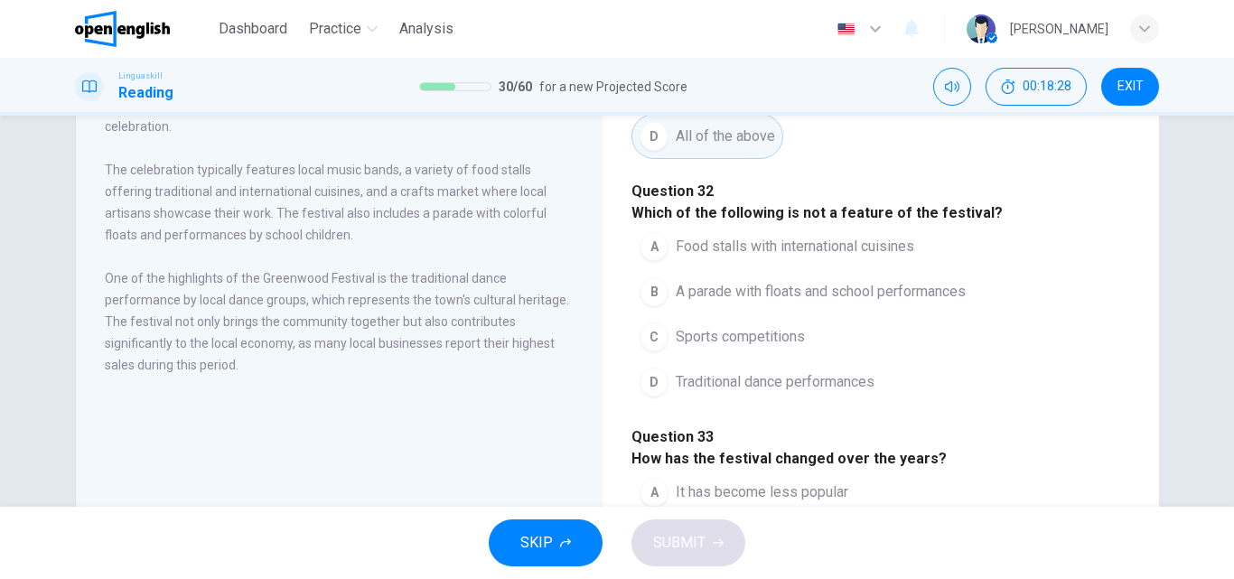
scroll to position [271, 0]
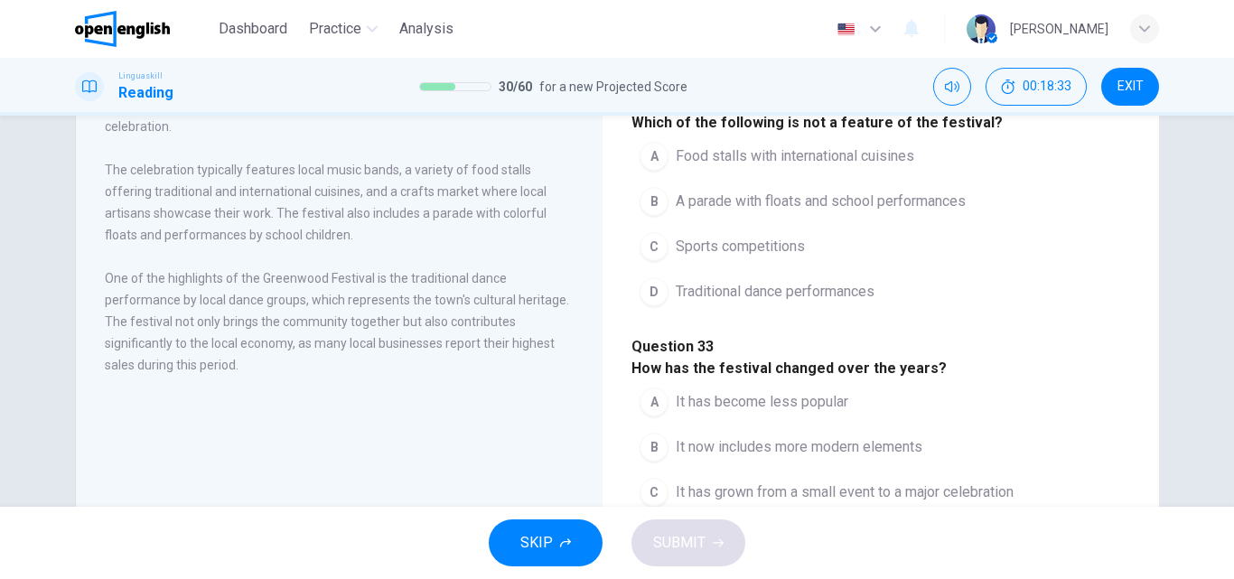
click at [777, 257] on span "Sports competitions" at bounding box center [740, 247] width 129 height 22
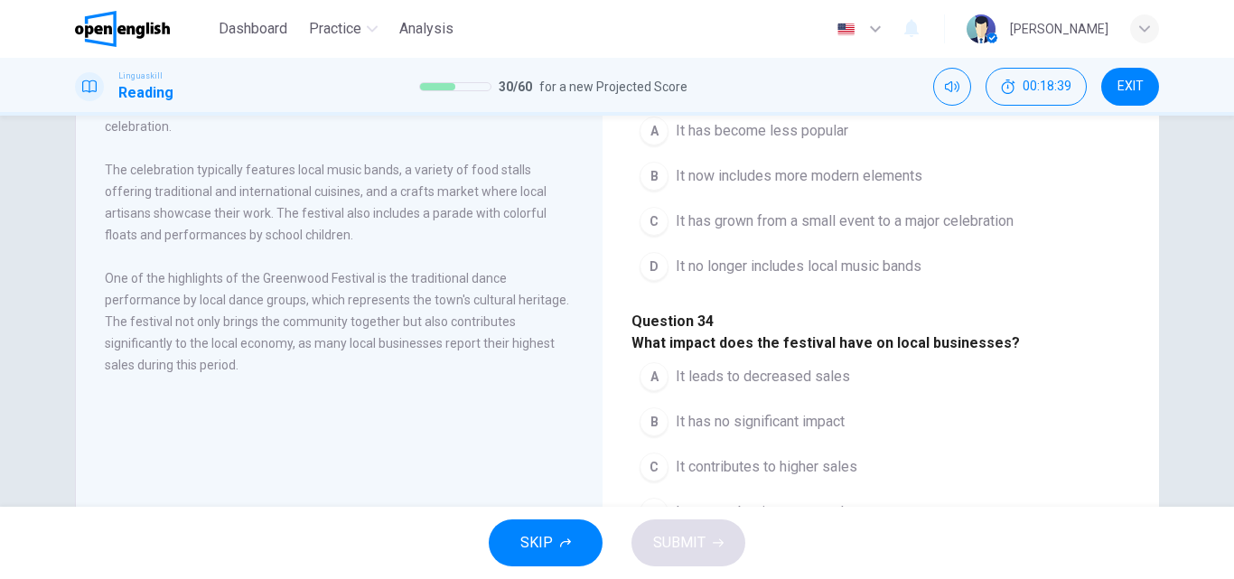
scroll to position [632, 0]
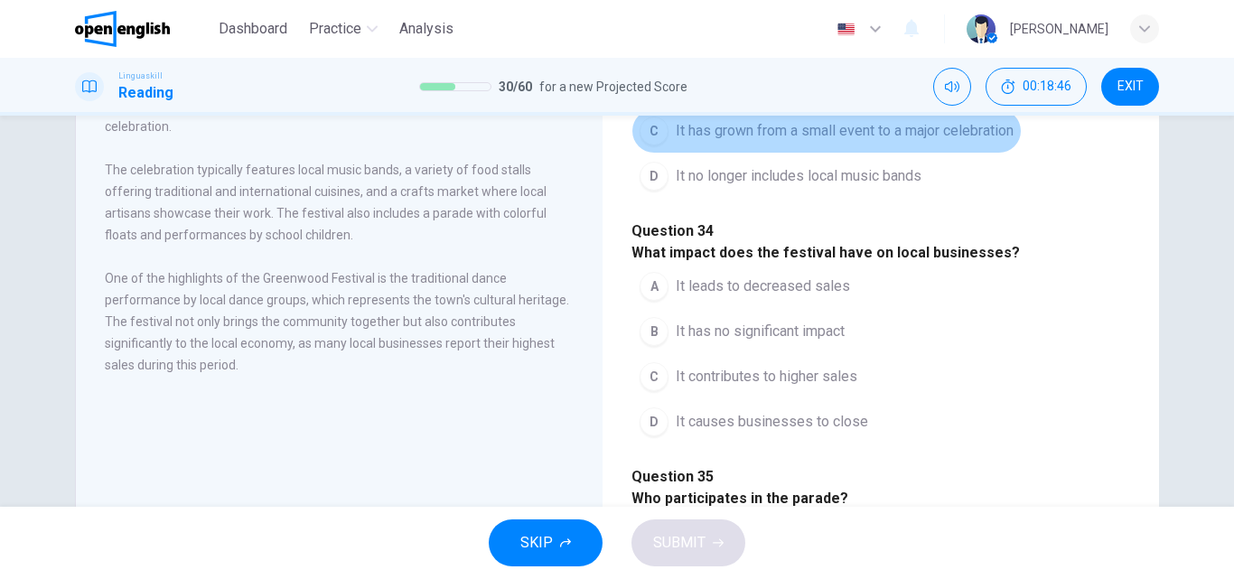
click at [910, 142] on span "It has grown from a small event to a major celebration" at bounding box center [845, 131] width 338 height 22
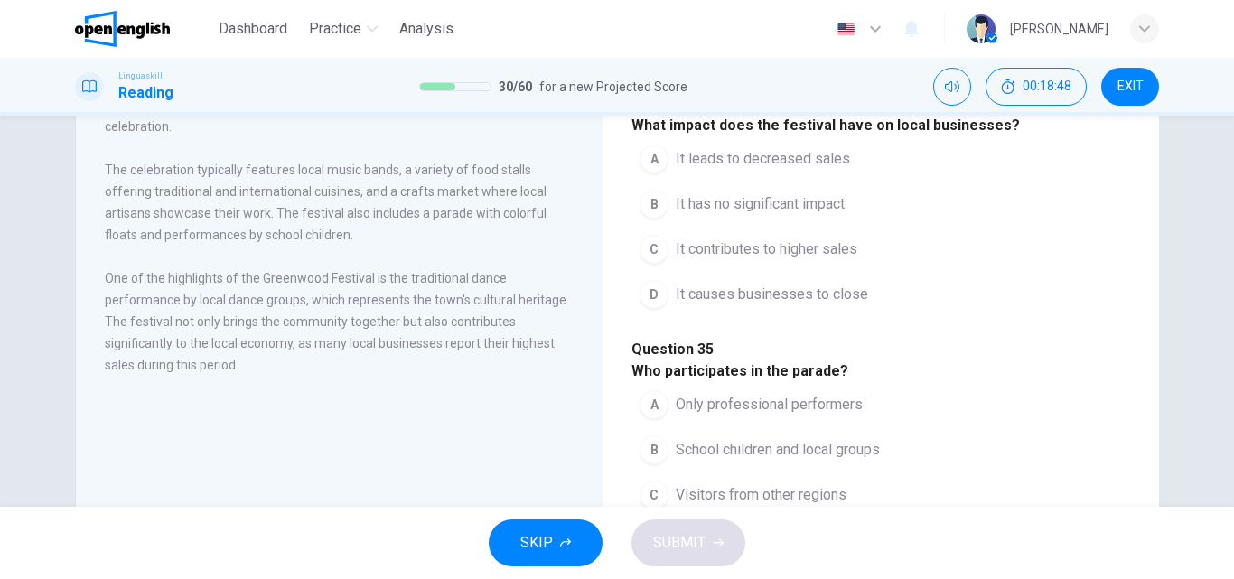
scroll to position [903, 0]
click at [832, 260] on span "It contributes to higher sales" at bounding box center [767, 249] width 182 height 22
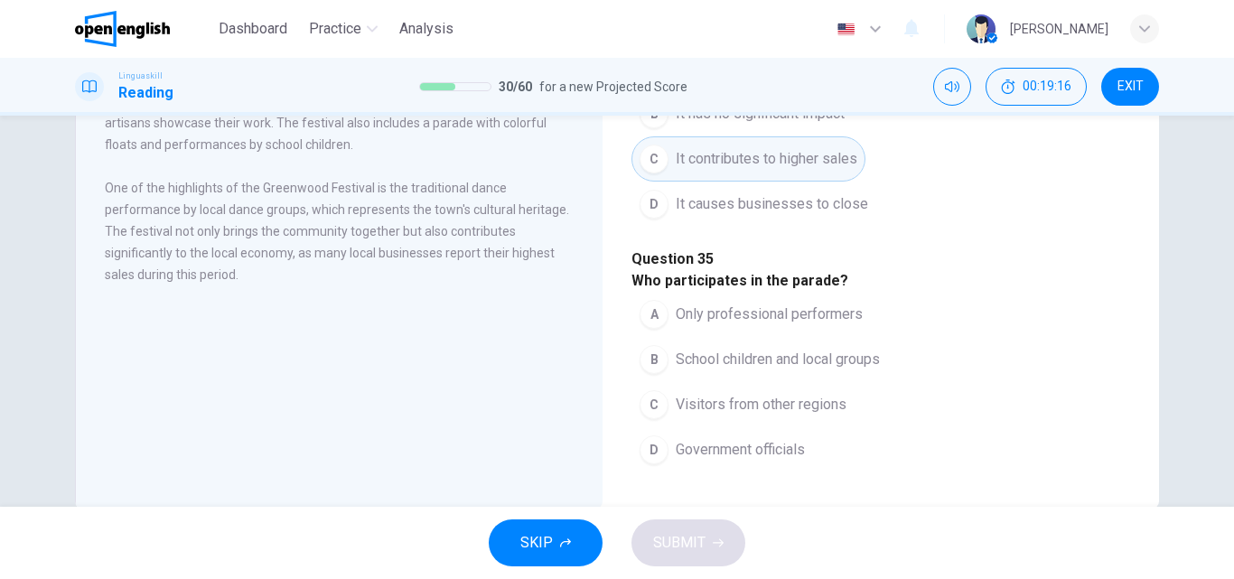
scroll to position [309, 0]
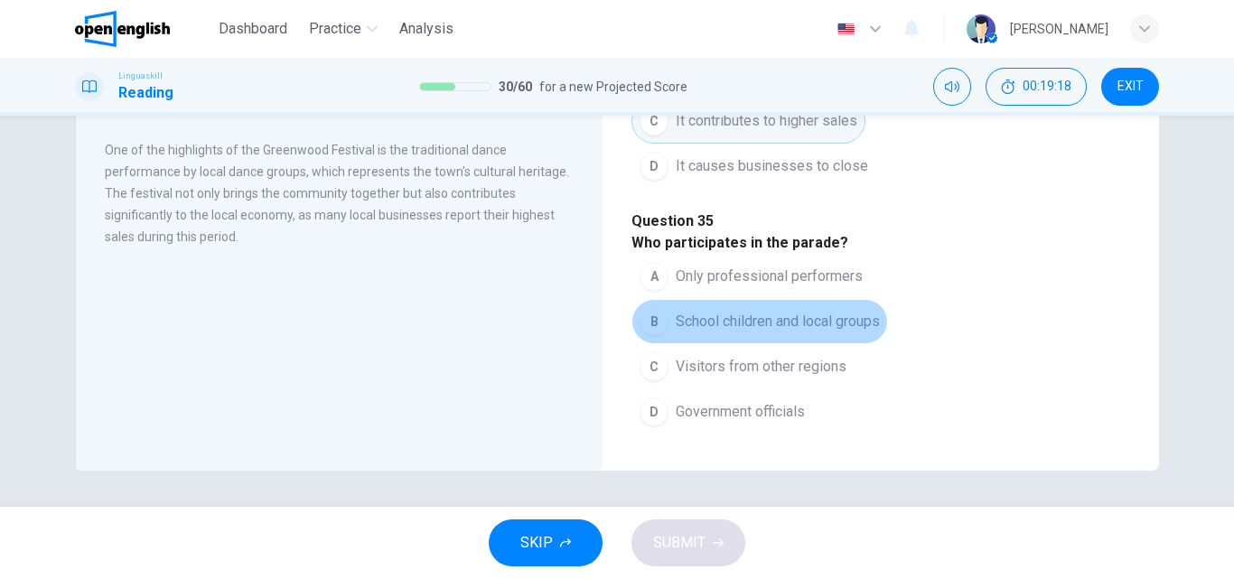
click at [816, 311] on span "School children and local groups" at bounding box center [778, 322] width 204 height 22
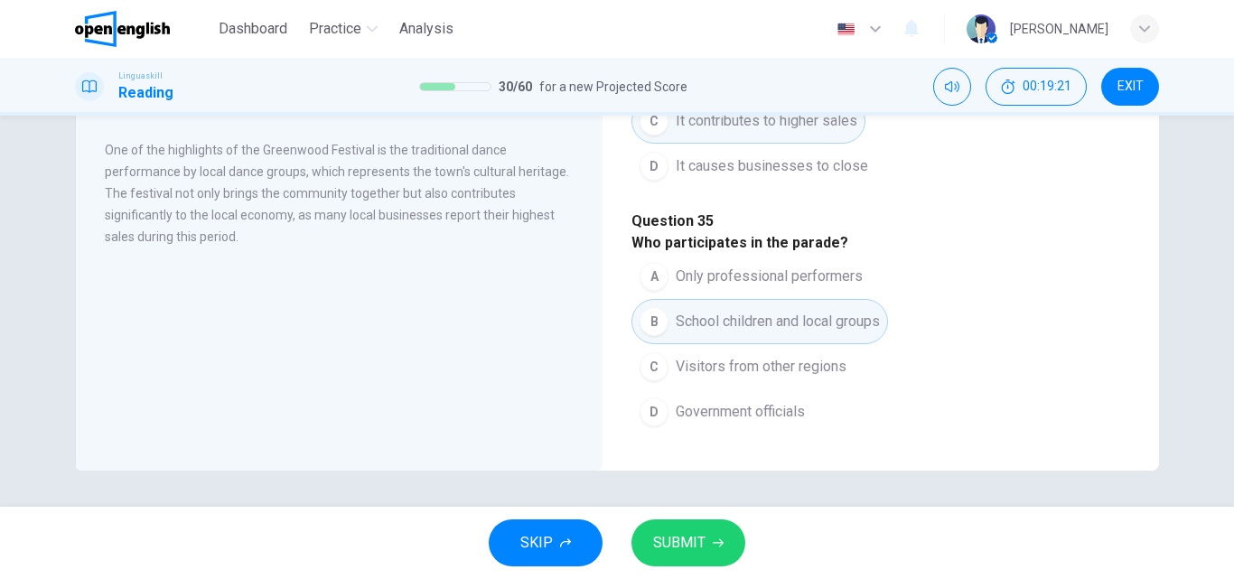
click at [696, 533] on span "SUBMIT" at bounding box center [679, 542] width 52 height 25
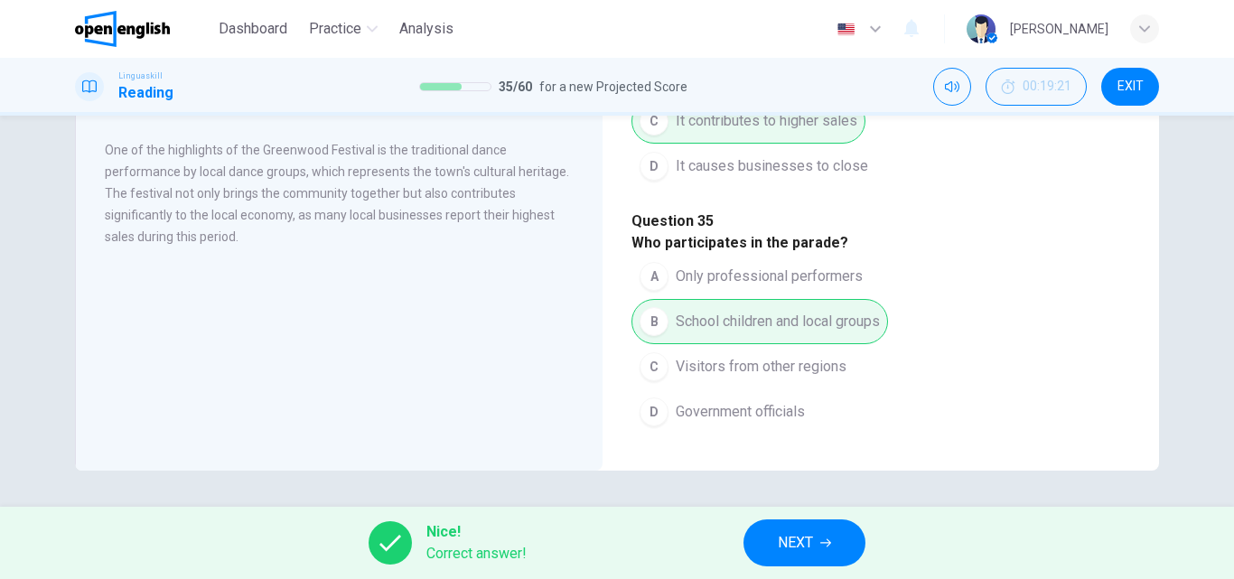
click at [816, 534] on button "NEXT" at bounding box center [804, 542] width 122 height 47
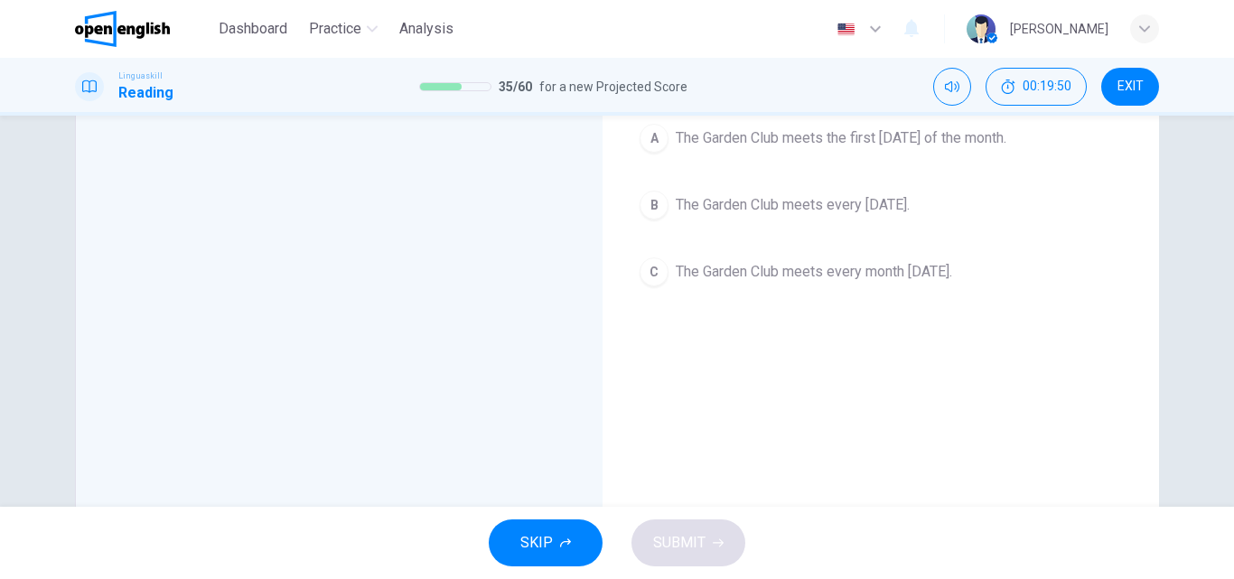
scroll to position [0, 0]
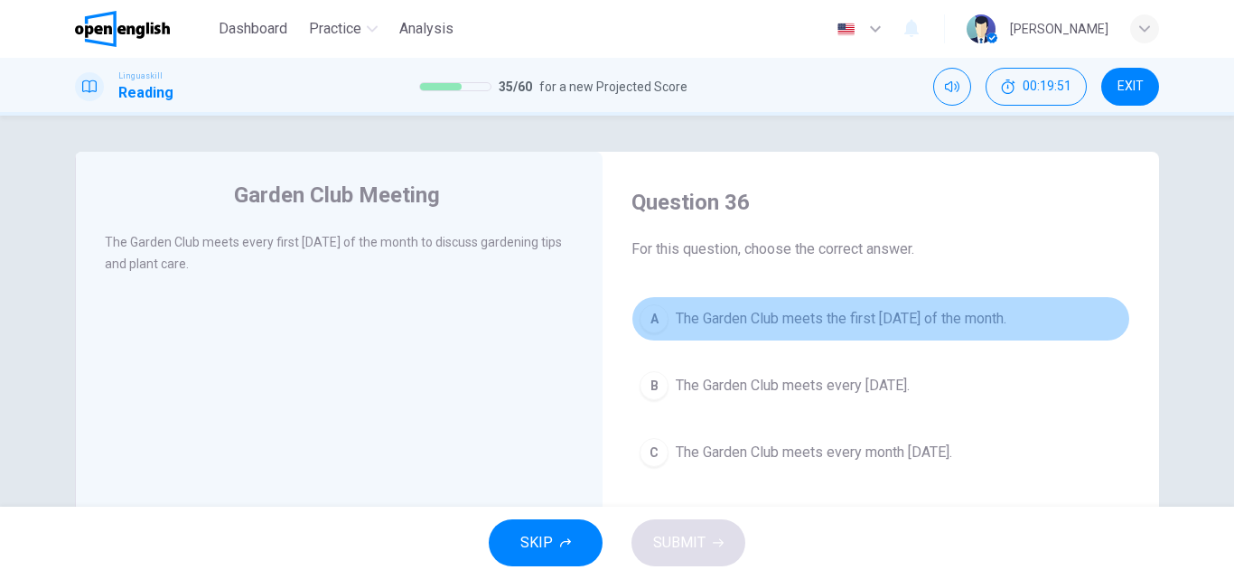
click at [1002, 316] on span "The Garden Club meets the first [DATE] of the month." at bounding box center [841, 319] width 331 height 22
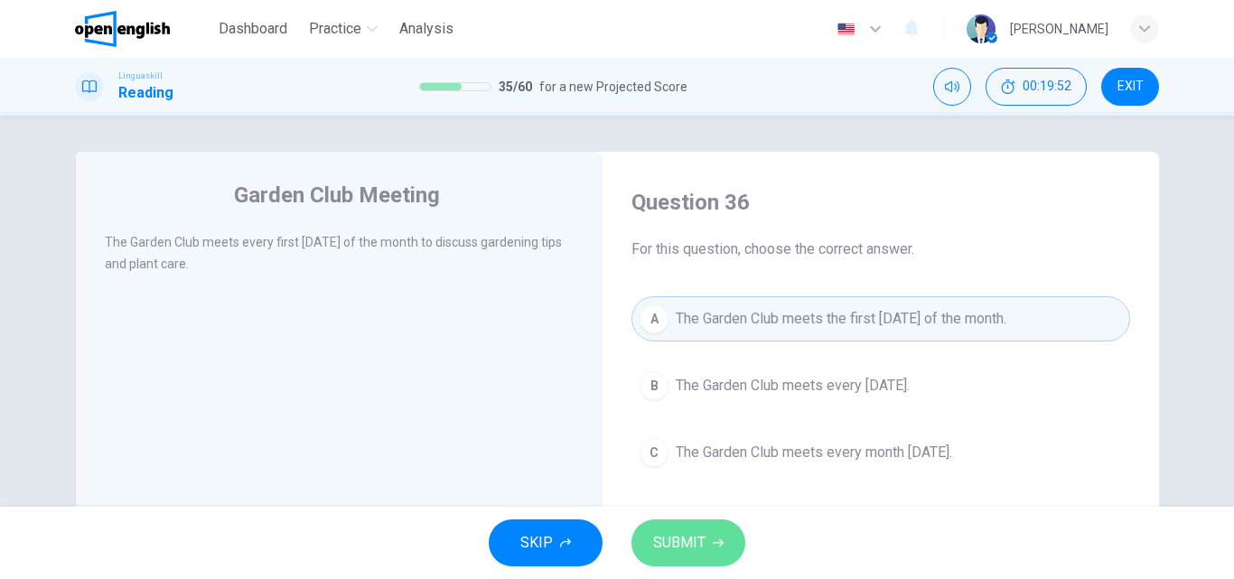
click at [691, 549] on span "SUBMIT" at bounding box center [679, 542] width 52 height 25
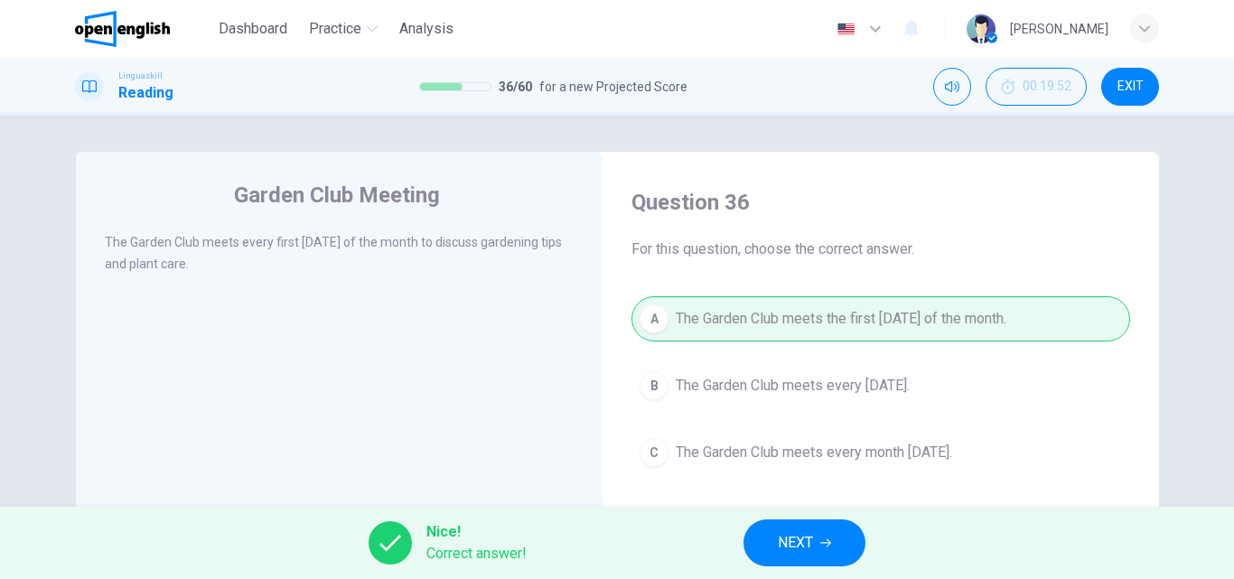
click at [798, 539] on span "NEXT" at bounding box center [795, 542] width 35 height 25
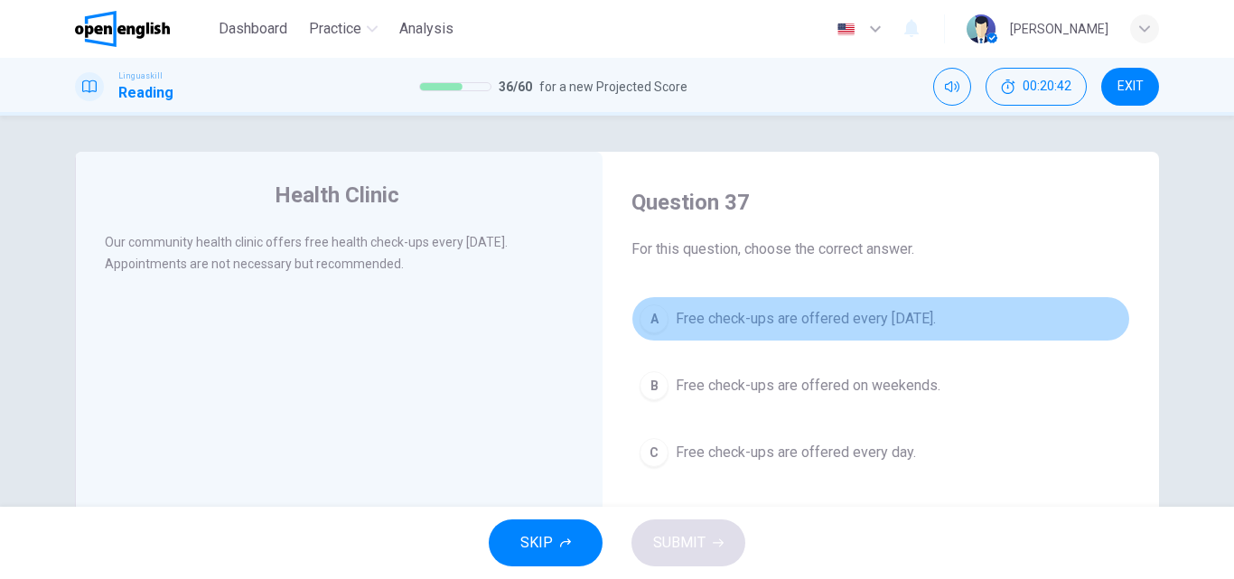
click at [934, 319] on span "Free check-ups are offered every [DATE]." at bounding box center [806, 319] width 260 height 22
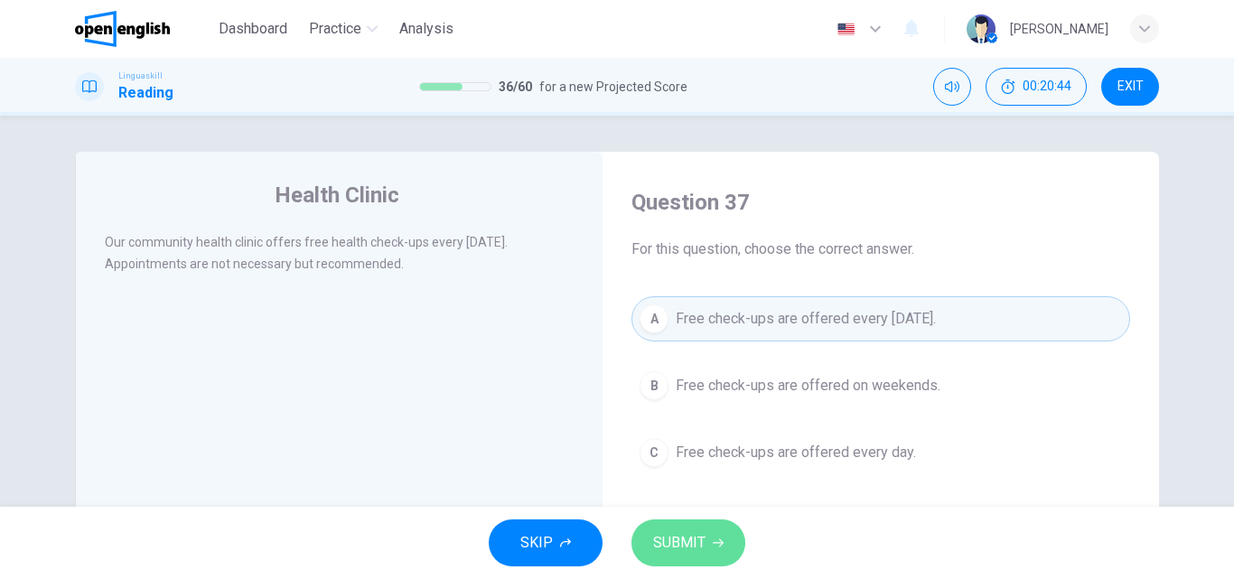
click at [694, 544] on span "SUBMIT" at bounding box center [679, 542] width 52 height 25
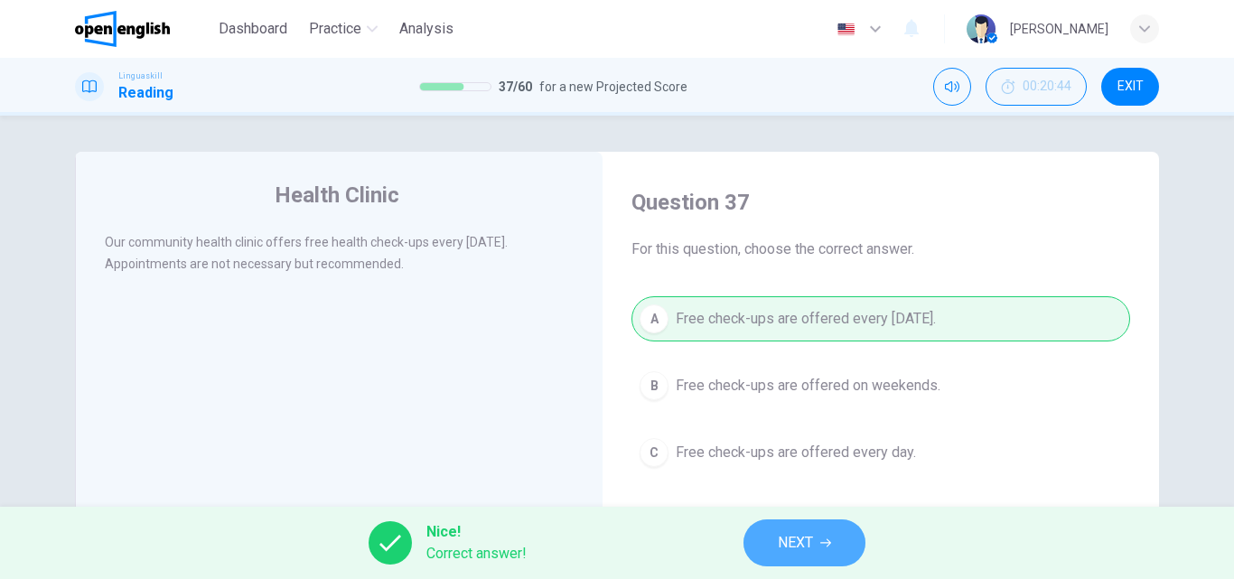
click at [795, 546] on span "NEXT" at bounding box center [795, 542] width 35 height 25
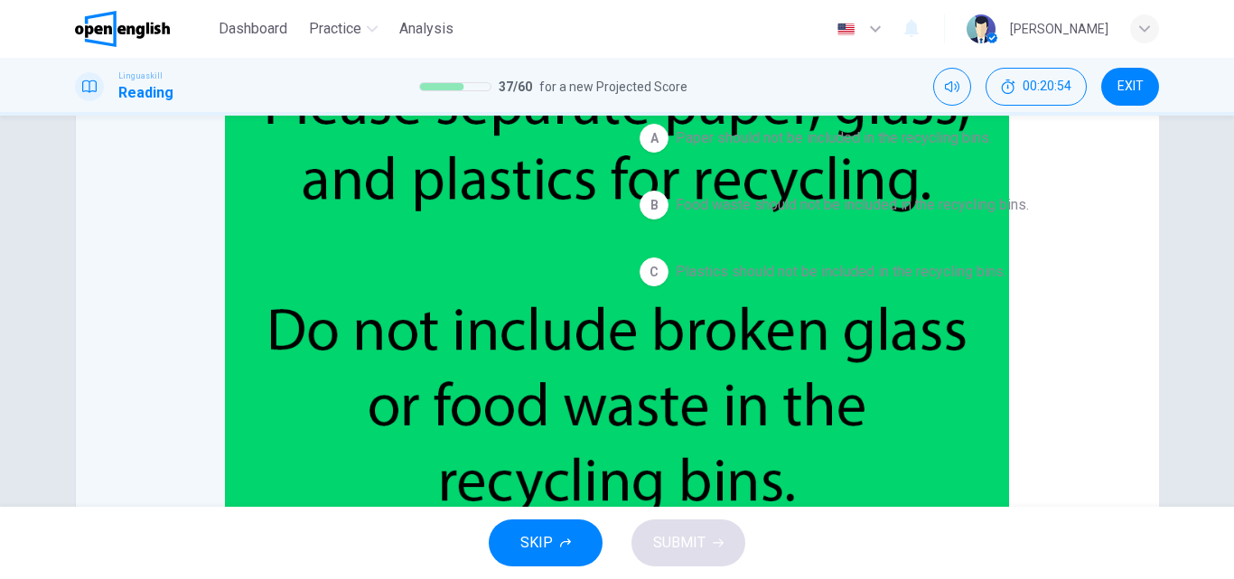
scroll to position [90, 0]
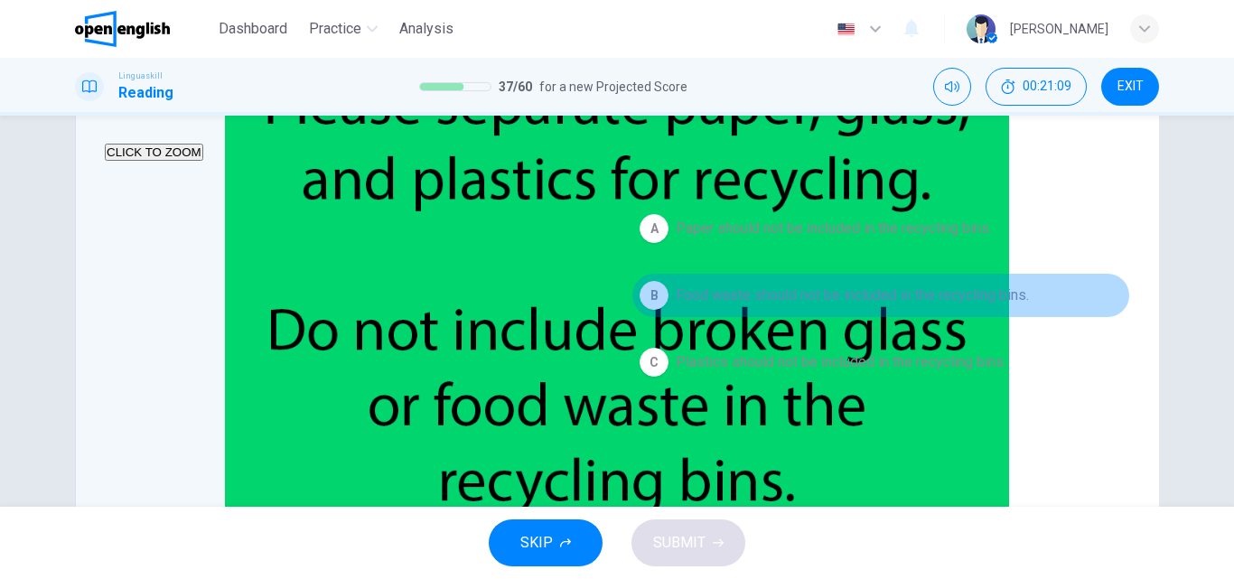
click at [983, 294] on span "Food waste should not be included in the recycling bins." at bounding box center [852, 296] width 353 height 22
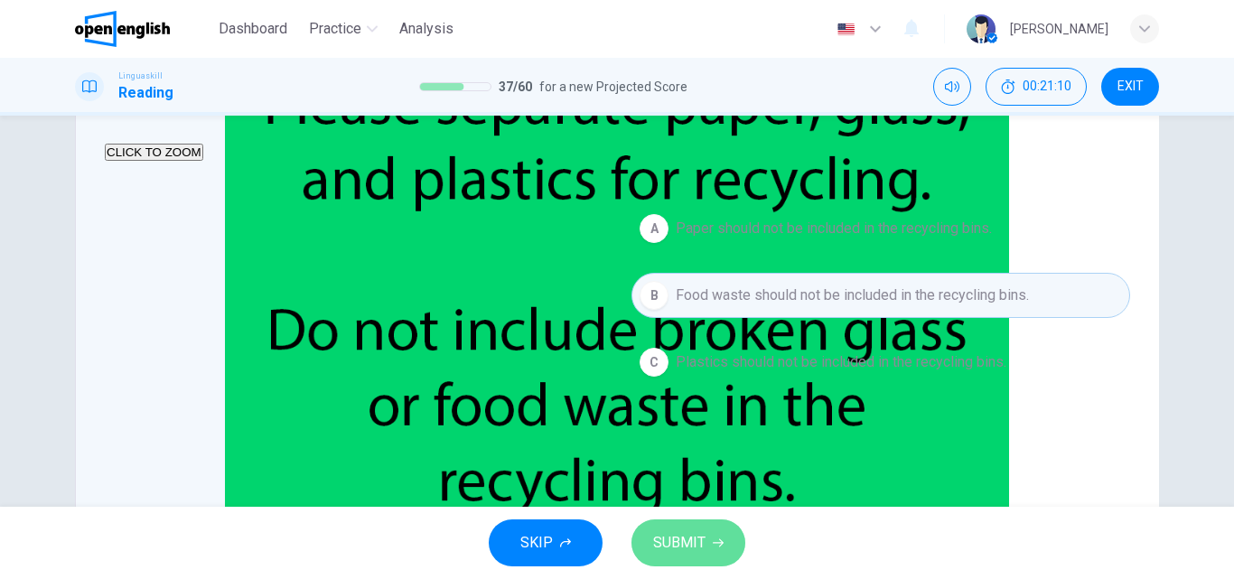
click at [697, 538] on span "SUBMIT" at bounding box center [679, 542] width 52 height 25
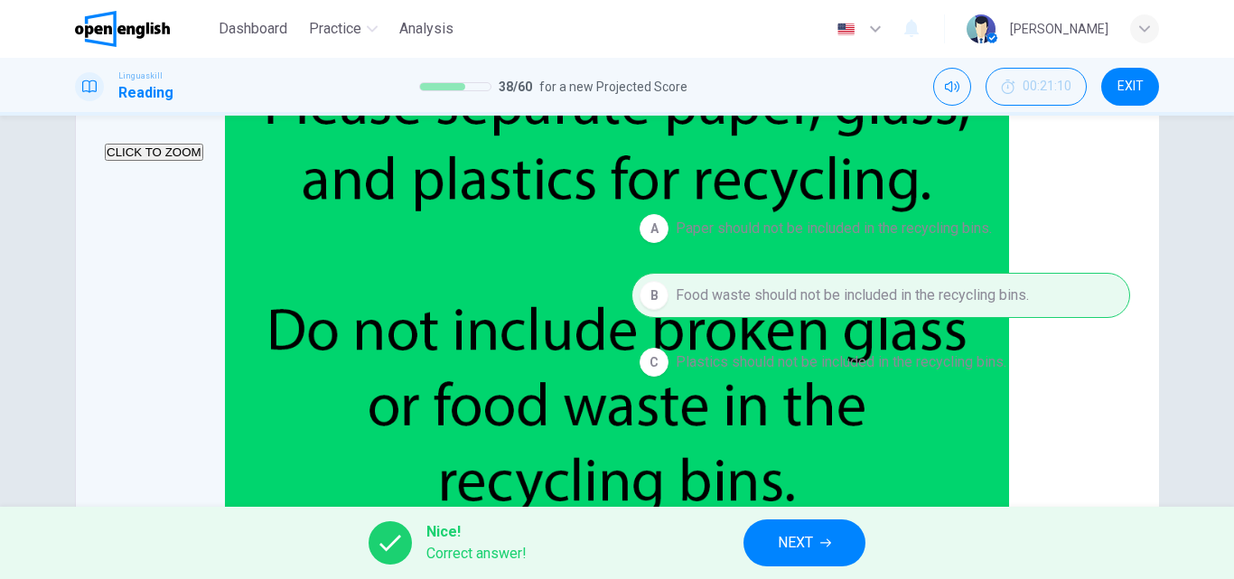
click at [813, 546] on span "NEXT" at bounding box center [795, 542] width 35 height 25
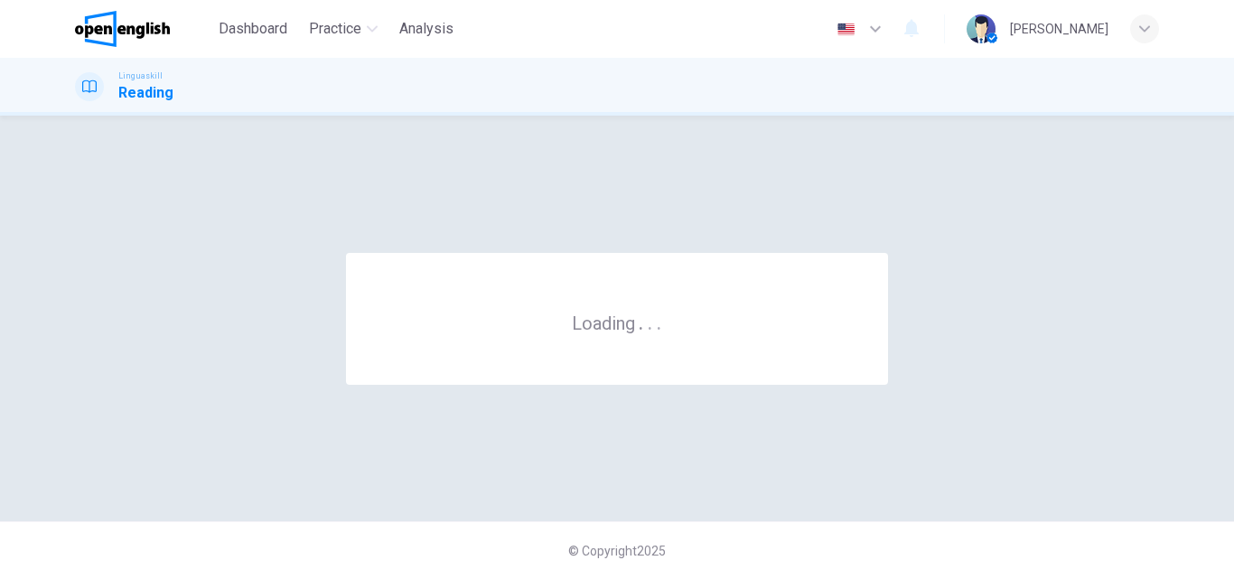
scroll to position [0, 0]
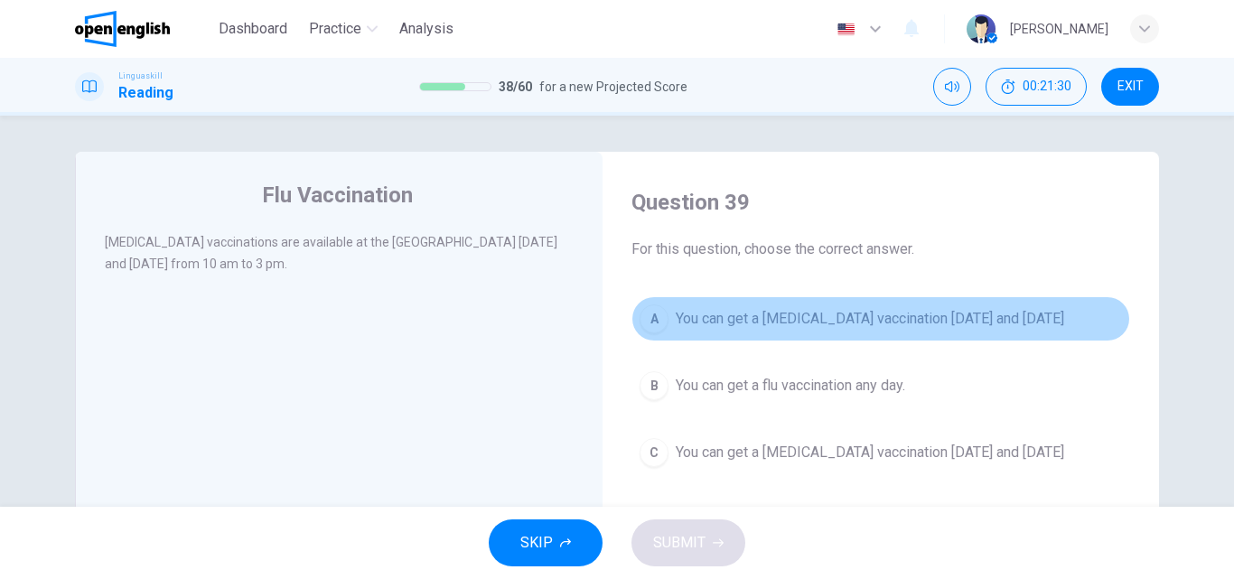
click at [986, 315] on span "You can get a [MEDICAL_DATA] vaccination [DATE] and [DATE]" at bounding box center [870, 319] width 388 height 22
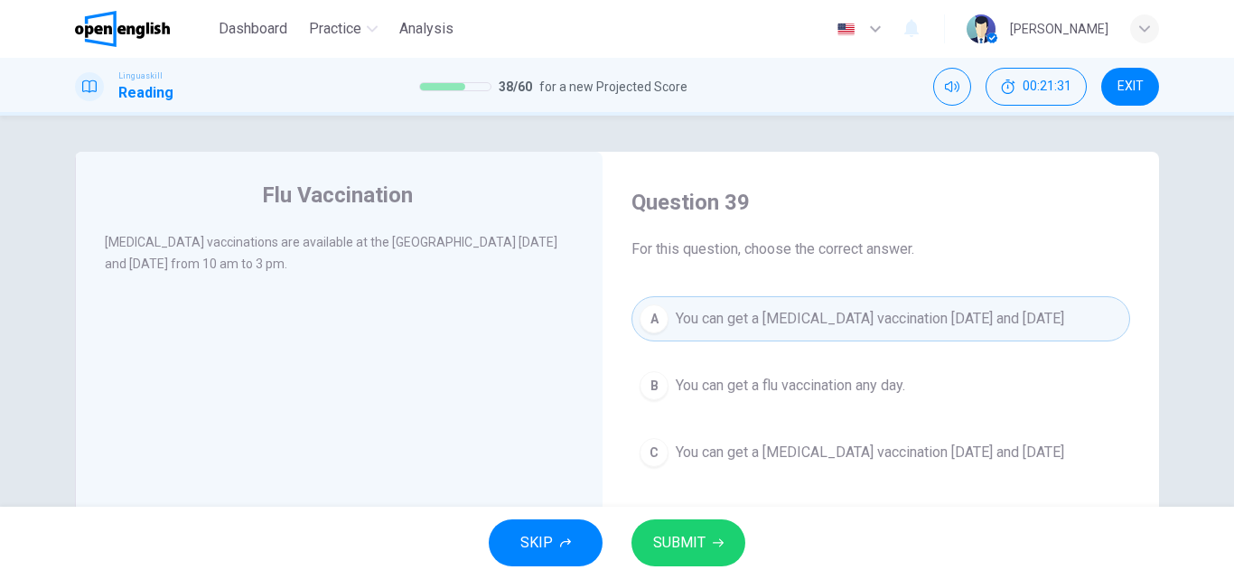
drag, startPoint x: 695, startPoint y: 539, endPoint x: 728, endPoint y: 529, distance: 34.9
click at [697, 539] on span "SUBMIT" at bounding box center [679, 542] width 52 height 25
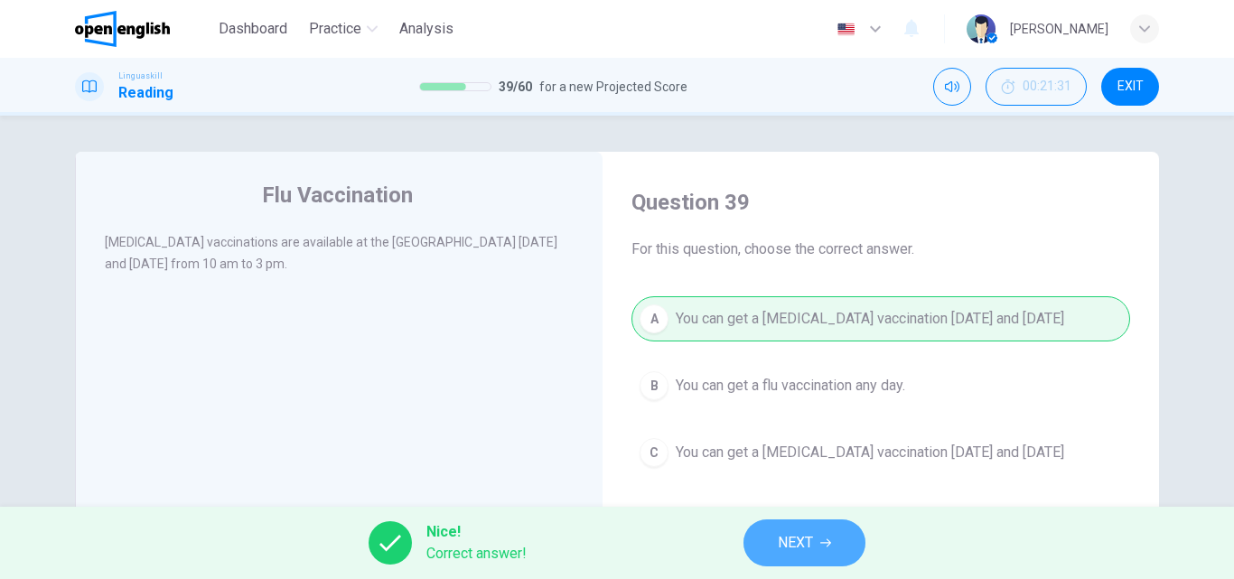
click at [792, 542] on span "NEXT" at bounding box center [795, 542] width 35 height 25
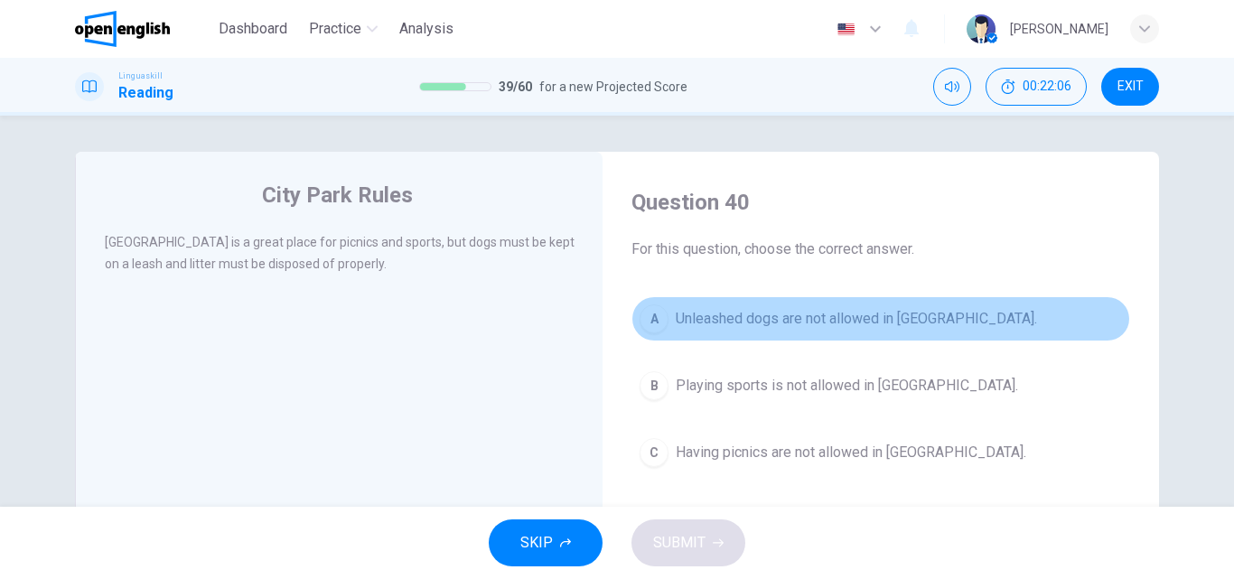
click at [924, 310] on span "Unleashed dogs are not allowed in [GEOGRAPHIC_DATA]." at bounding box center [856, 319] width 361 height 22
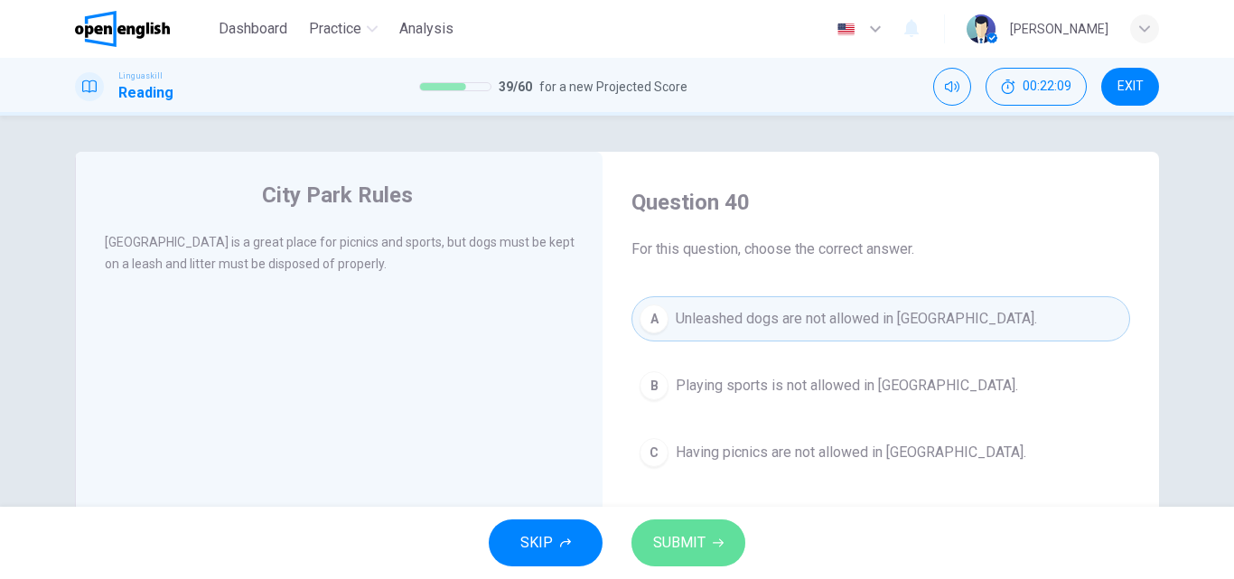
click at [680, 533] on span "SUBMIT" at bounding box center [679, 542] width 52 height 25
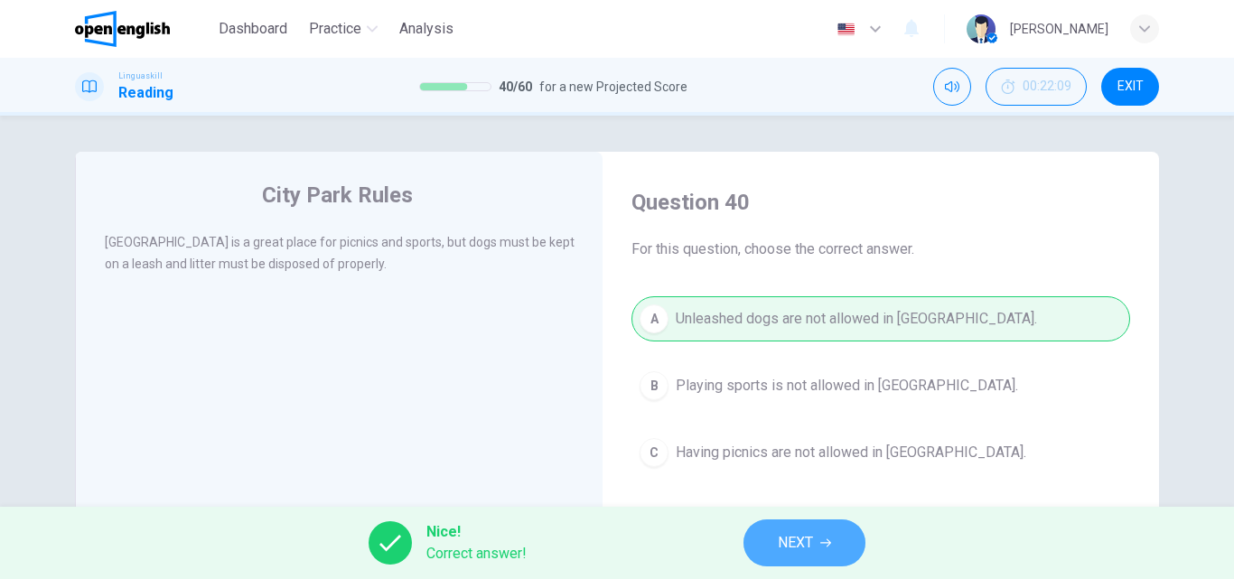
click at [784, 541] on span "NEXT" at bounding box center [795, 542] width 35 height 25
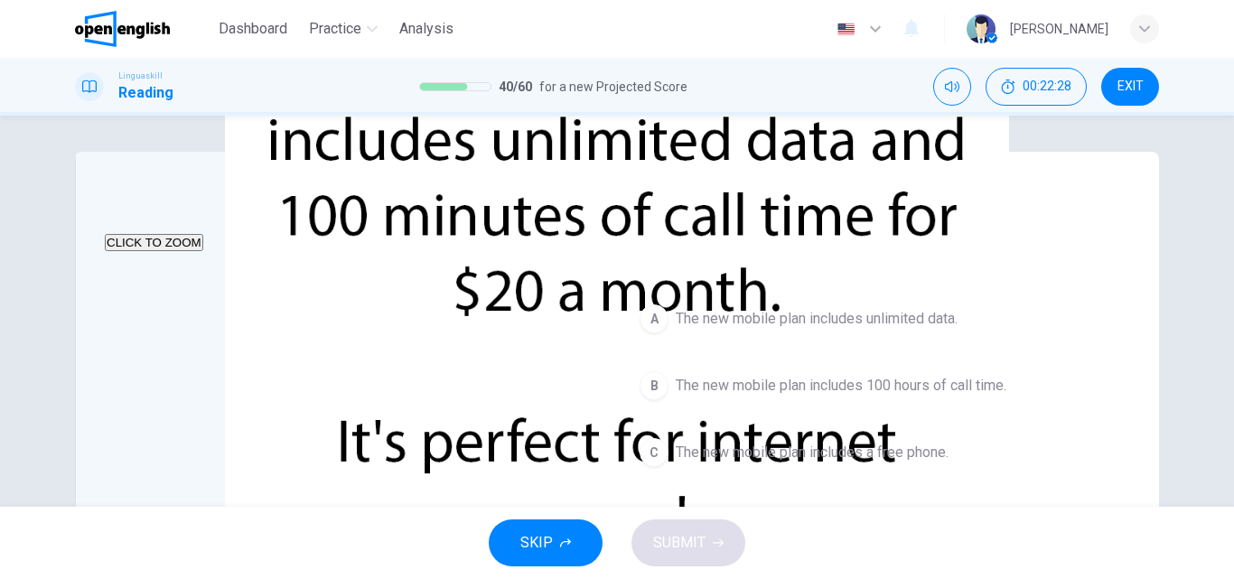
click at [950, 318] on span "The new mobile plan includes unlimited data." at bounding box center [817, 319] width 282 height 22
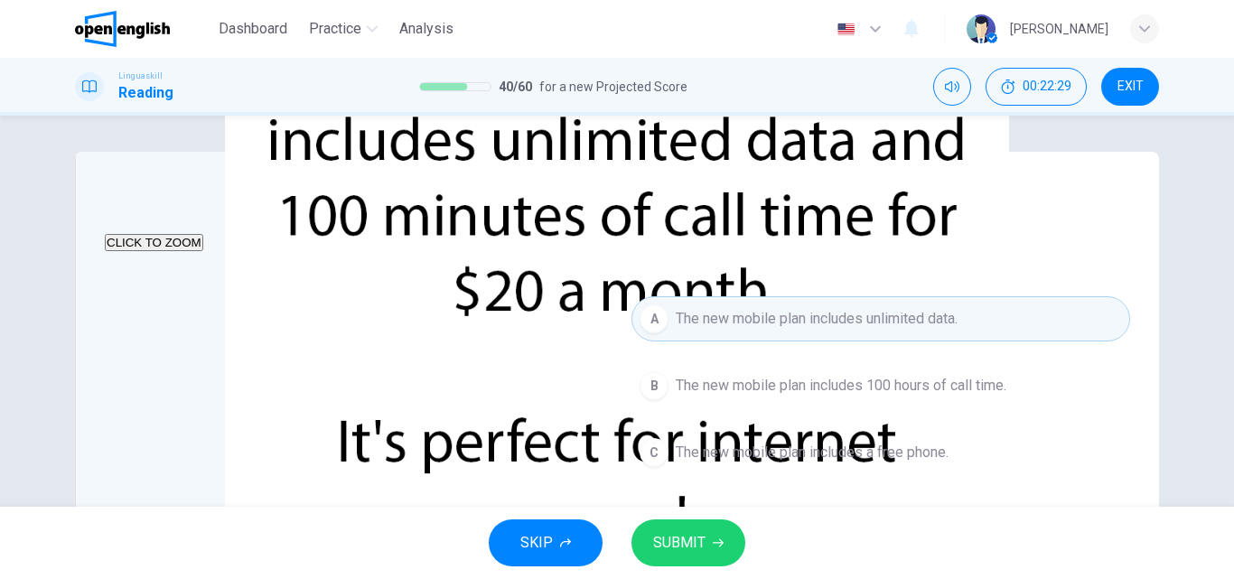
drag, startPoint x: 673, startPoint y: 548, endPoint x: 728, endPoint y: 529, distance: 58.3
click at [677, 546] on span "SUBMIT" at bounding box center [679, 542] width 52 height 25
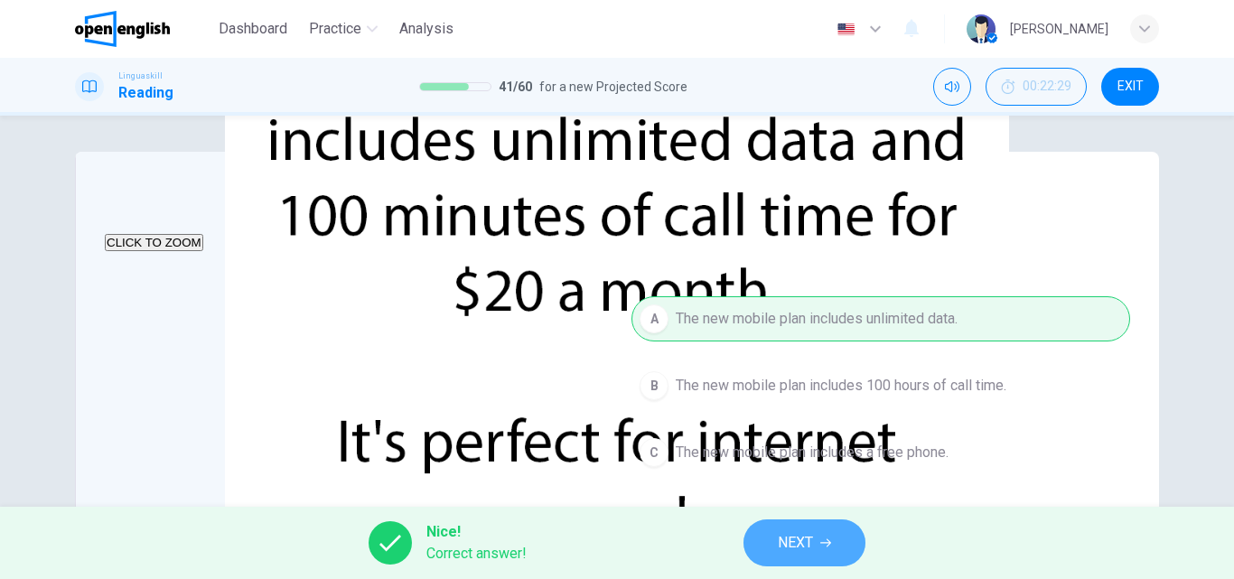
click at [826, 542] on icon "button" at bounding box center [825, 542] width 11 height 11
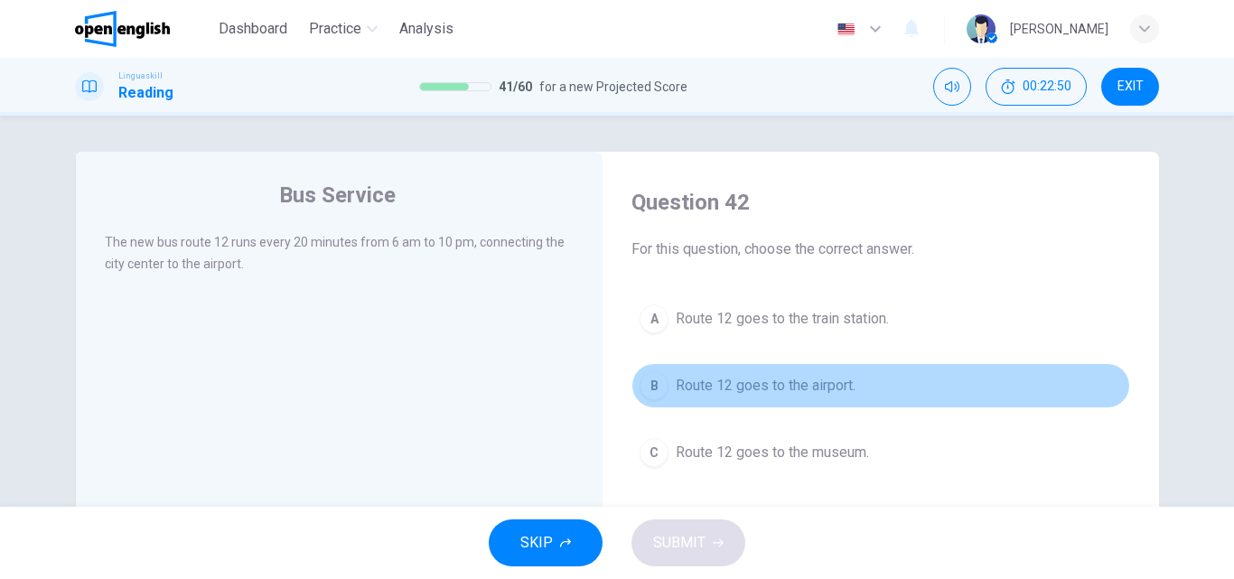
click at [825, 387] on span "Route 12 goes to the airport." at bounding box center [766, 386] width 180 height 22
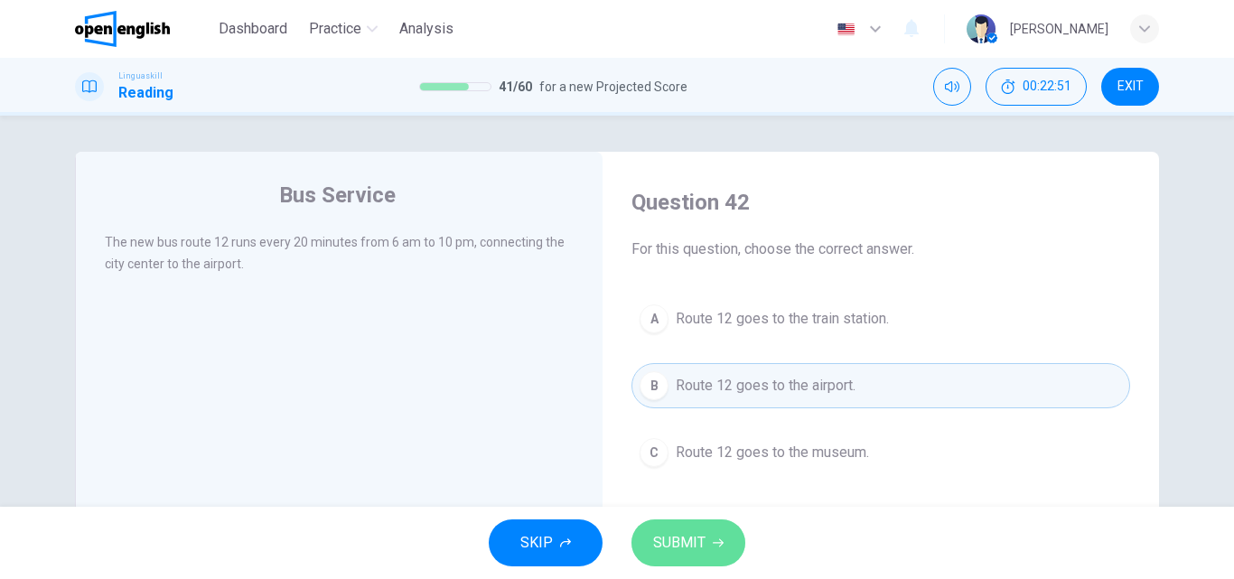
click at [677, 549] on span "SUBMIT" at bounding box center [679, 542] width 52 height 25
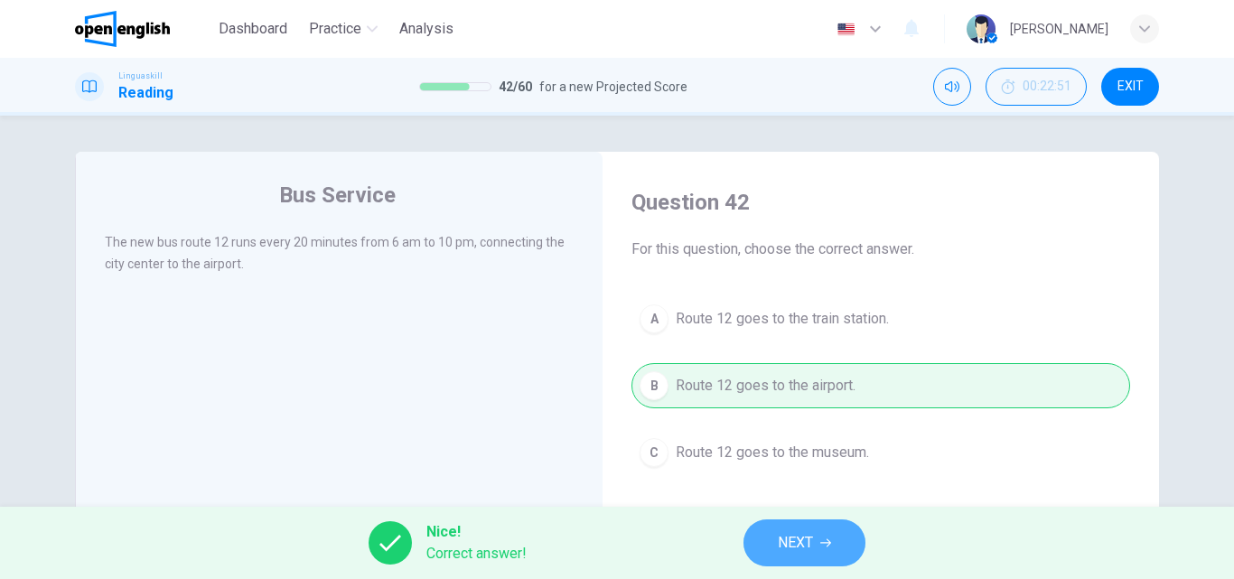
click at [777, 537] on button "NEXT" at bounding box center [804, 542] width 122 height 47
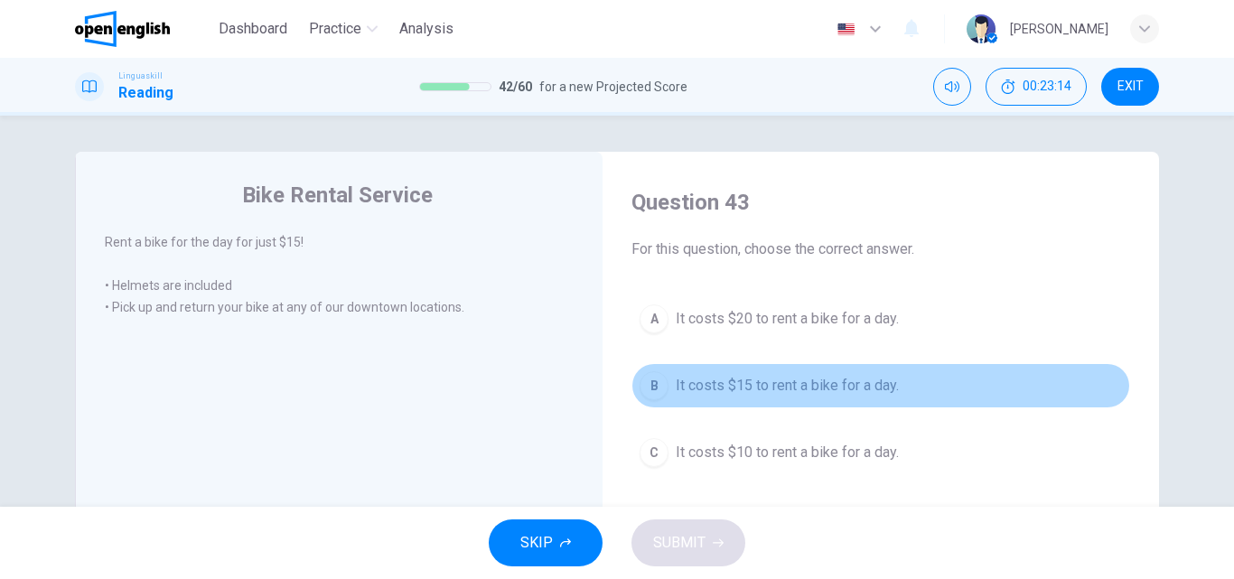
click at [856, 377] on span "It costs $15 to rent a bike for a day." at bounding box center [787, 386] width 223 height 22
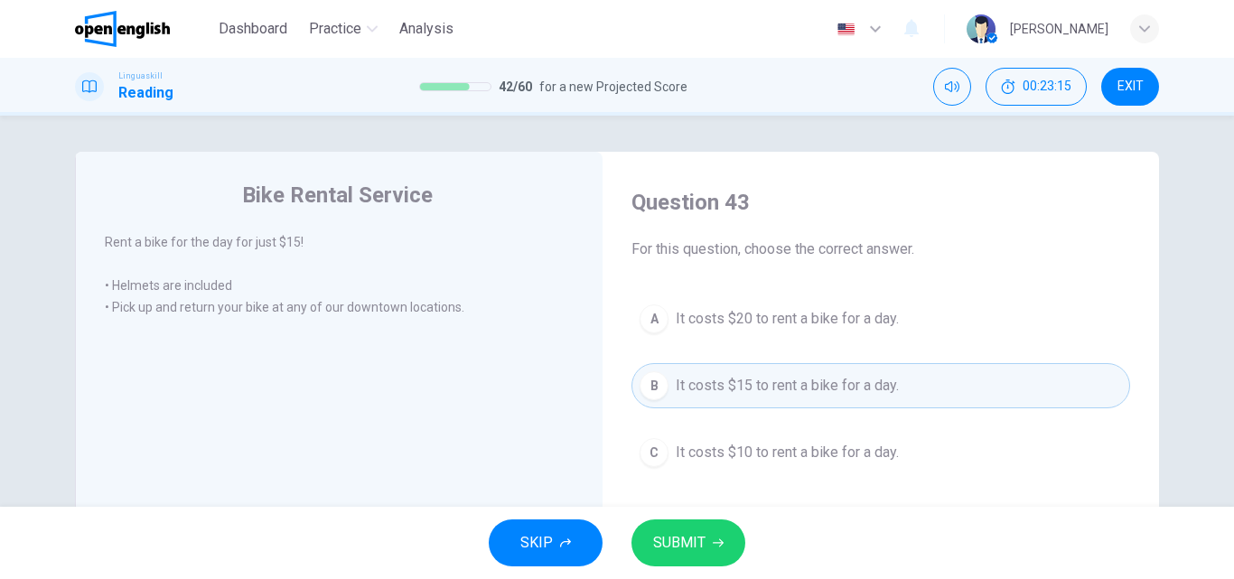
click at [713, 531] on button "SUBMIT" at bounding box center [688, 542] width 114 height 47
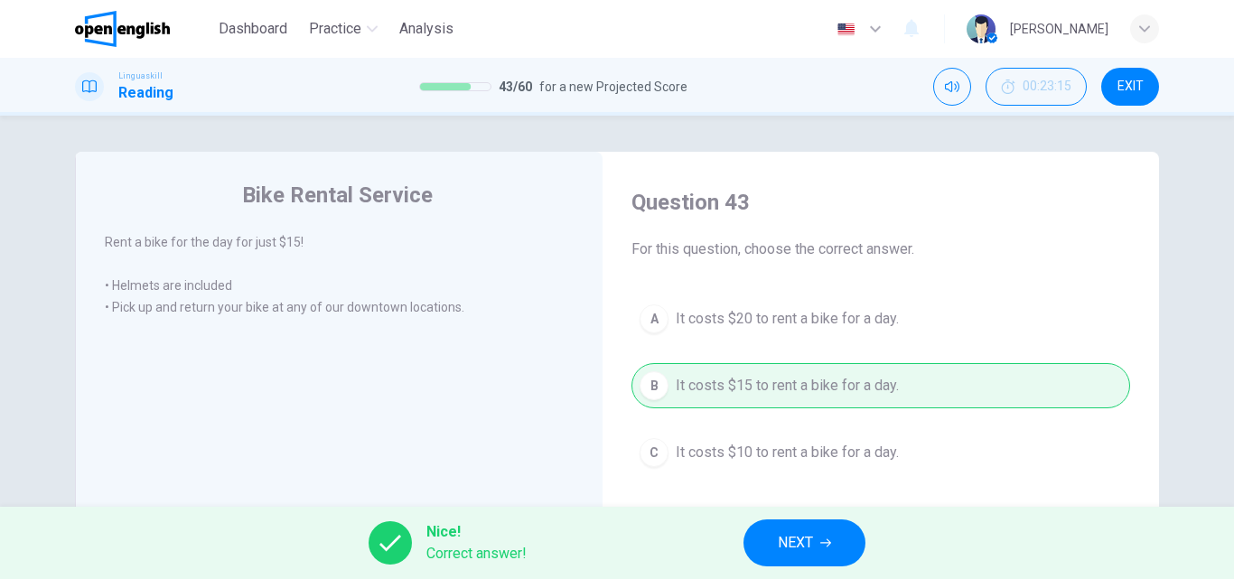
click at [776, 536] on button "NEXT" at bounding box center [804, 542] width 122 height 47
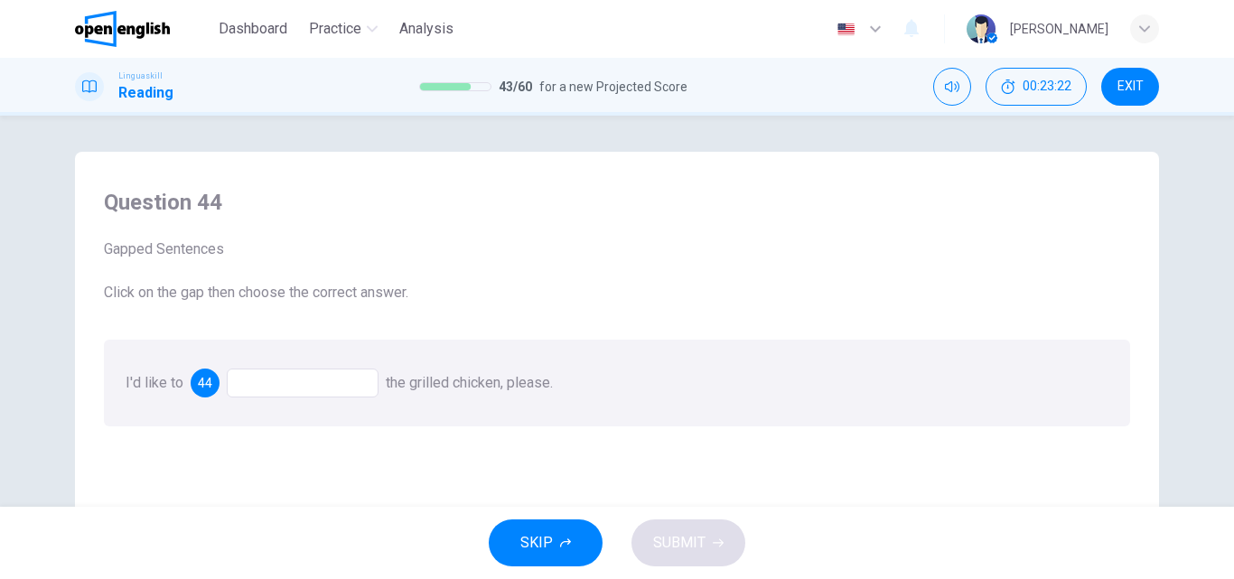
click at [289, 382] on div at bounding box center [303, 383] width 152 height 29
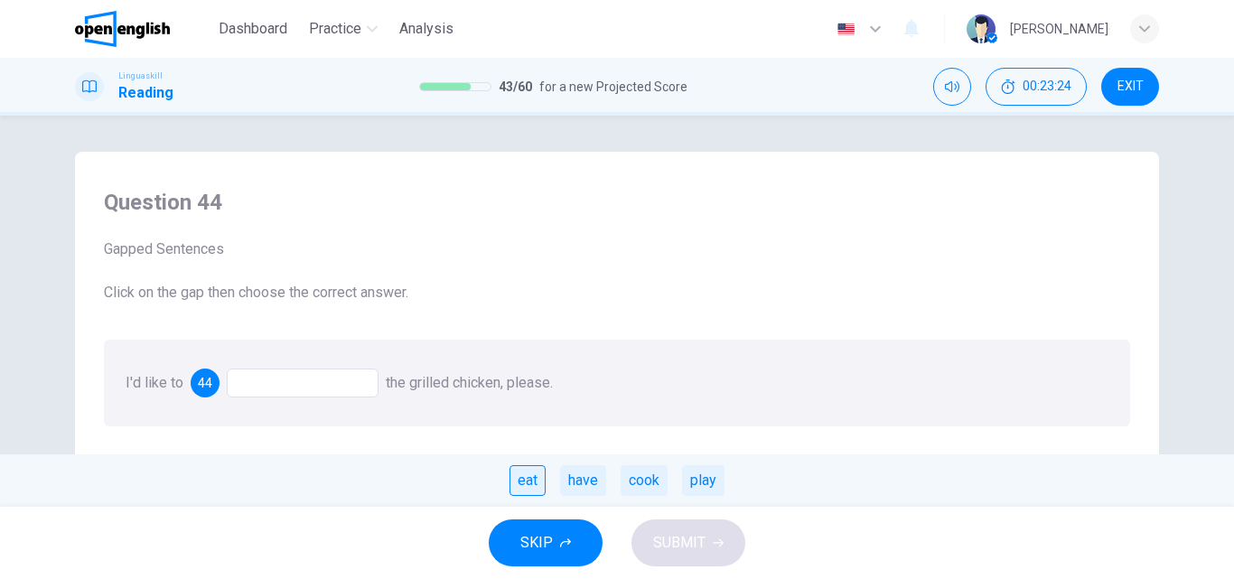
click at [531, 478] on div "eat" at bounding box center [527, 480] width 36 height 31
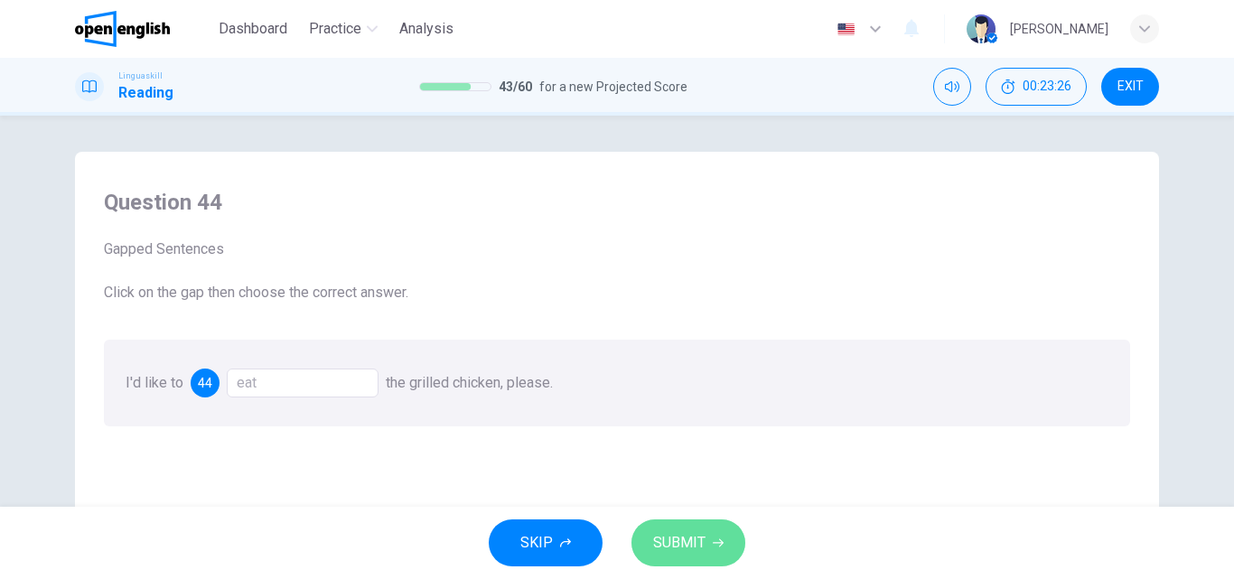
click at [686, 541] on span "SUBMIT" at bounding box center [679, 542] width 52 height 25
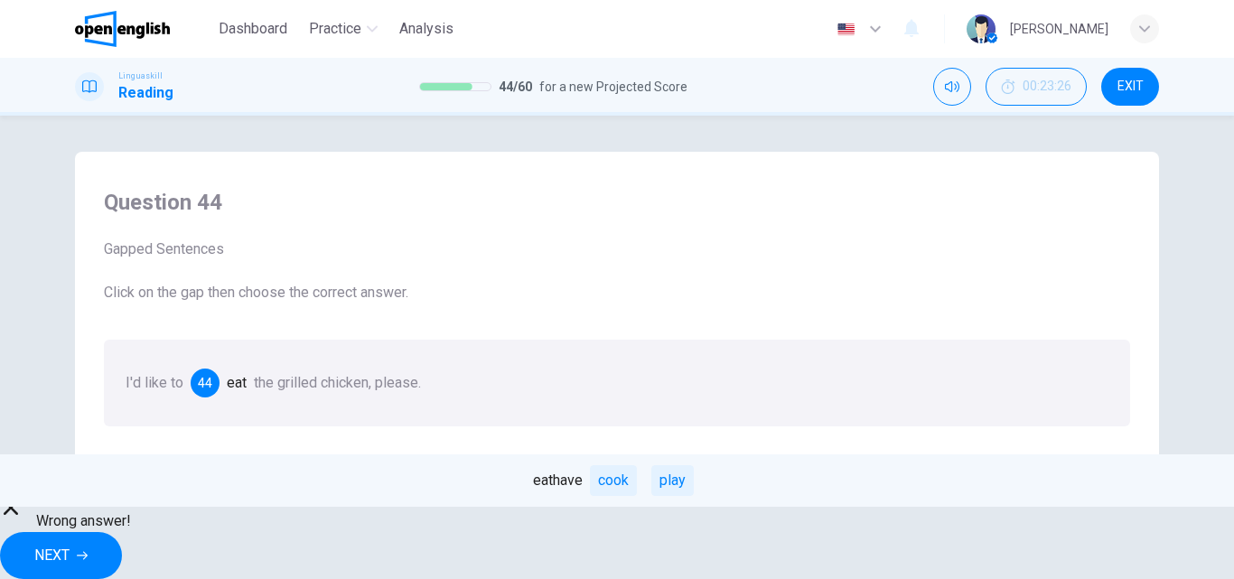
click at [580, 477] on div "have" at bounding box center [568, 480] width 30 height 43
click at [70, 543] on span "NEXT" at bounding box center [51, 555] width 35 height 25
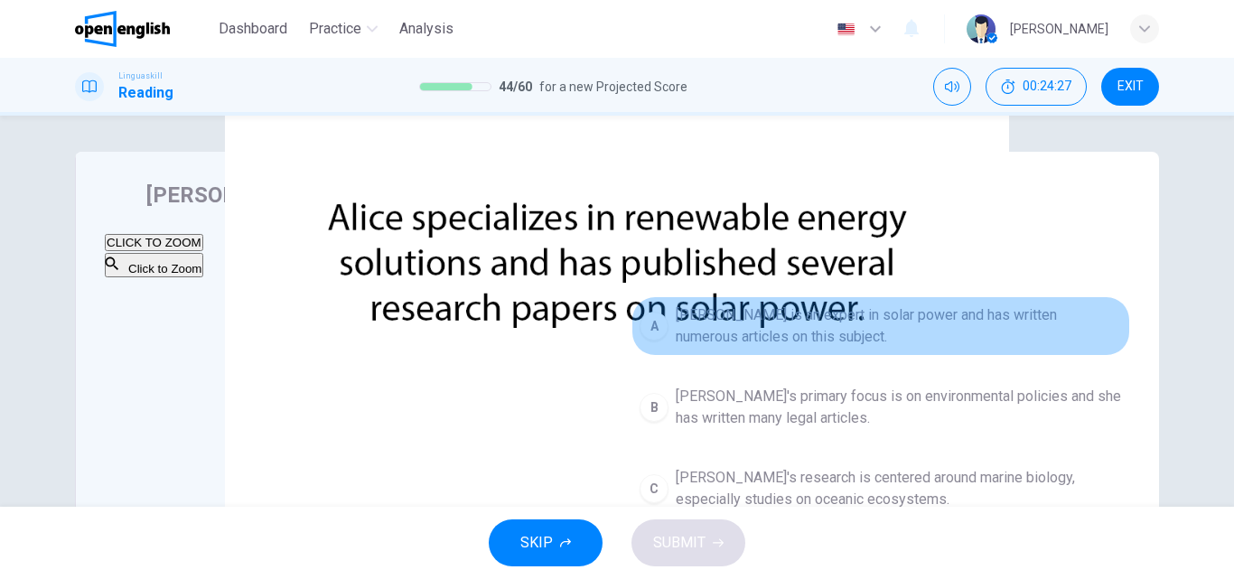
click at [886, 314] on span "[PERSON_NAME] is an expert in solar power and has written numerous articles on …" at bounding box center [899, 325] width 446 height 43
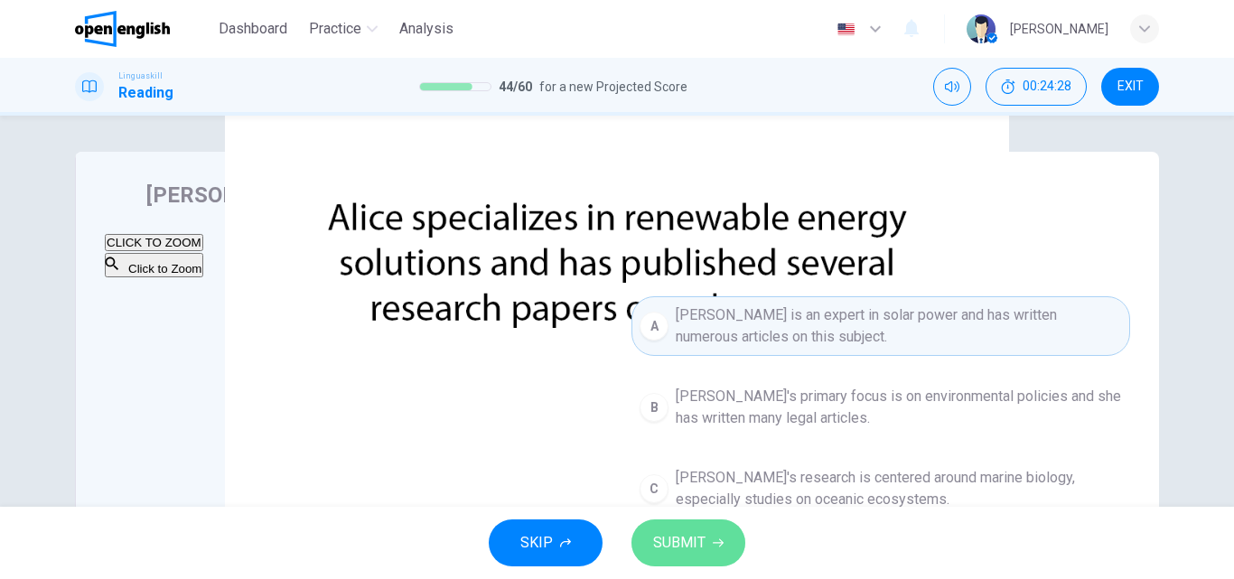
click at [681, 539] on span "SUBMIT" at bounding box center [679, 542] width 52 height 25
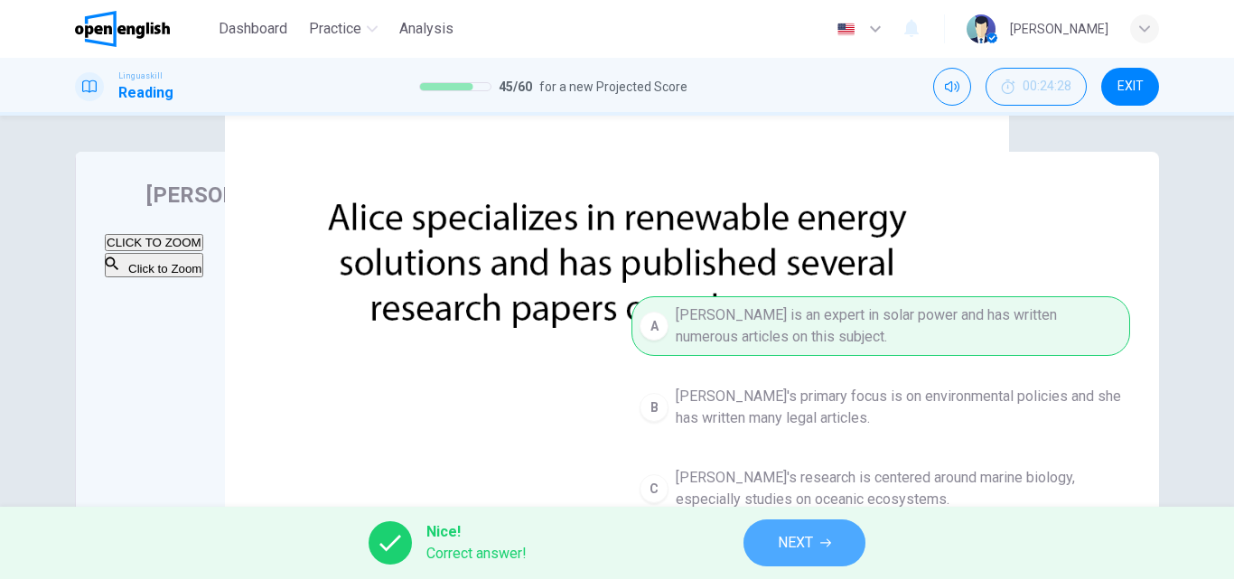
click at [812, 533] on span "NEXT" at bounding box center [795, 542] width 35 height 25
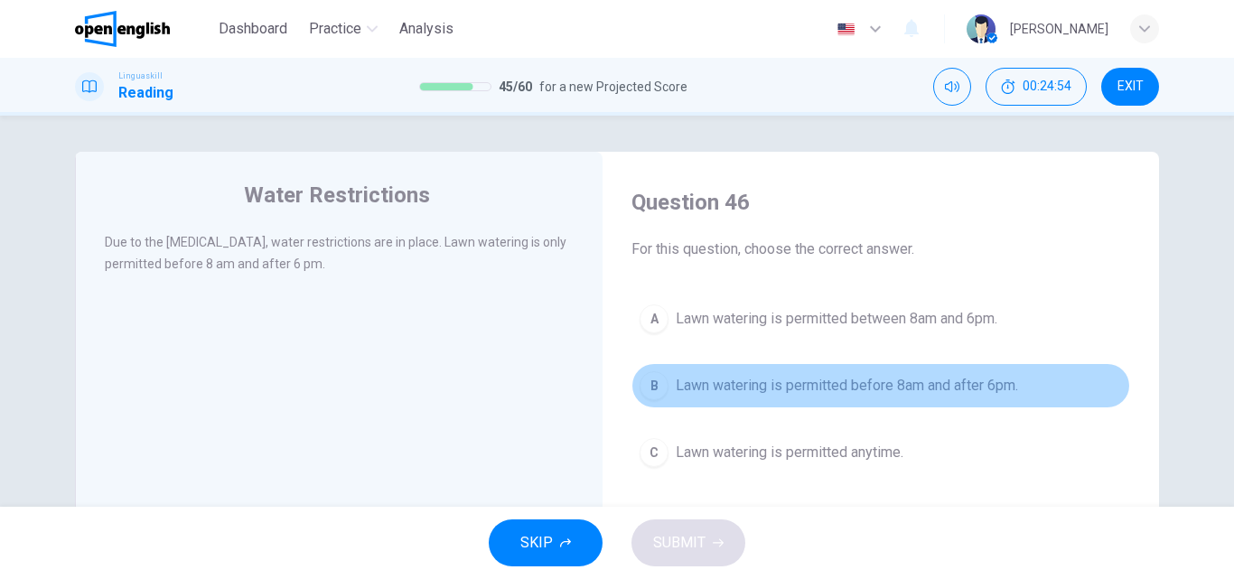
click at [929, 380] on span "Lawn watering is permitted before 8am and after 6pm." at bounding box center [847, 386] width 342 height 22
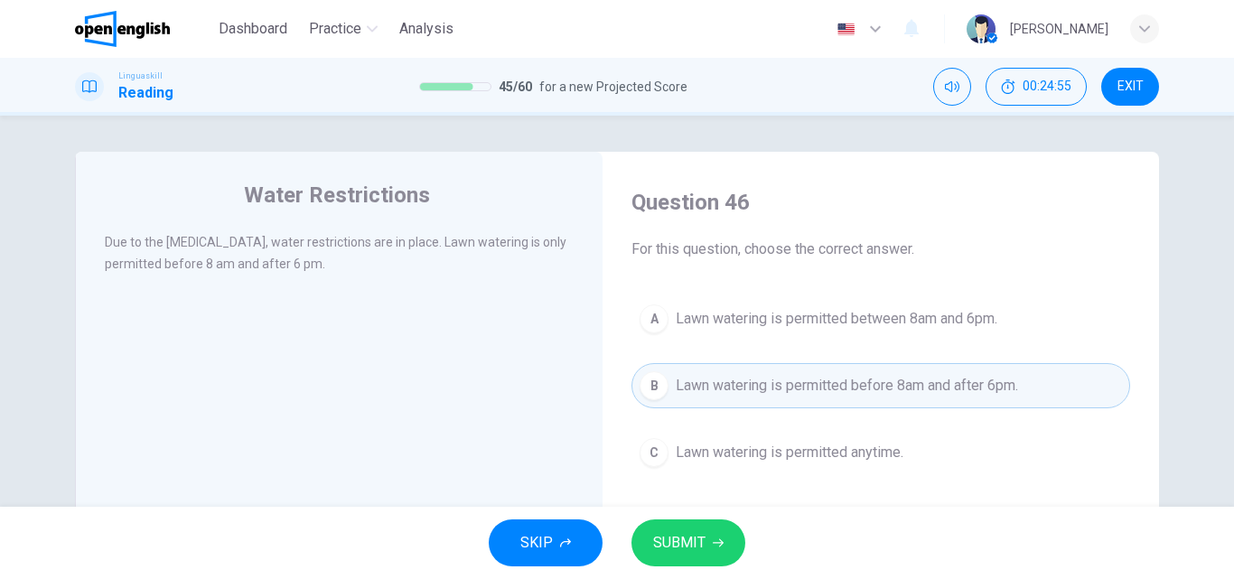
click at [696, 541] on span "SUBMIT" at bounding box center [679, 542] width 52 height 25
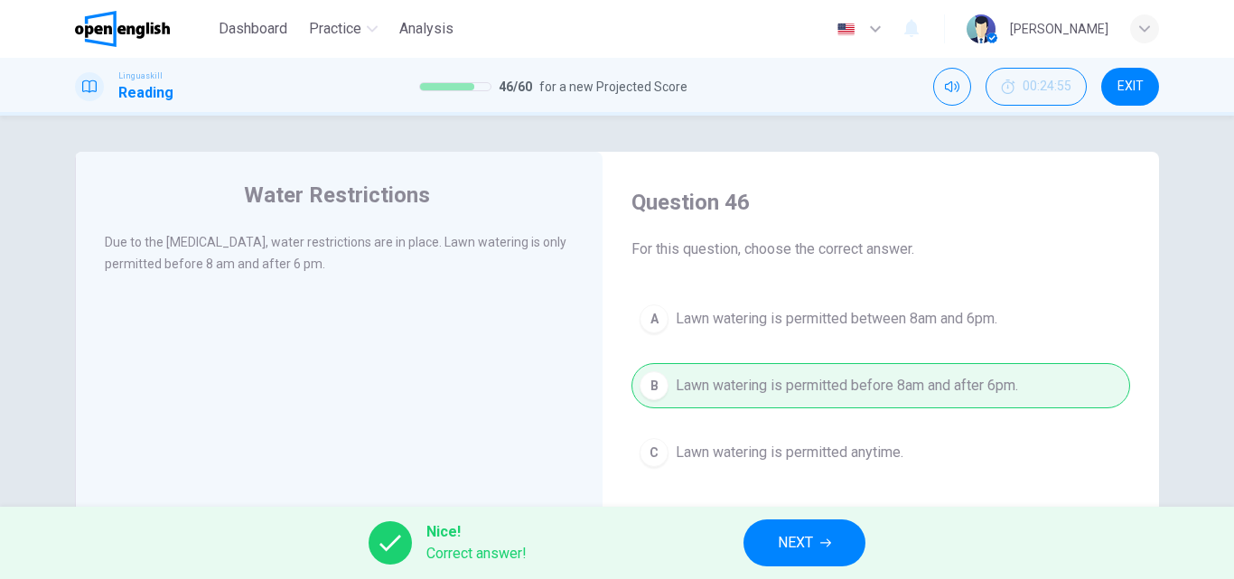
click at [774, 544] on button "NEXT" at bounding box center [804, 542] width 122 height 47
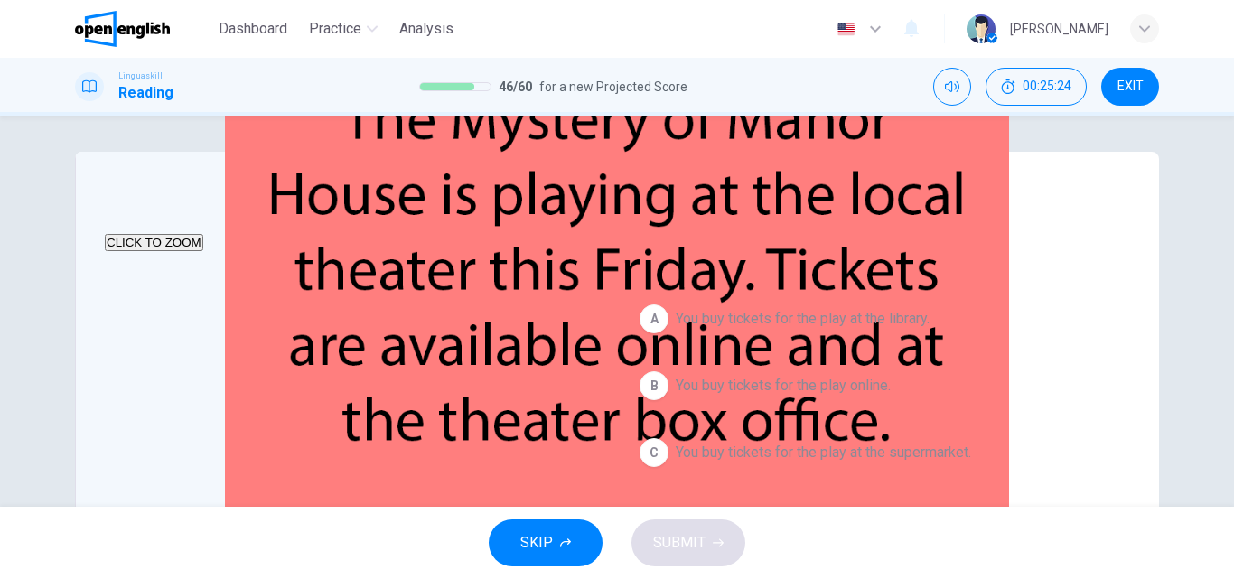
click at [846, 385] on span "You buy tickets for the play online." at bounding box center [783, 386] width 215 height 22
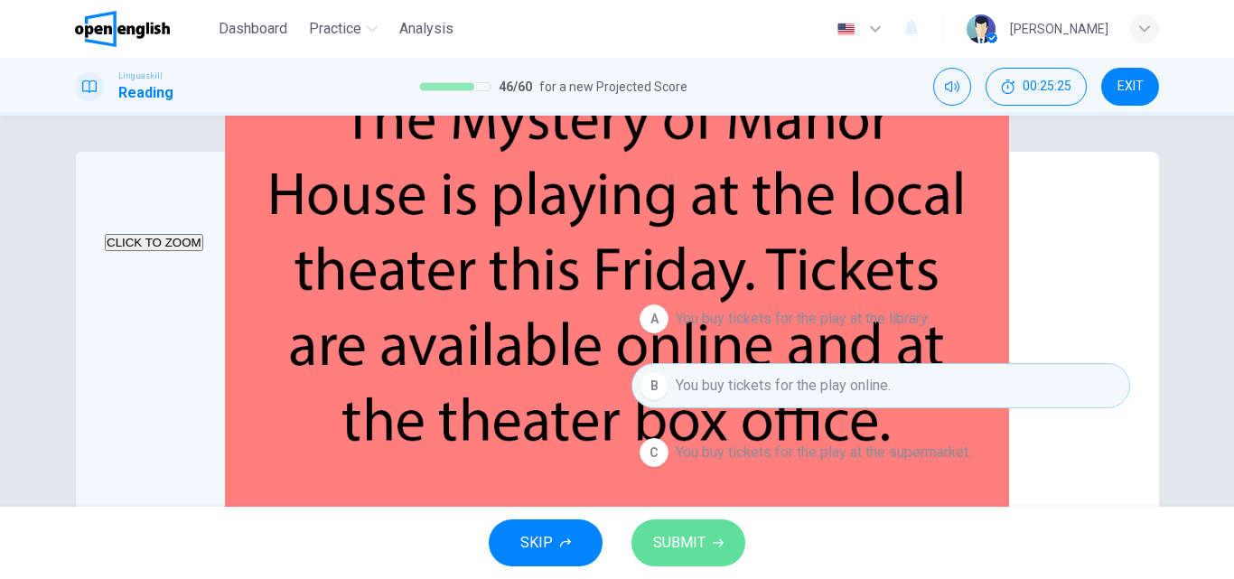
click at [692, 536] on span "SUBMIT" at bounding box center [679, 542] width 52 height 25
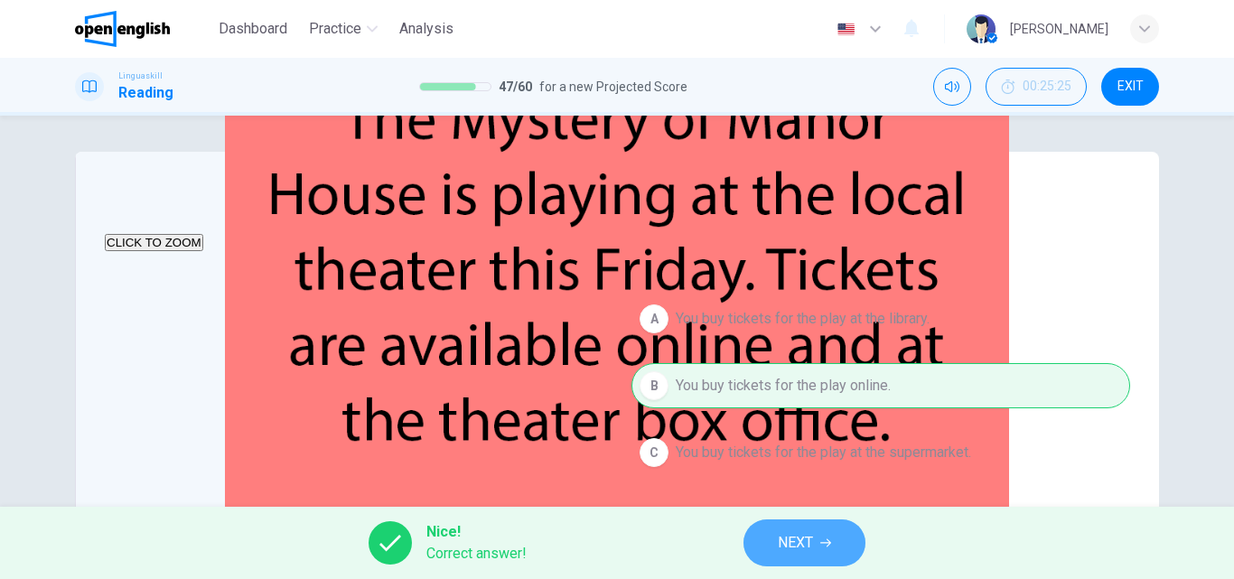
click at [805, 537] on span "NEXT" at bounding box center [795, 542] width 35 height 25
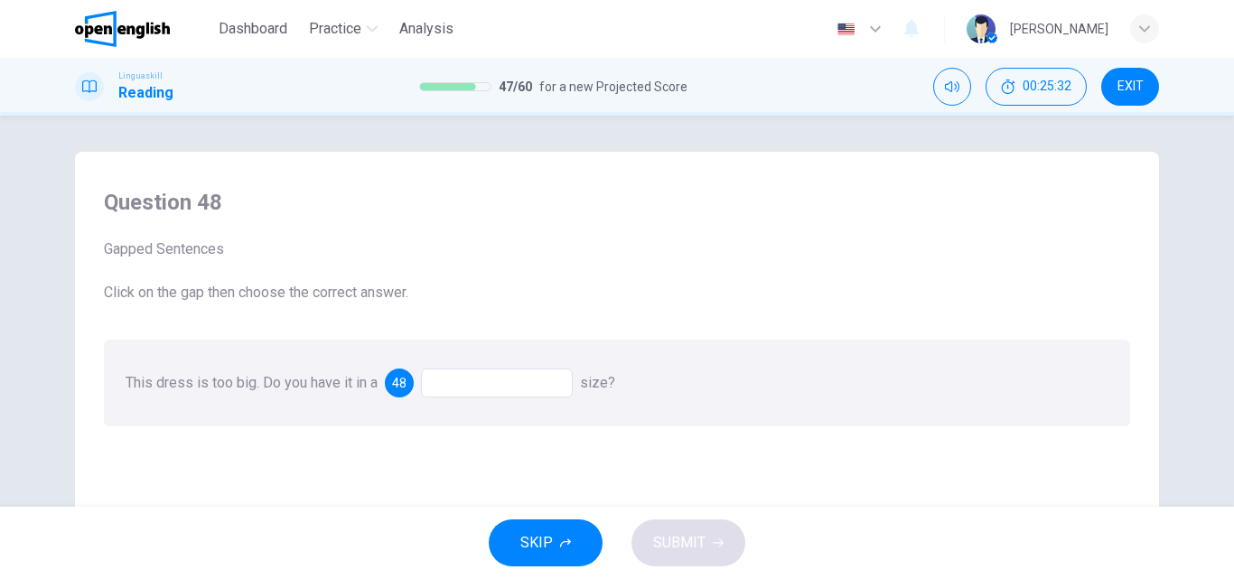
click at [496, 387] on div at bounding box center [497, 383] width 152 height 29
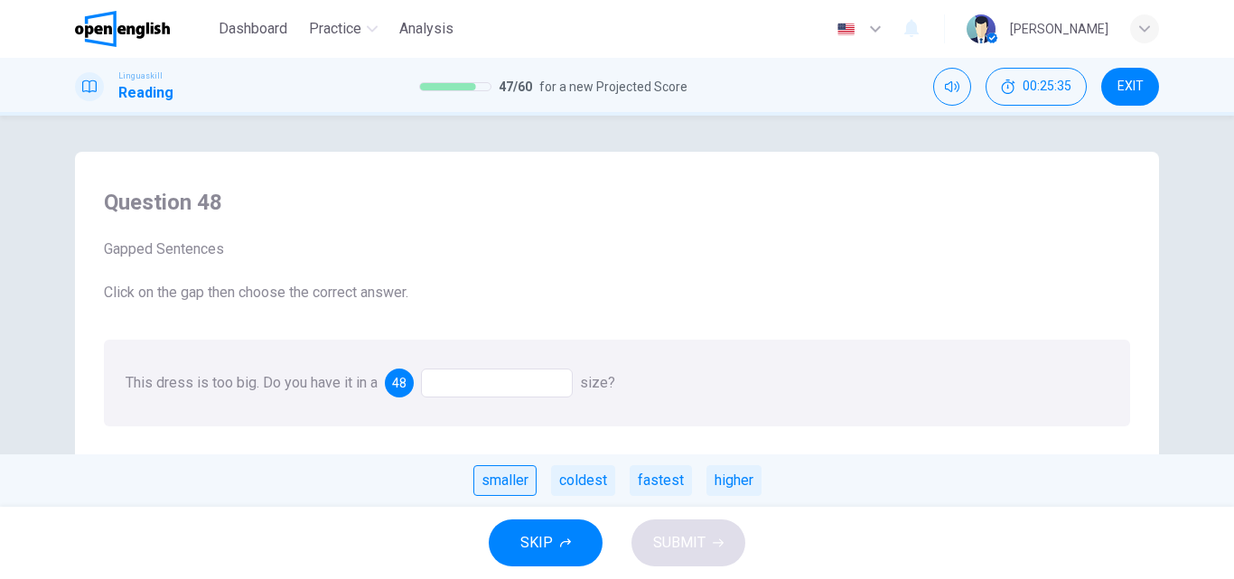
click at [501, 474] on div "smaller" at bounding box center [504, 480] width 63 height 31
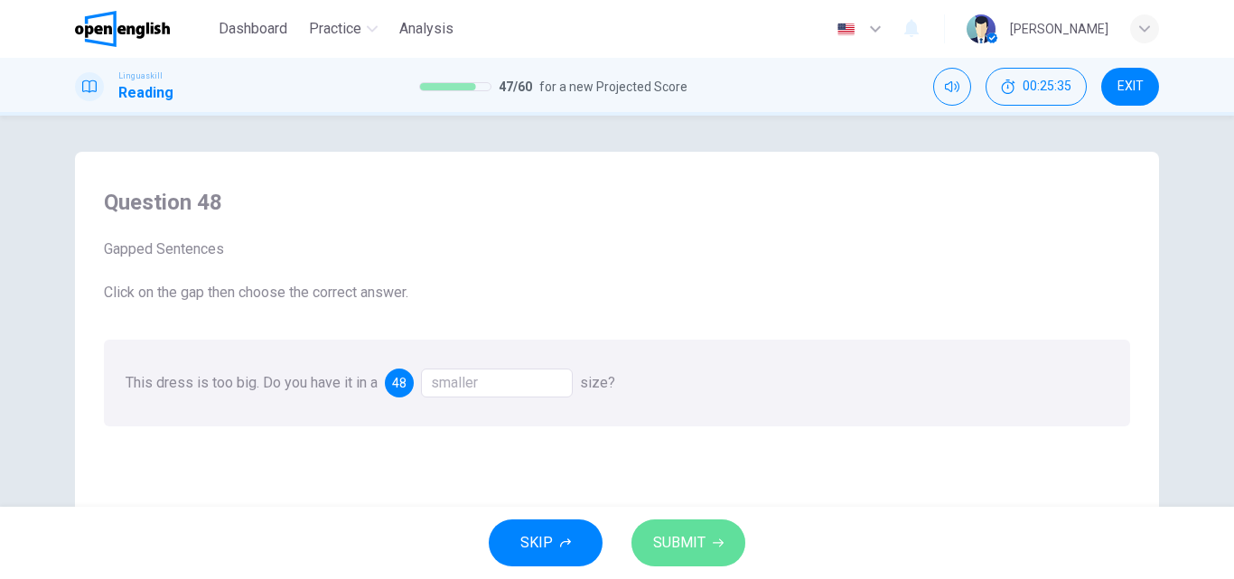
click at [677, 528] on button "SUBMIT" at bounding box center [688, 542] width 114 height 47
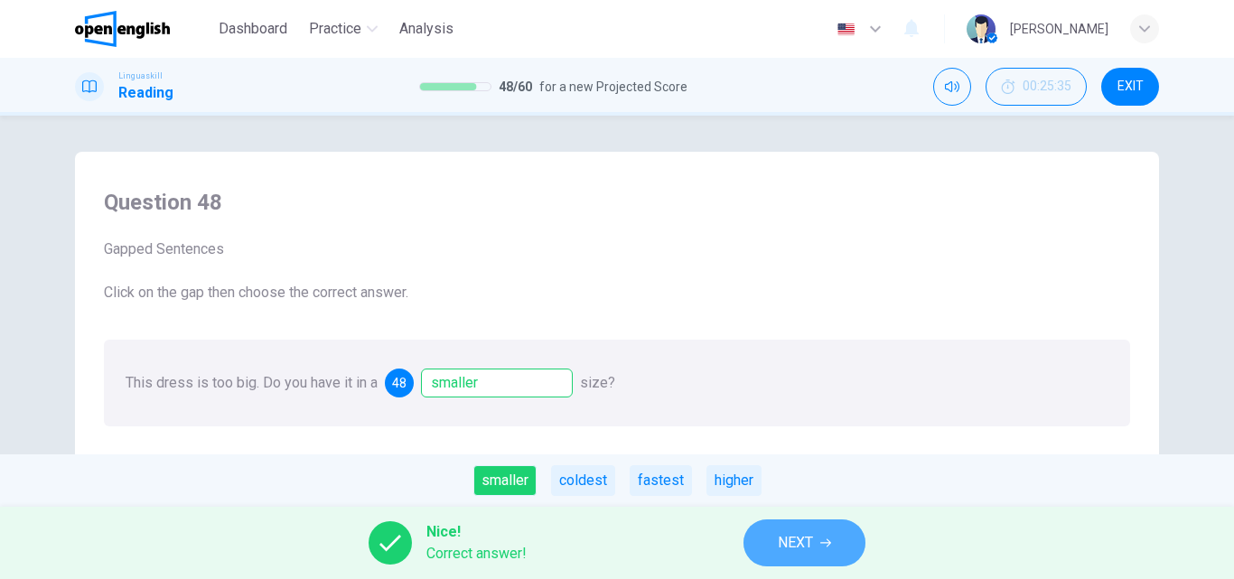
click at [775, 546] on button "NEXT" at bounding box center [804, 542] width 122 height 47
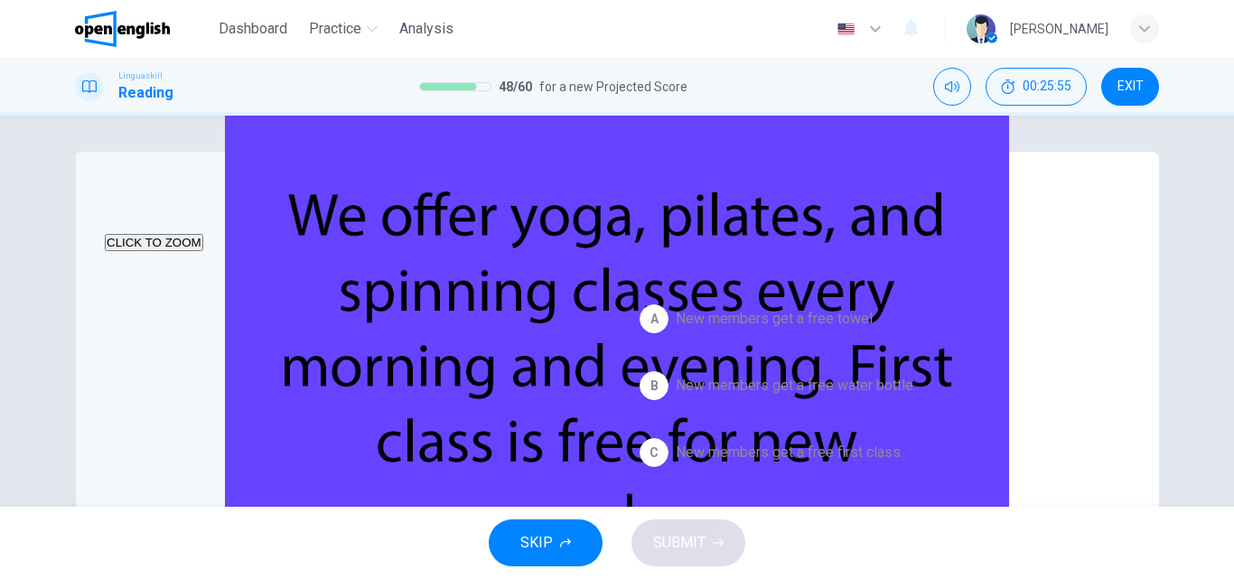
click at [852, 452] on span "New members get a free first class." at bounding box center [790, 453] width 228 height 22
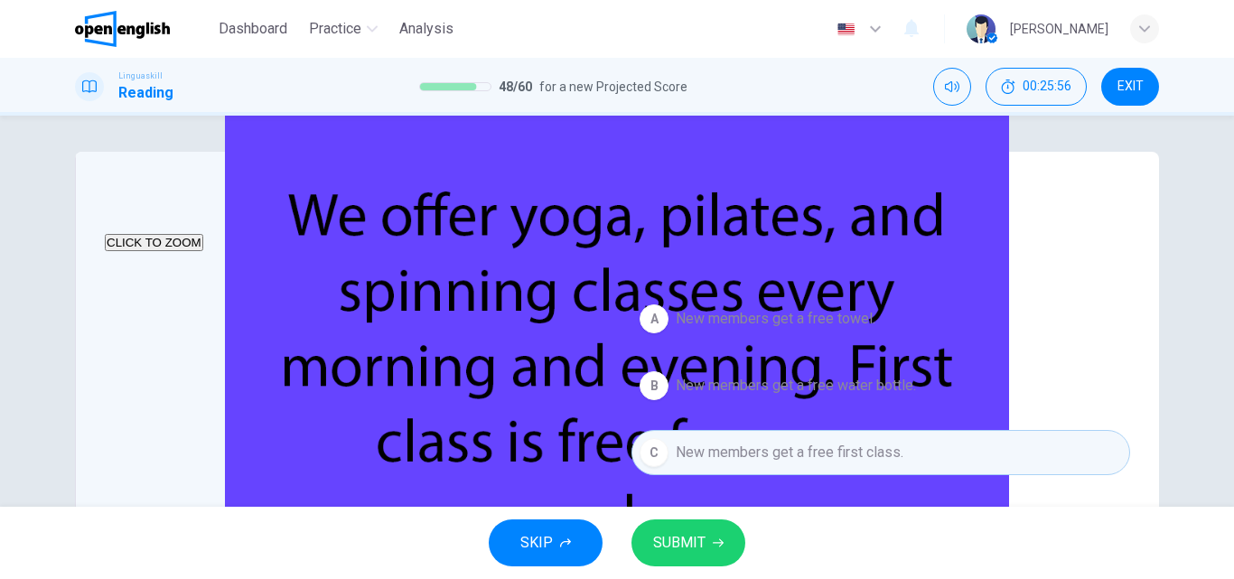
click at [694, 538] on span "SUBMIT" at bounding box center [679, 542] width 52 height 25
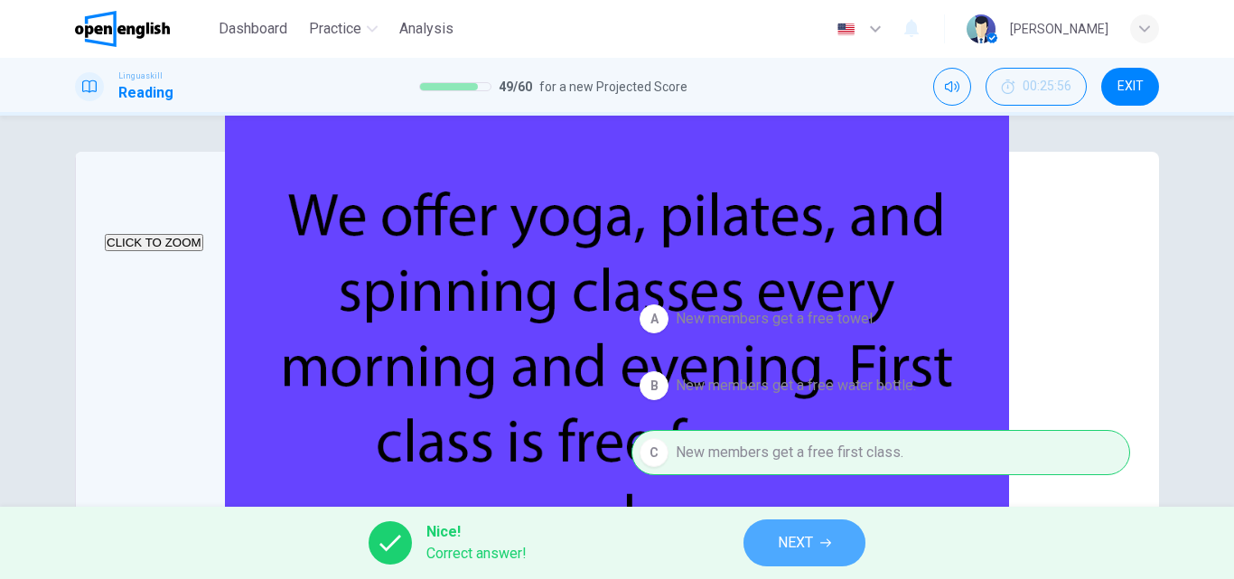
click at [777, 542] on button "NEXT" at bounding box center [804, 542] width 122 height 47
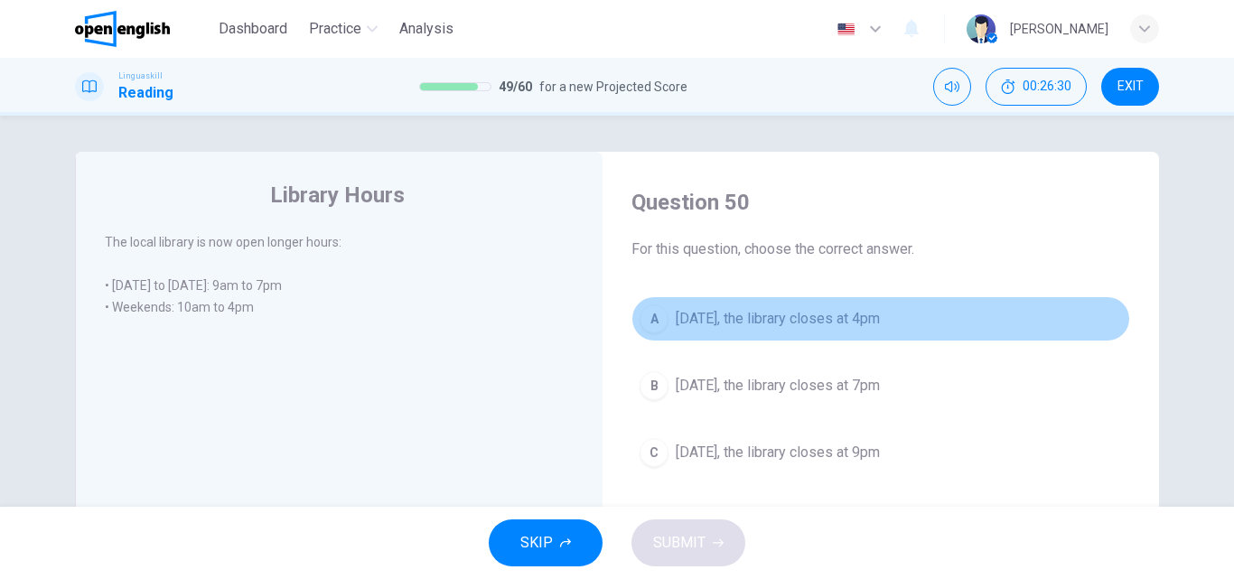
click at [843, 322] on span "[DATE], the library closes at 4pm" at bounding box center [778, 319] width 204 height 22
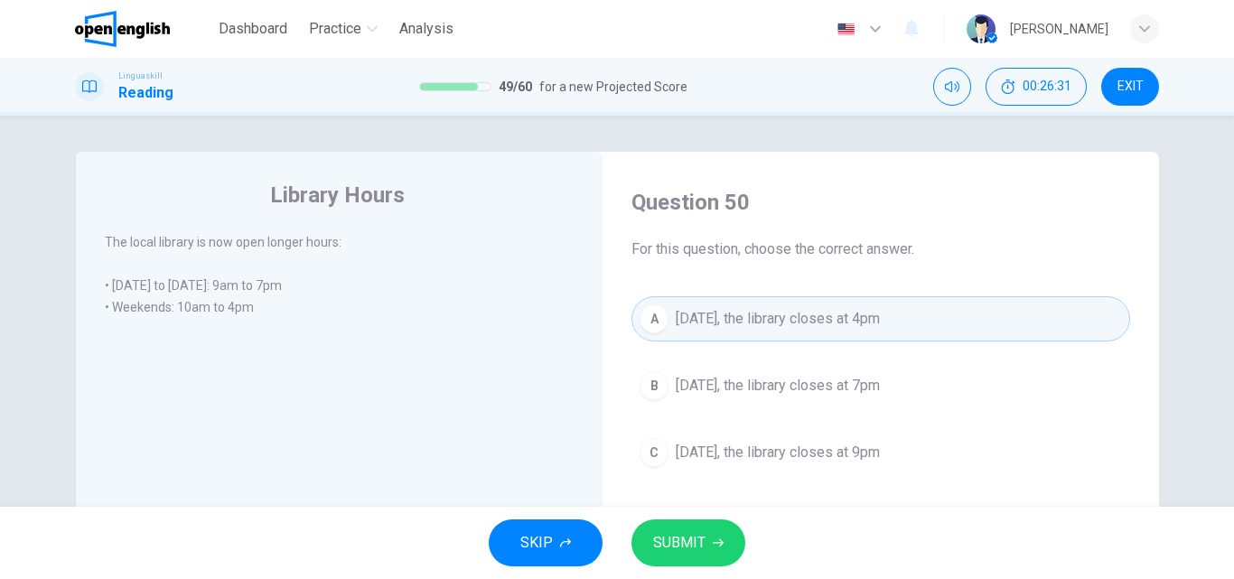
click at [689, 543] on span "SUBMIT" at bounding box center [679, 542] width 52 height 25
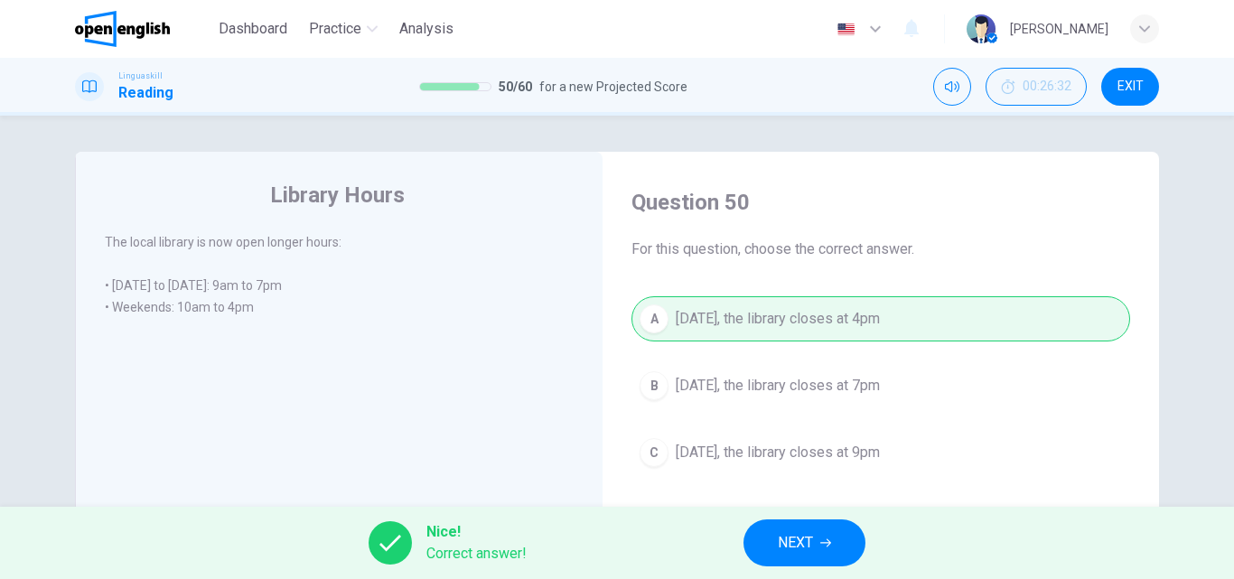
click at [800, 539] on span "NEXT" at bounding box center [795, 542] width 35 height 25
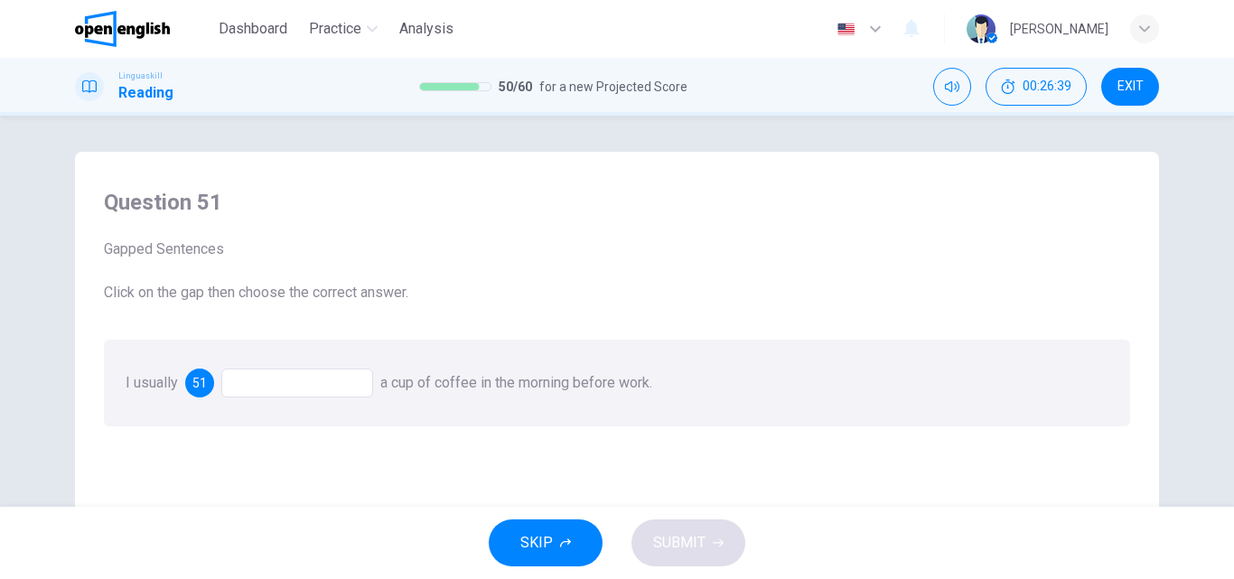
click at [283, 383] on div at bounding box center [297, 383] width 152 height 29
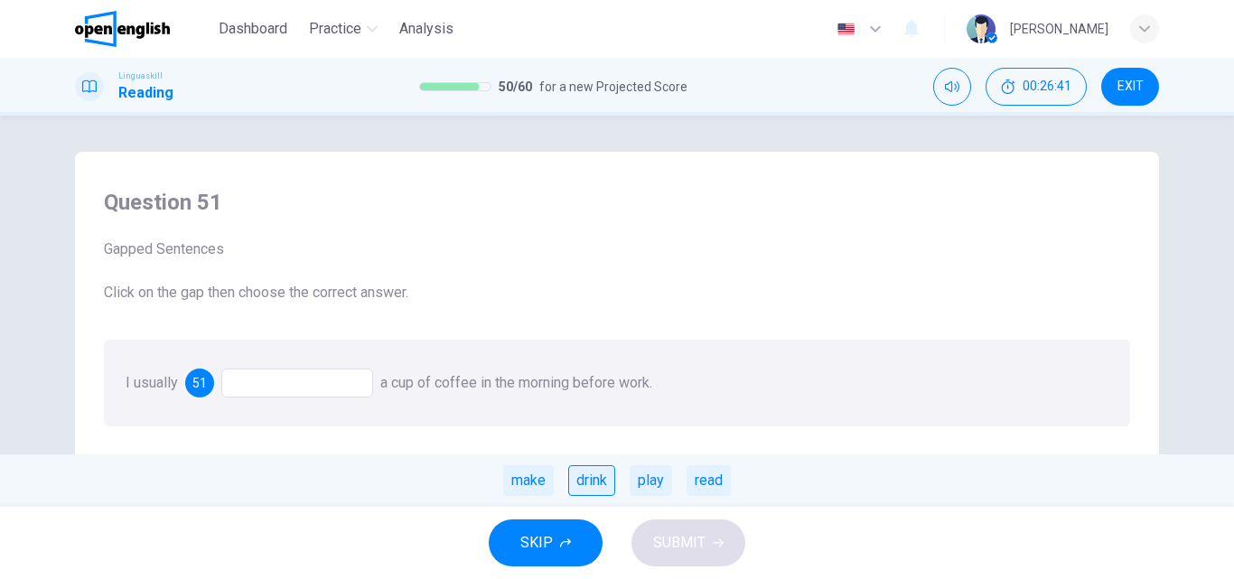
click at [584, 479] on div "drink" at bounding box center [591, 480] width 47 height 31
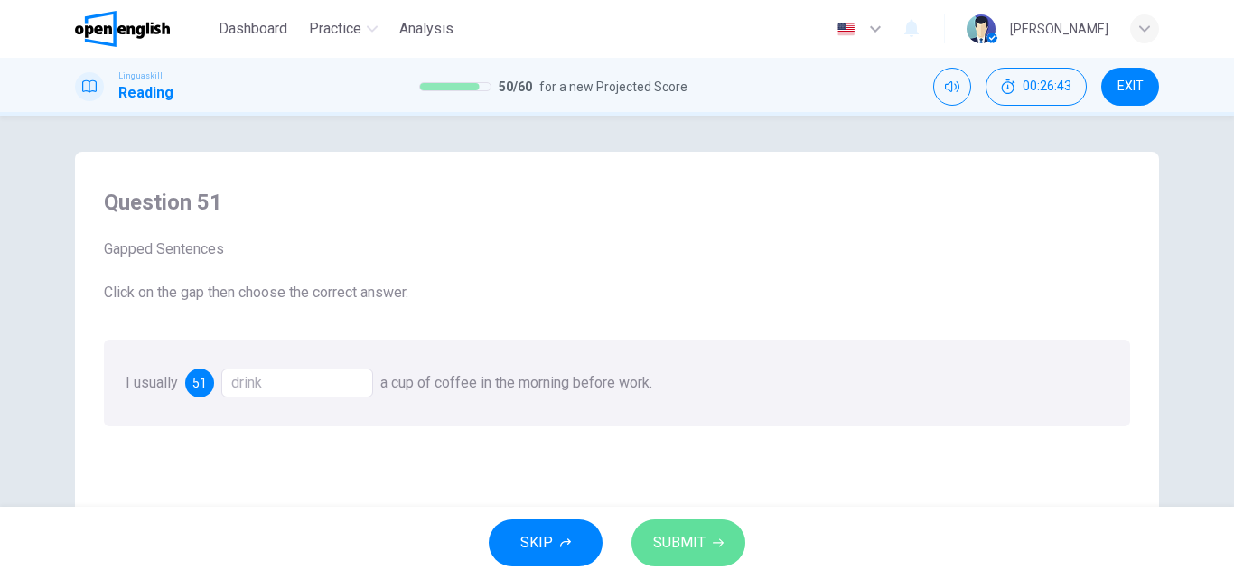
click at [699, 546] on span "SUBMIT" at bounding box center [679, 542] width 52 height 25
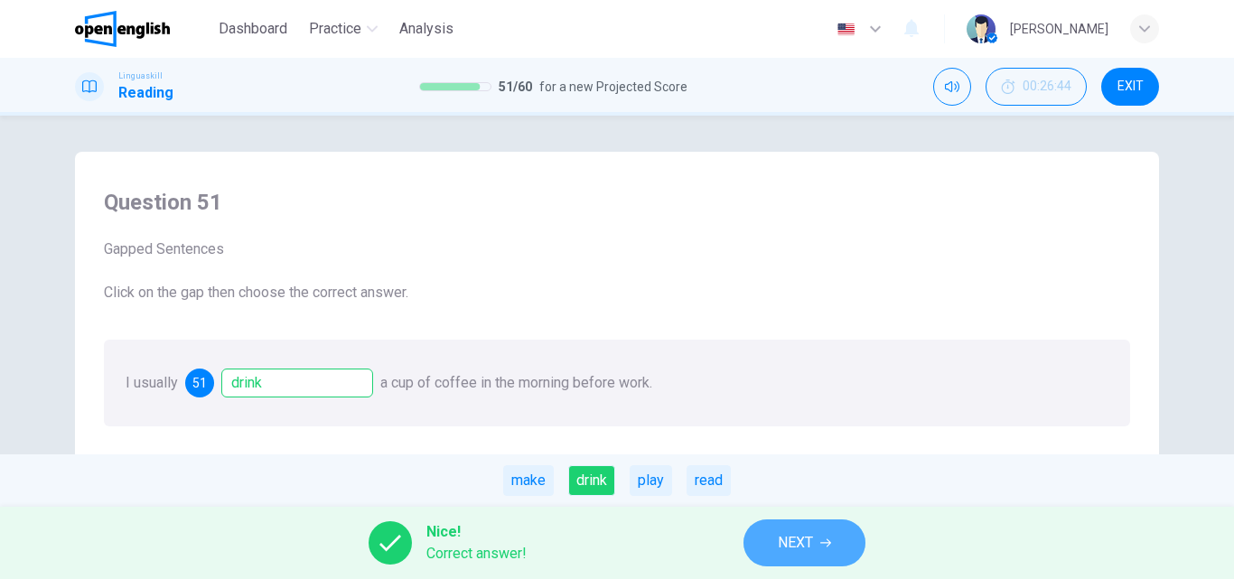
click at [794, 539] on span "NEXT" at bounding box center [795, 542] width 35 height 25
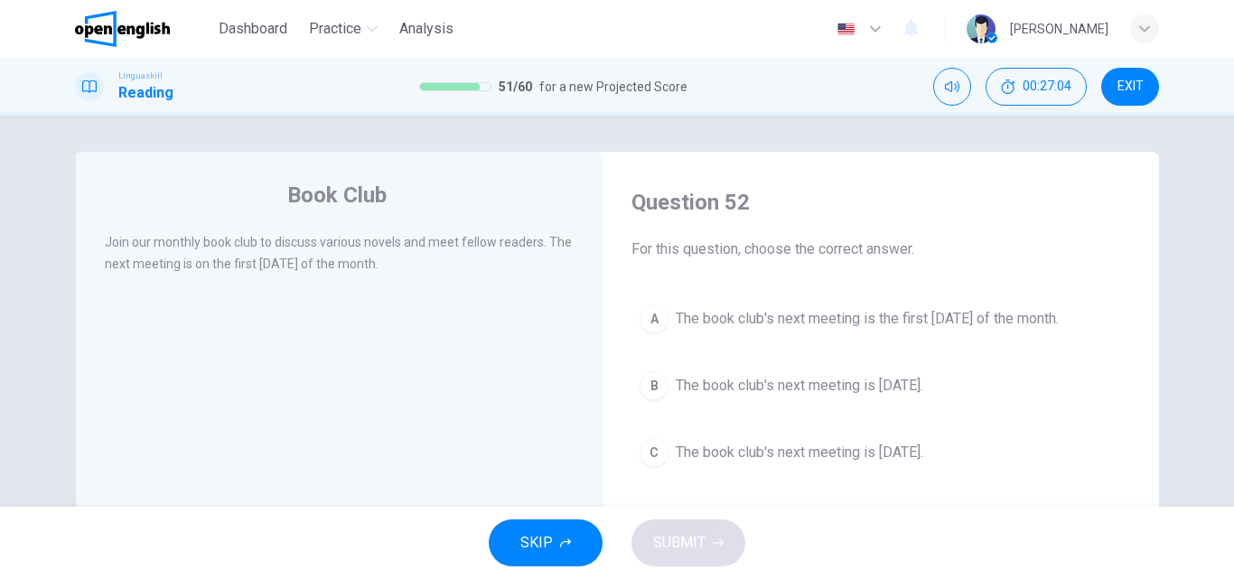
click at [953, 319] on span "The book club's next meeting is the first [DATE] of the month." at bounding box center [867, 319] width 383 height 22
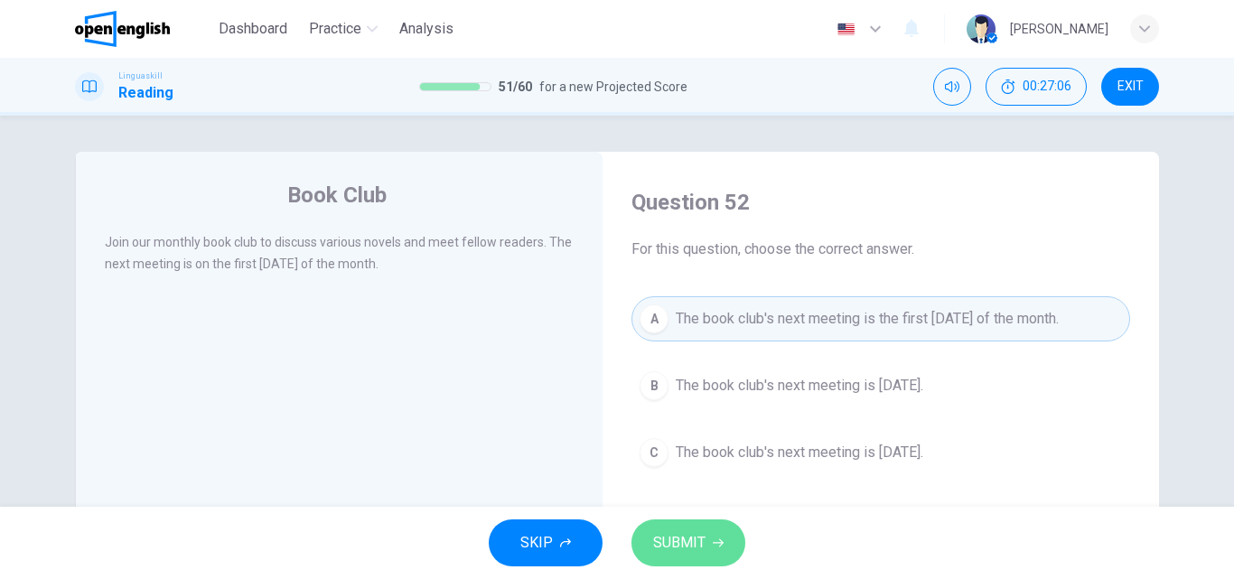
click at [697, 535] on span "SUBMIT" at bounding box center [679, 542] width 52 height 25
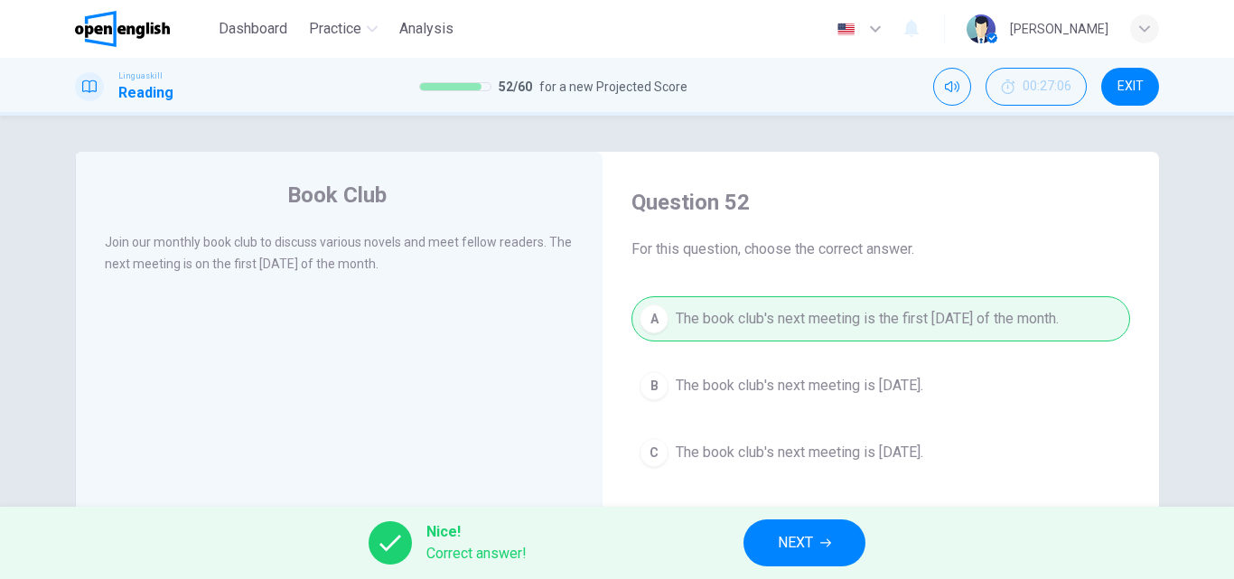
click at [796, 539] on span "NEXT" at bounding box center [795, 542] width 35 height 25
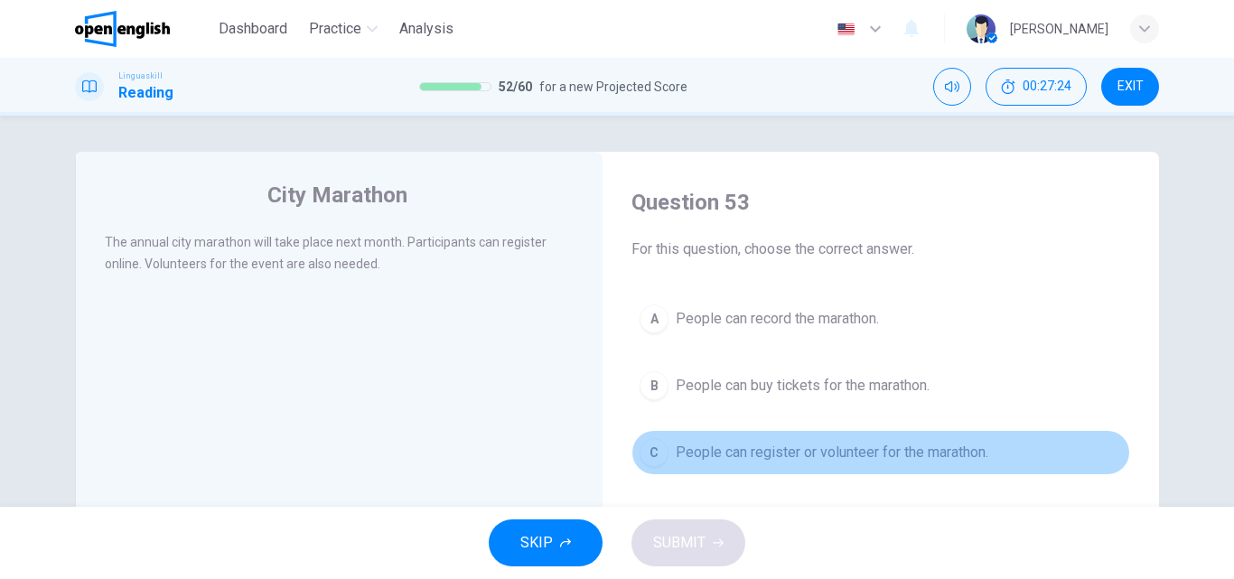
click at [922, 451] on span "People can register or volunteer for the marathon." at bounding box center [832, 453] width 313 height 22
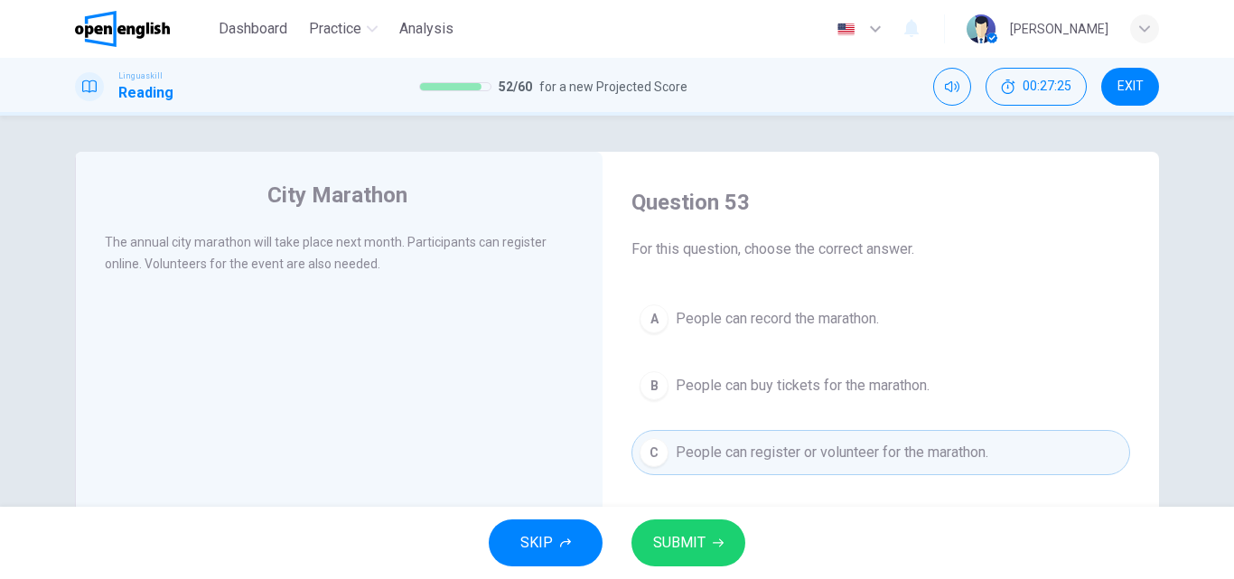
click at [683, 540] on span "SUBMIT" at bounding box center [679, 542] width 52 height 25
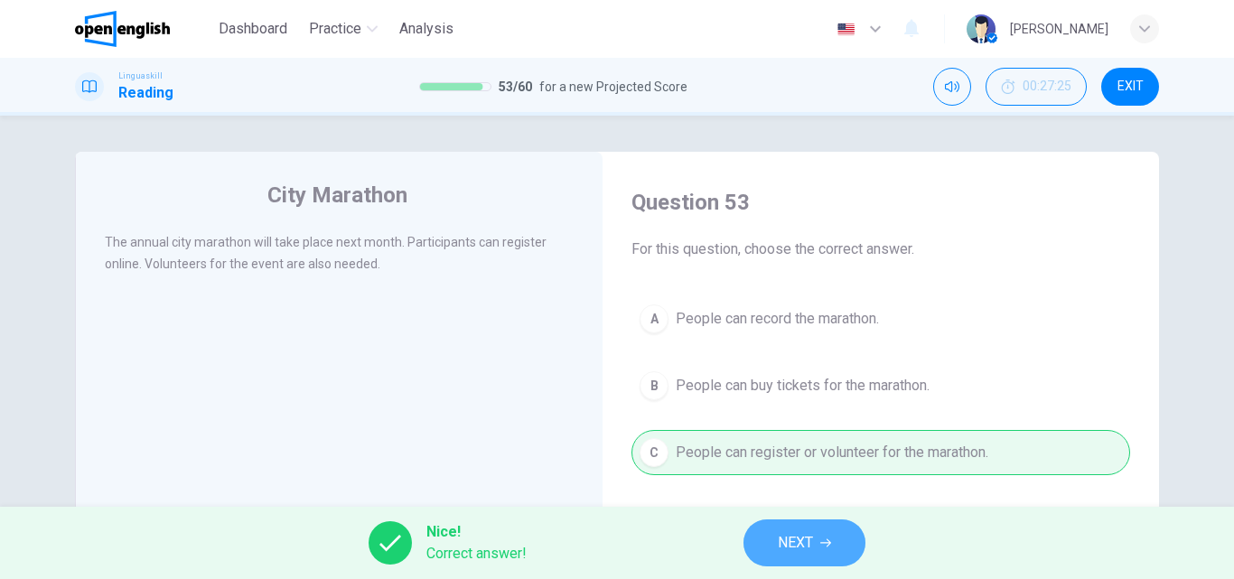
click at [810, 549] on span "NEXT" at bounding box center [795, 542] width 35 height 25
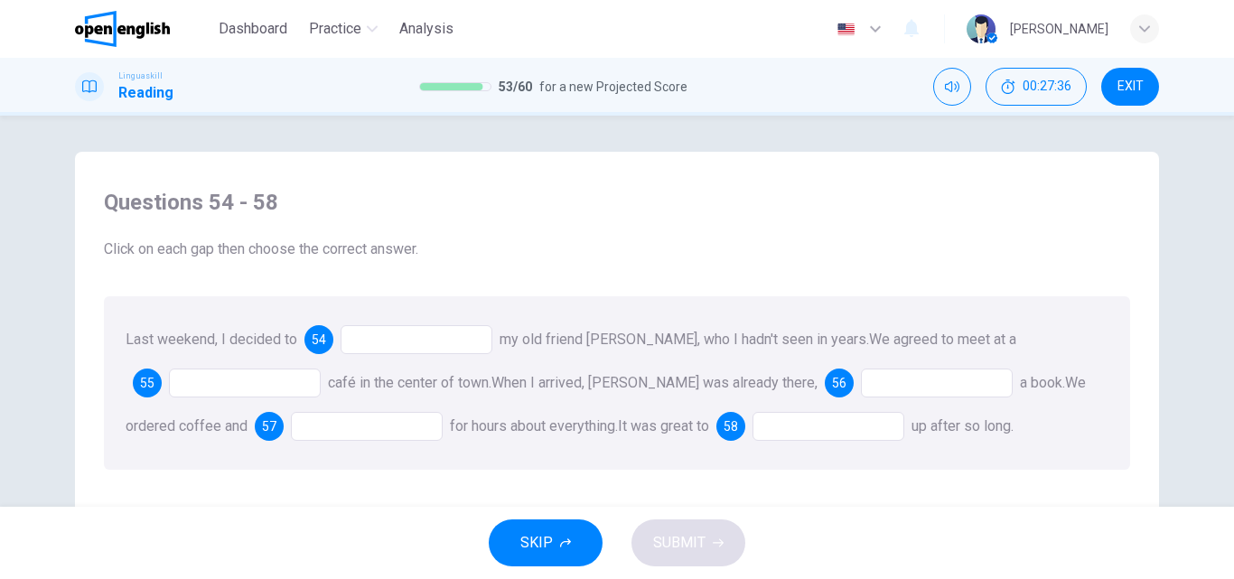
click at [389, 341] on div at bounding box center [417, 339] width 152 height 29
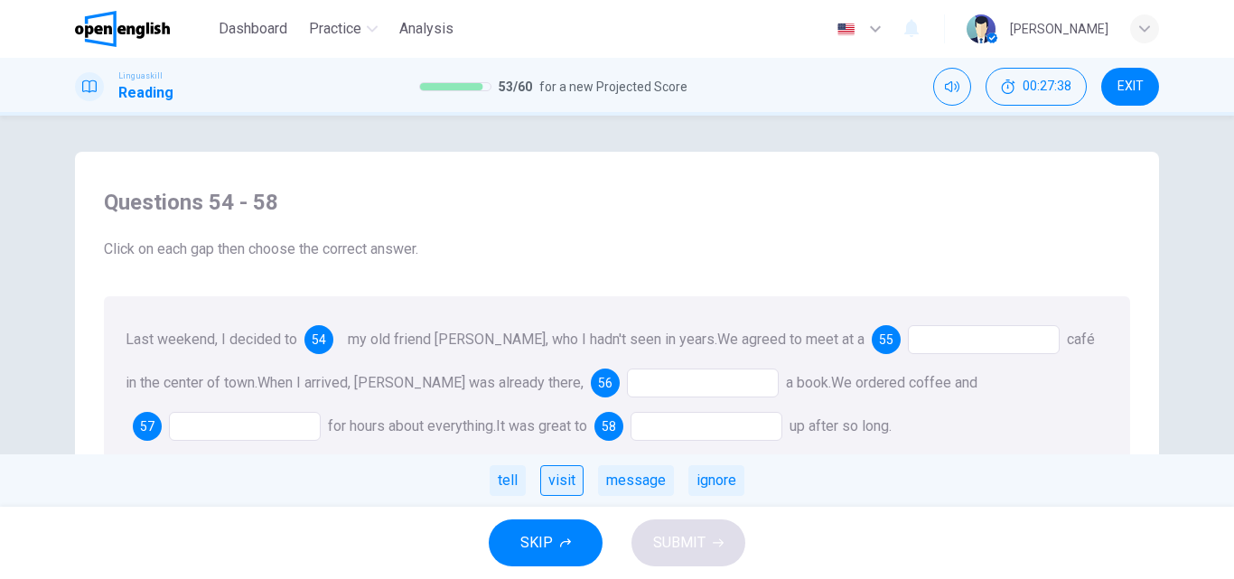
click at [563, 482] on div "visit" at bounding box center [561, 480] width 43 height 31
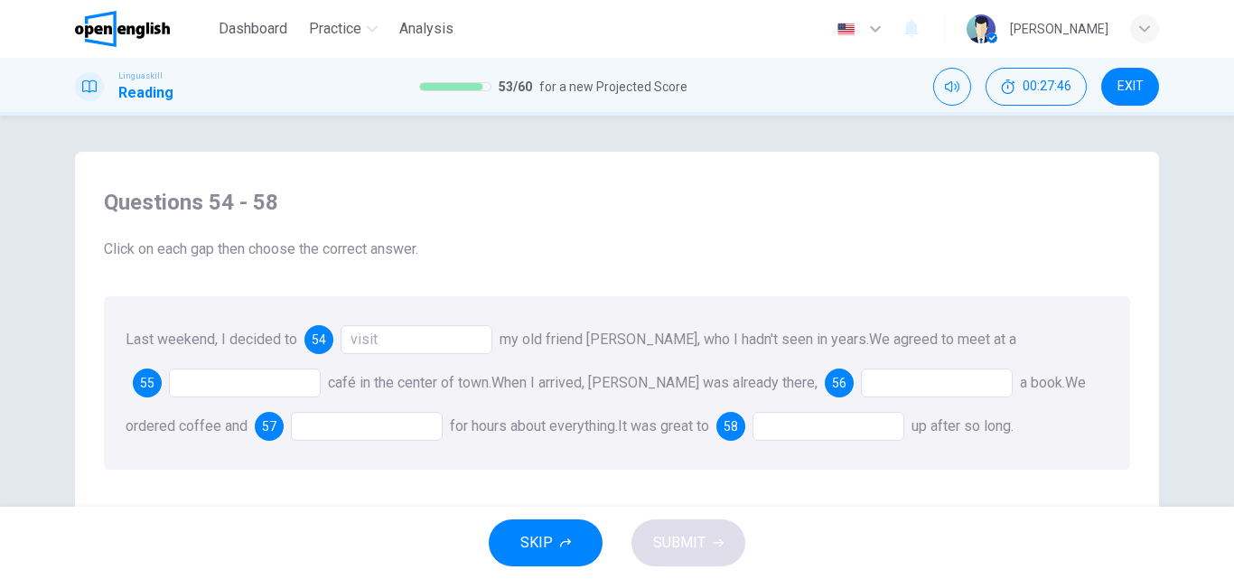
click at [247, 374] on div at bounding box center [245, 383] width 152 height 29
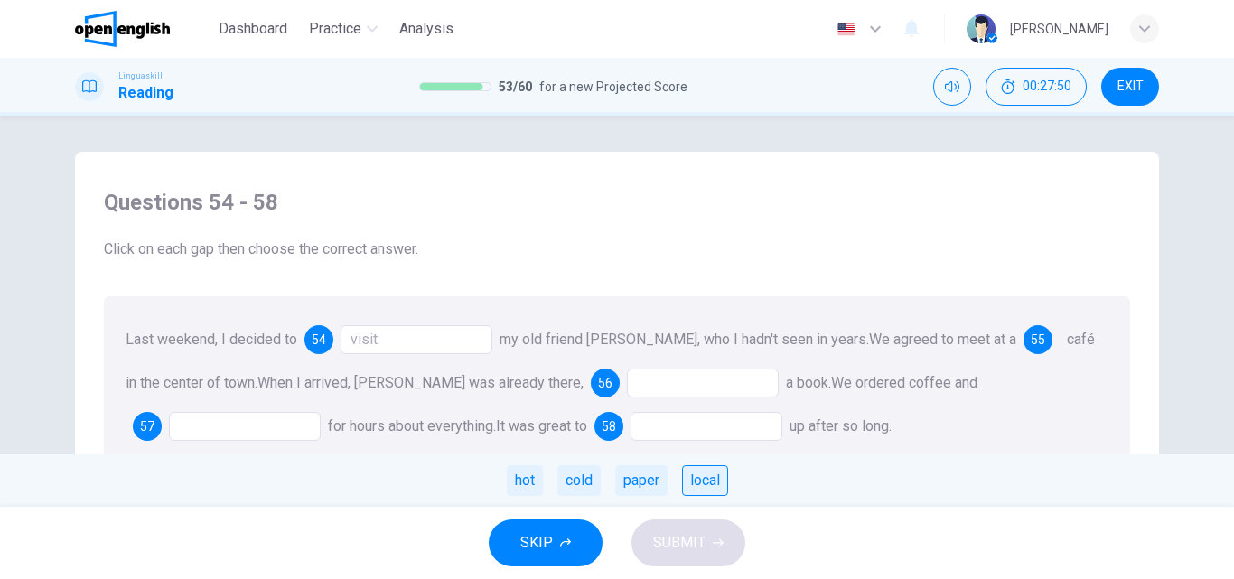
click at [708, 481] on div "local" at bounding box center [705, 480] width 46 height 31
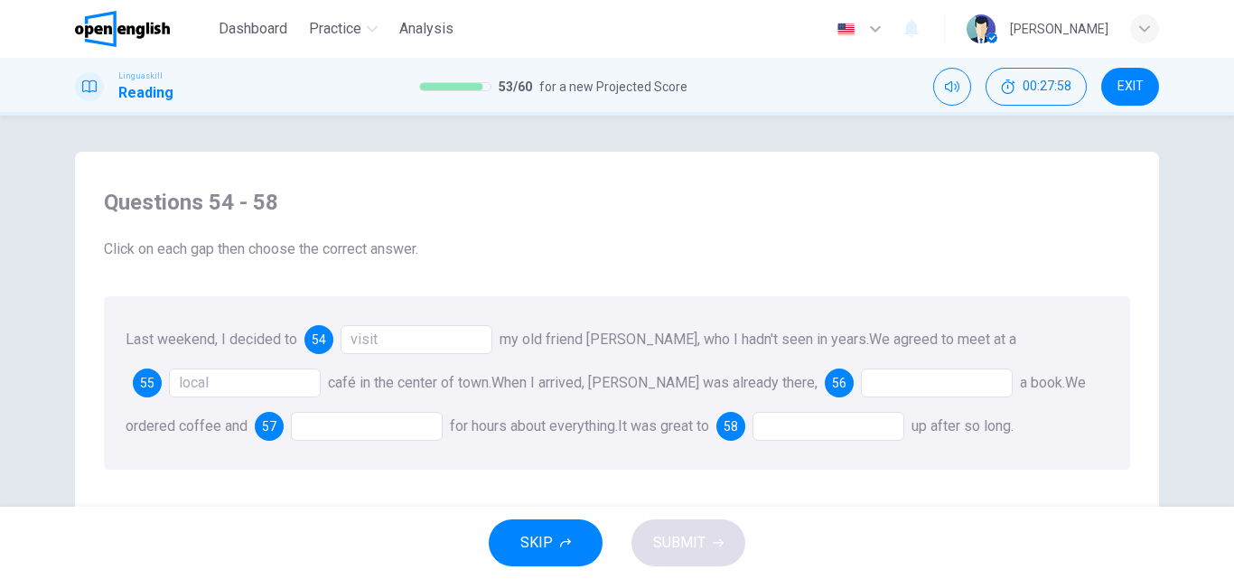
click at [861, 385] on div at bounding box center [937, 383] width 152 height 29
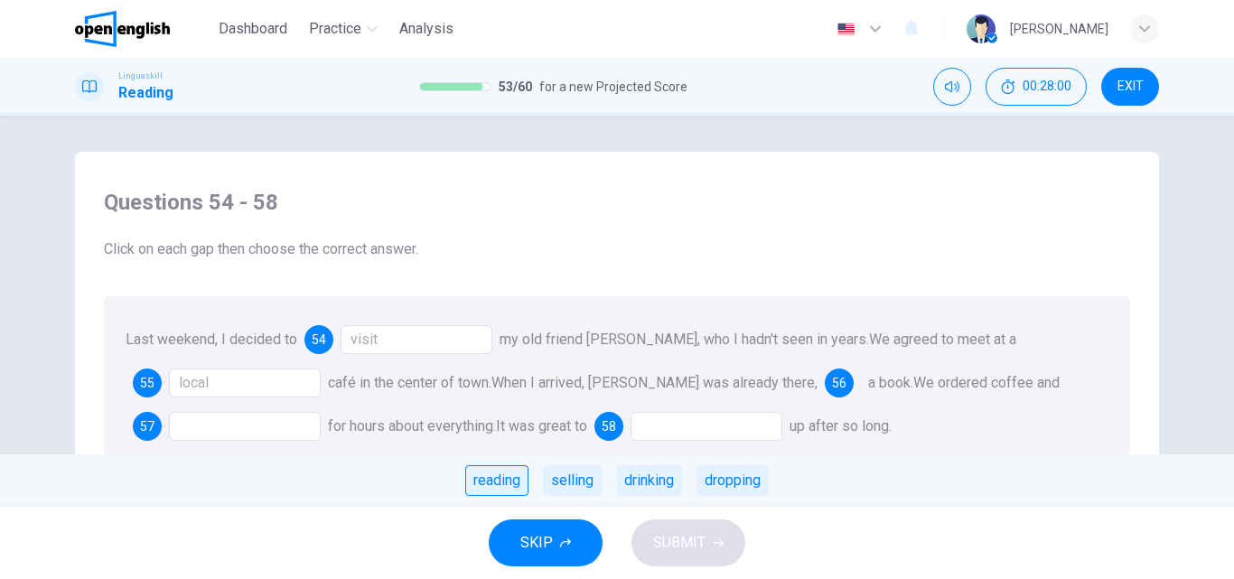
click at [496, 479] on div "reading" at bounding box center [496, 480] width 63 height 31
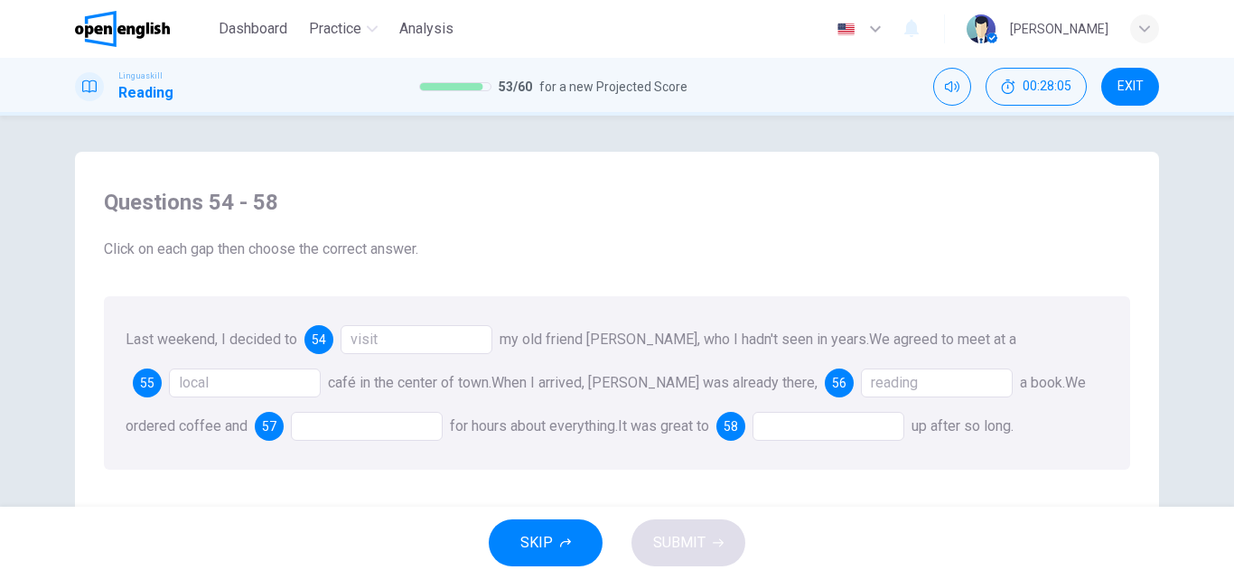
click at [291, 428] on div at bounding box center [367, 426] width 152 height 29
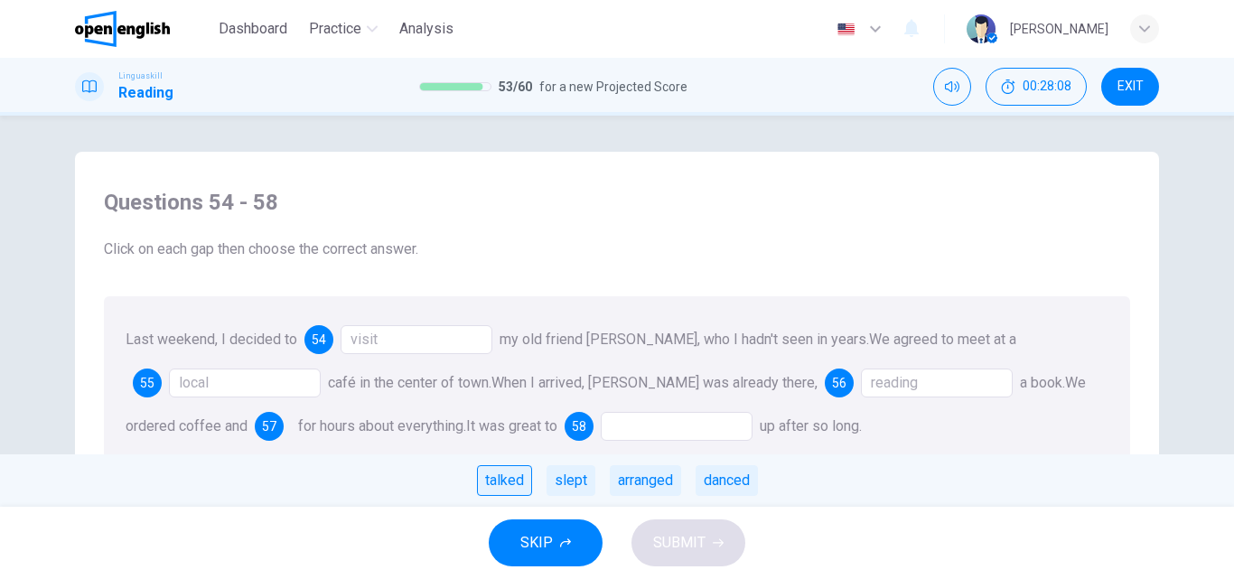
click at [500, 474] on div "talked" at bounding box center [504, 480] width 55 height 31
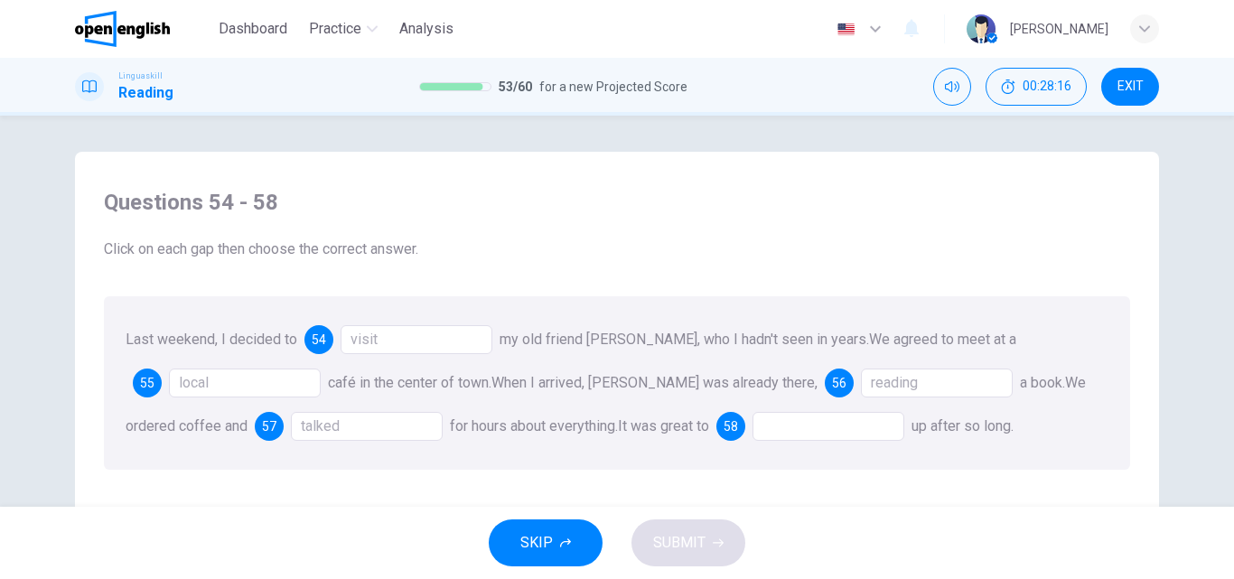
click at [766, 427] on div at bounding box center [828, 426] width 152 height 29
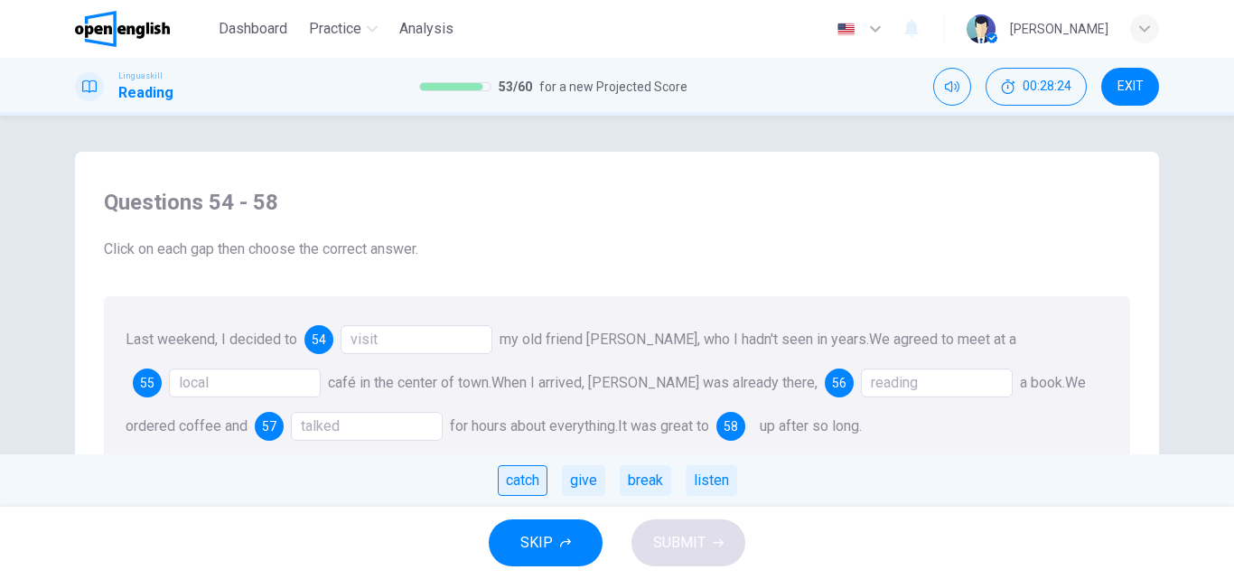
click at [522, 477] on div "catch" at bounding box center [523, 480] width 50 height 31
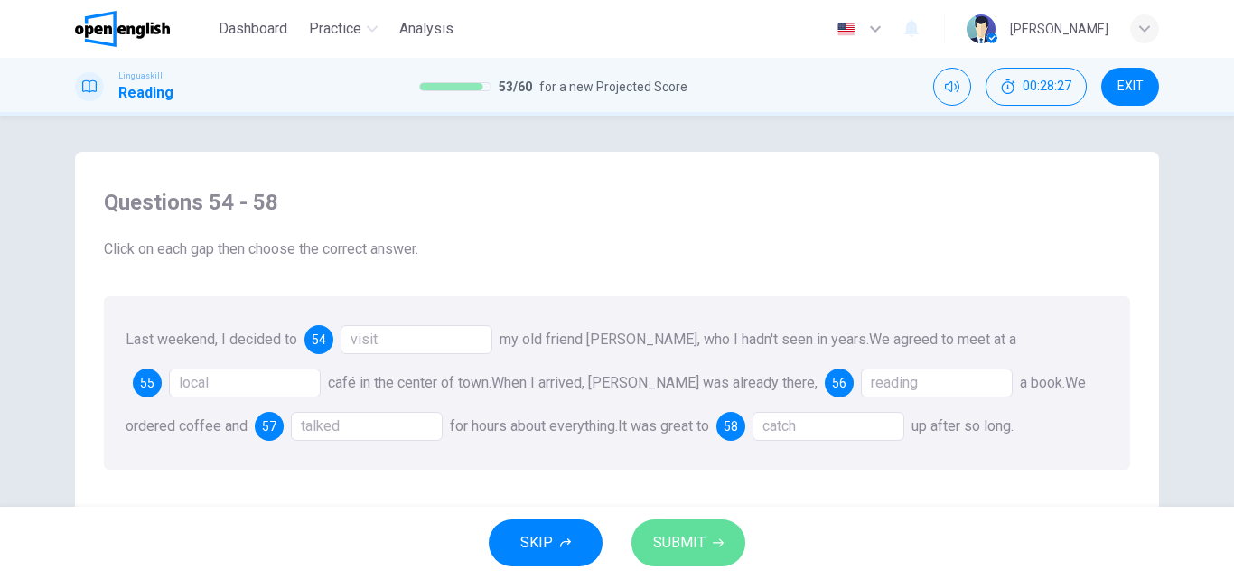
click at [668, 537] on span "SUBMIT" at bounding box center [679, 542] width 52 height 25
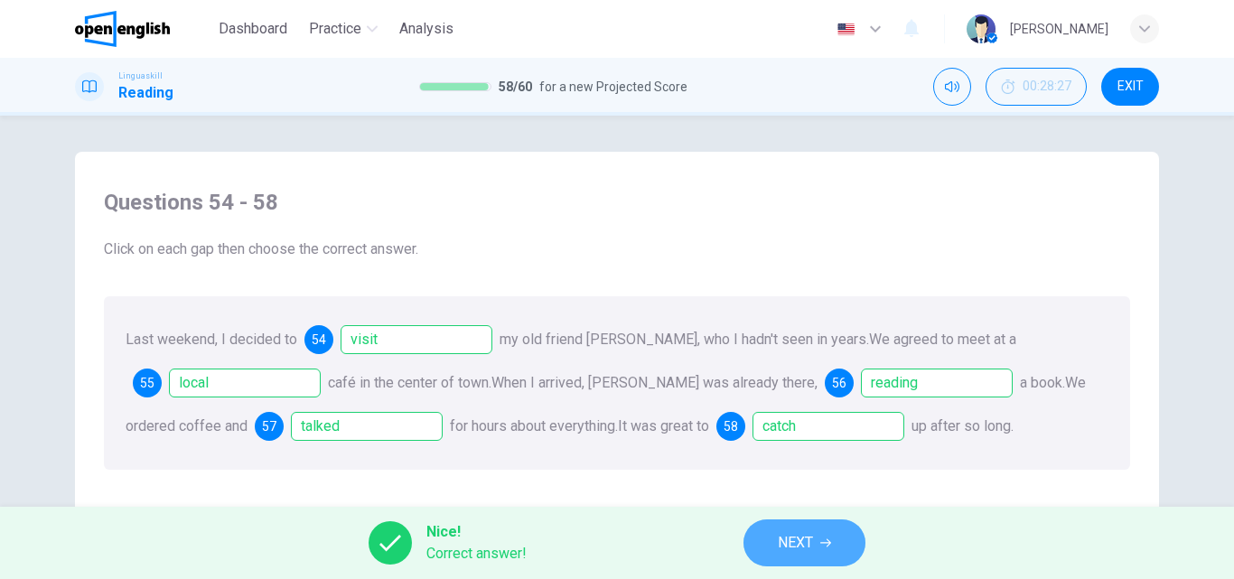
click at [808, 540] on span "NEXT" at bounding box center [795, 542] width 35 height 25
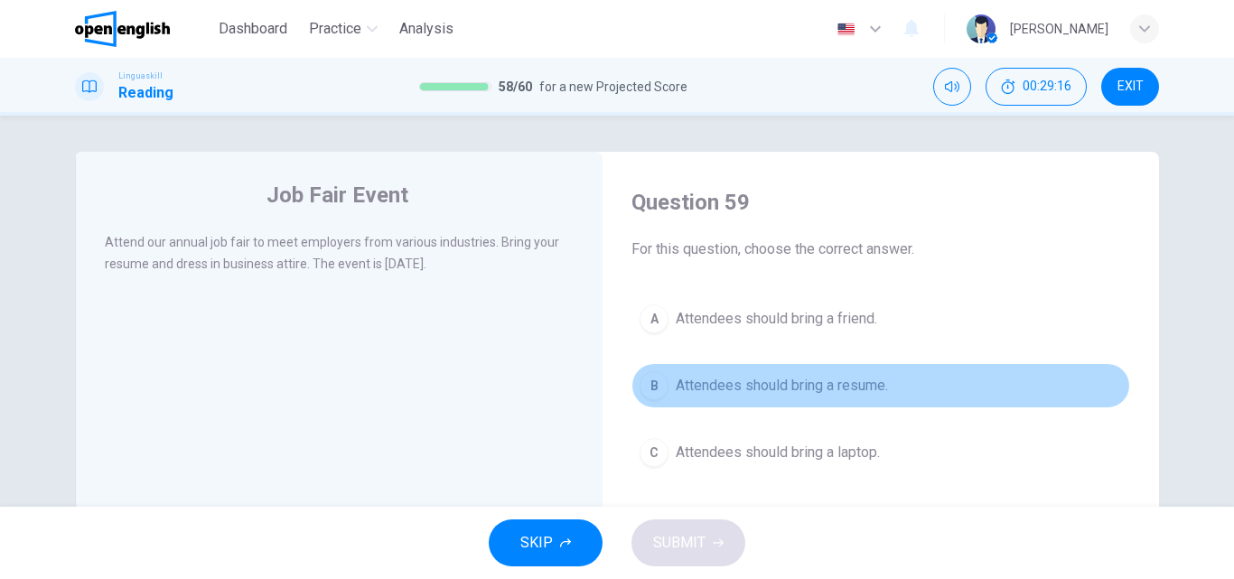
click at [839, 387] on span "Attendees should bring a resume." at bounding box center [782, 386] width 212 height 22
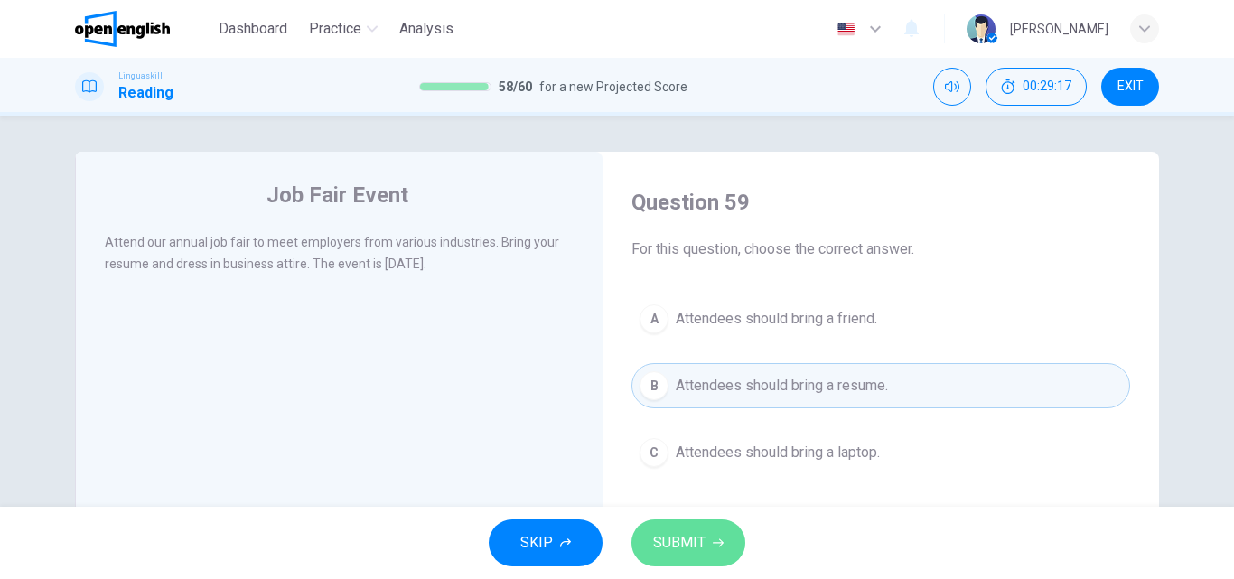
click at [709, 541] on button "SUBMIT" at bounding box center [688, 542] width 114 height 47
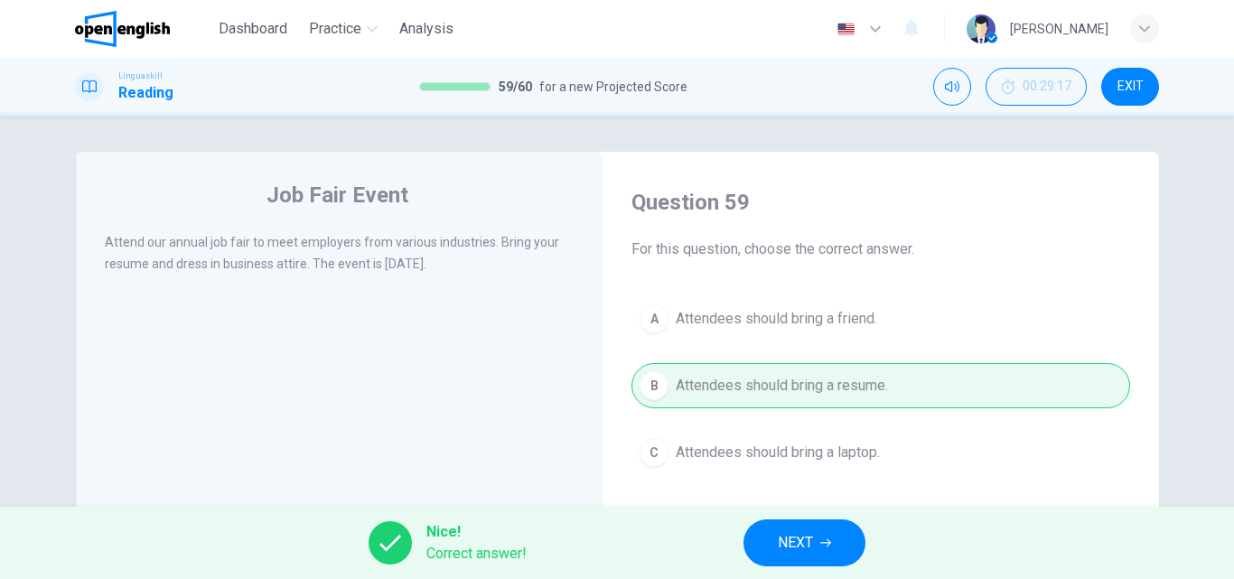
click at [792, 537] on span "NEXT" at bounding box center [795, 542] width 35 height 25
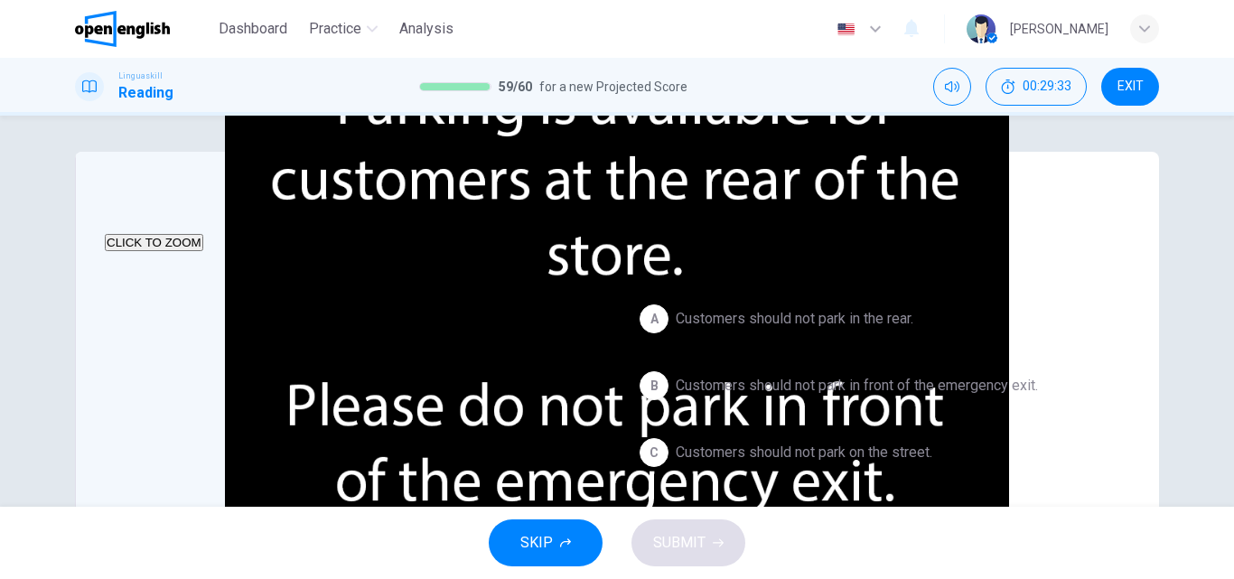
click at [998, 388] on span "Customers should not park in front of the emergency exit." at bounding box center [857, 386] width 362 height 22
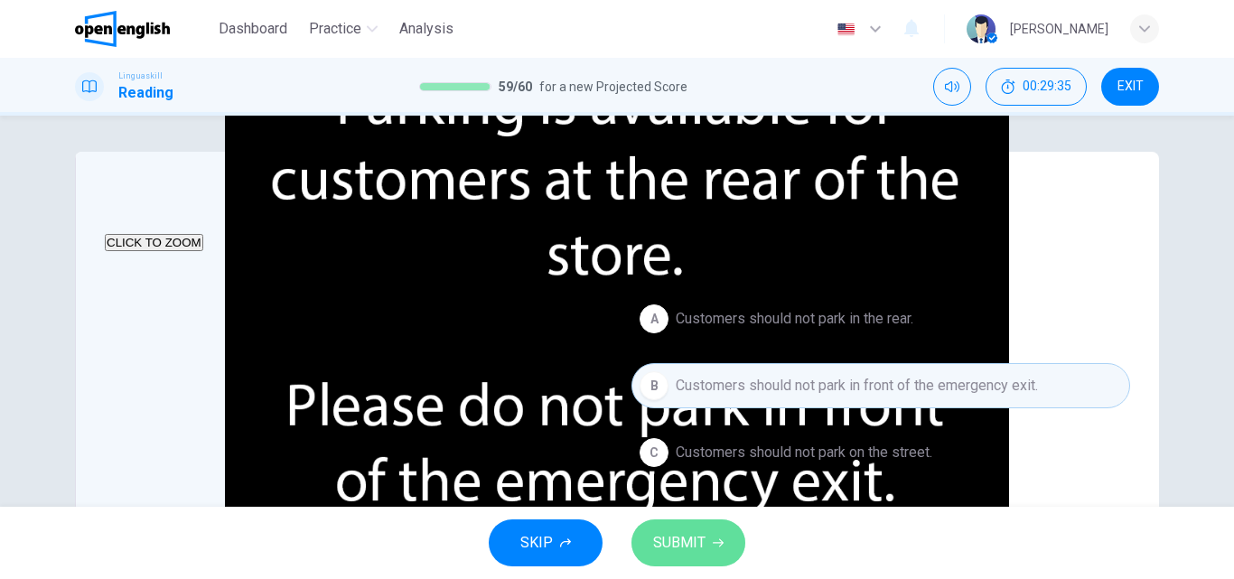
click at [675, 538] on span "SUBMIT" at bounding box center [679, 542] width 52 height 25
